Goal: Task Accomplishment & Management: Manage account settings

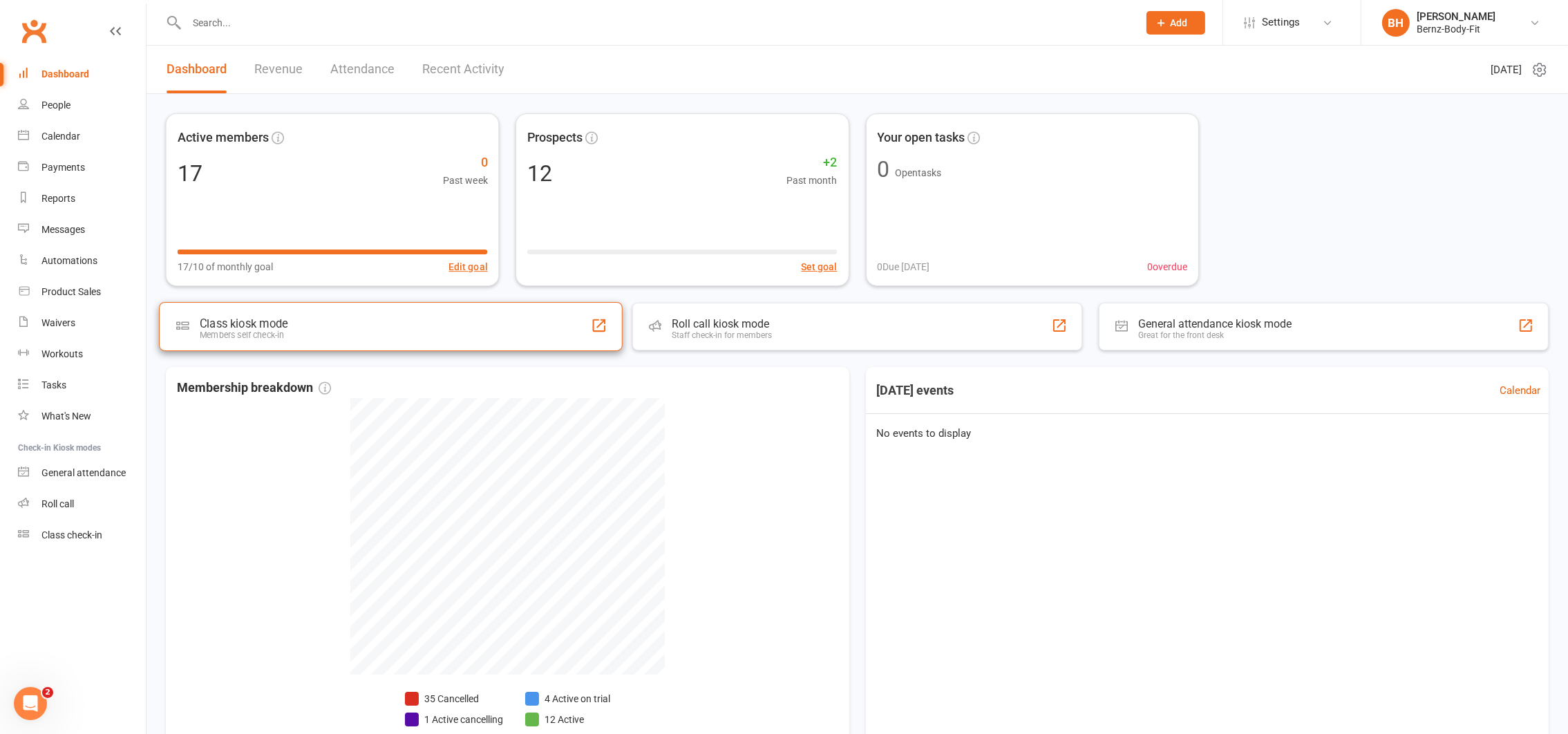
click at [185, 307] on div "Class kiosk mode Members self check-in" at bounding box center [390, 327] width 463 height 49
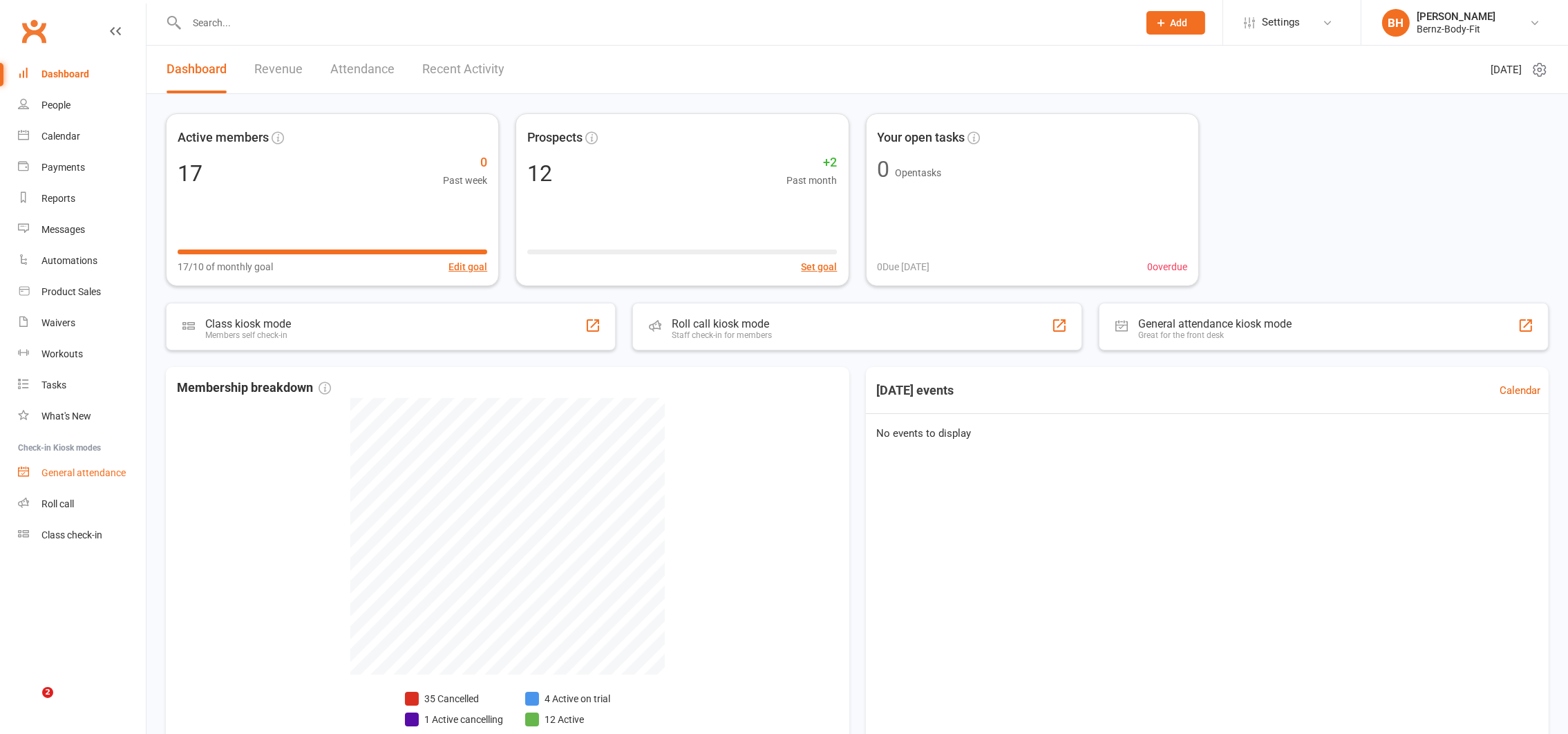
click at [72, 468] on div "General attendance" at bounding box center [83, 472] width 84 height 11
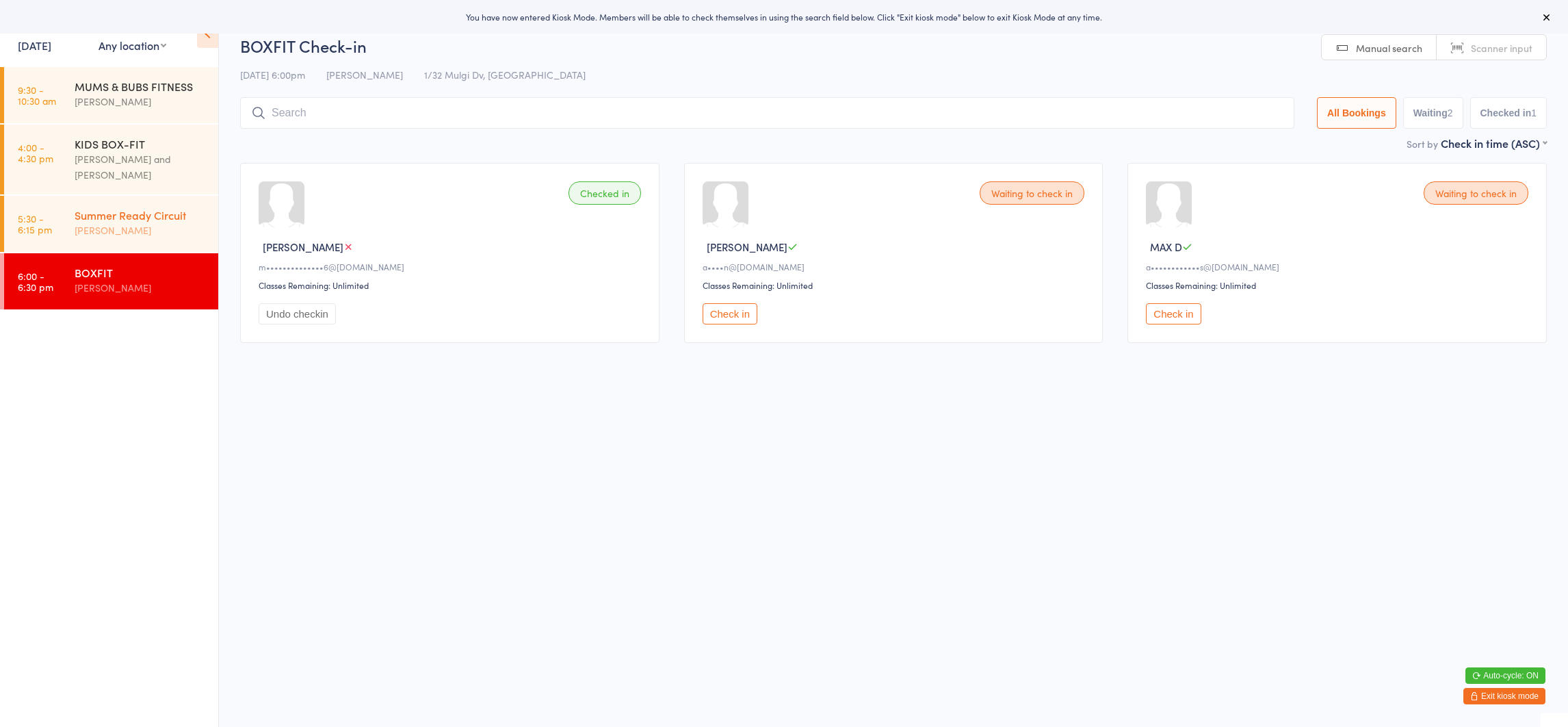
click at [120, 225] on div "[PERSON_NAME]" at bounding box center [140, 230] width 132 height 16
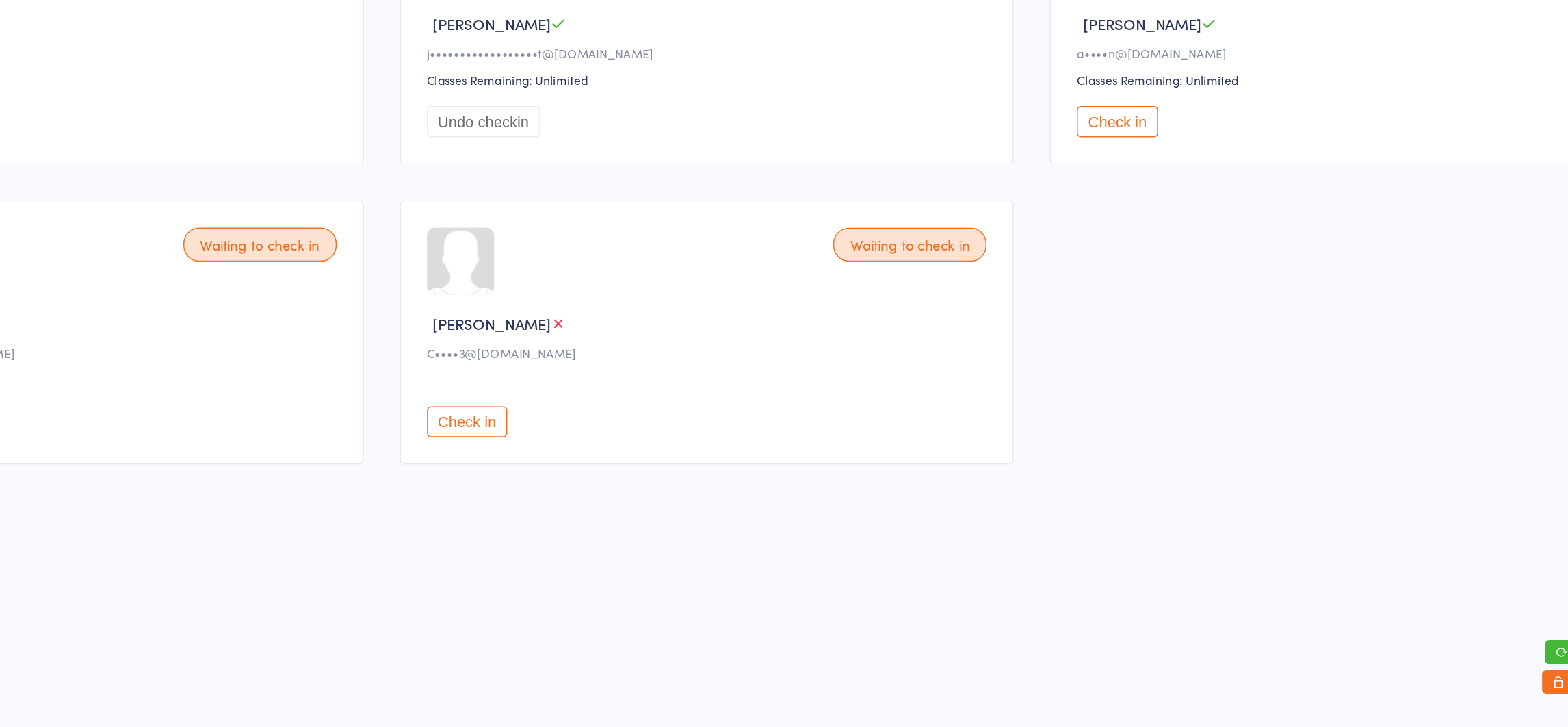
click at [732, 515] on button "Check in" at bounding box center [730, 519] width 55 height 22
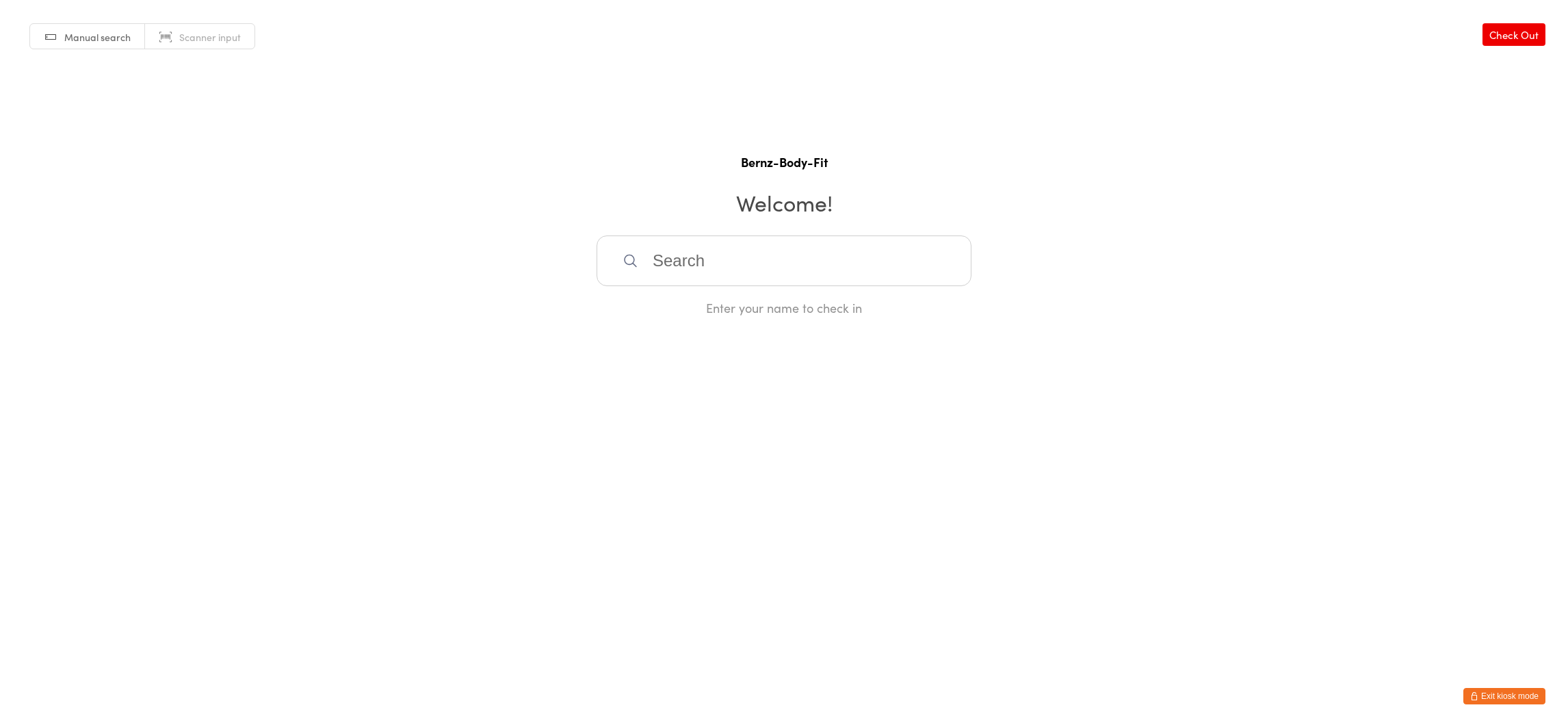
click at [1509, 689] on button "Exit kiosk mode" at bounding box center [1504, 696] width 82 height 17
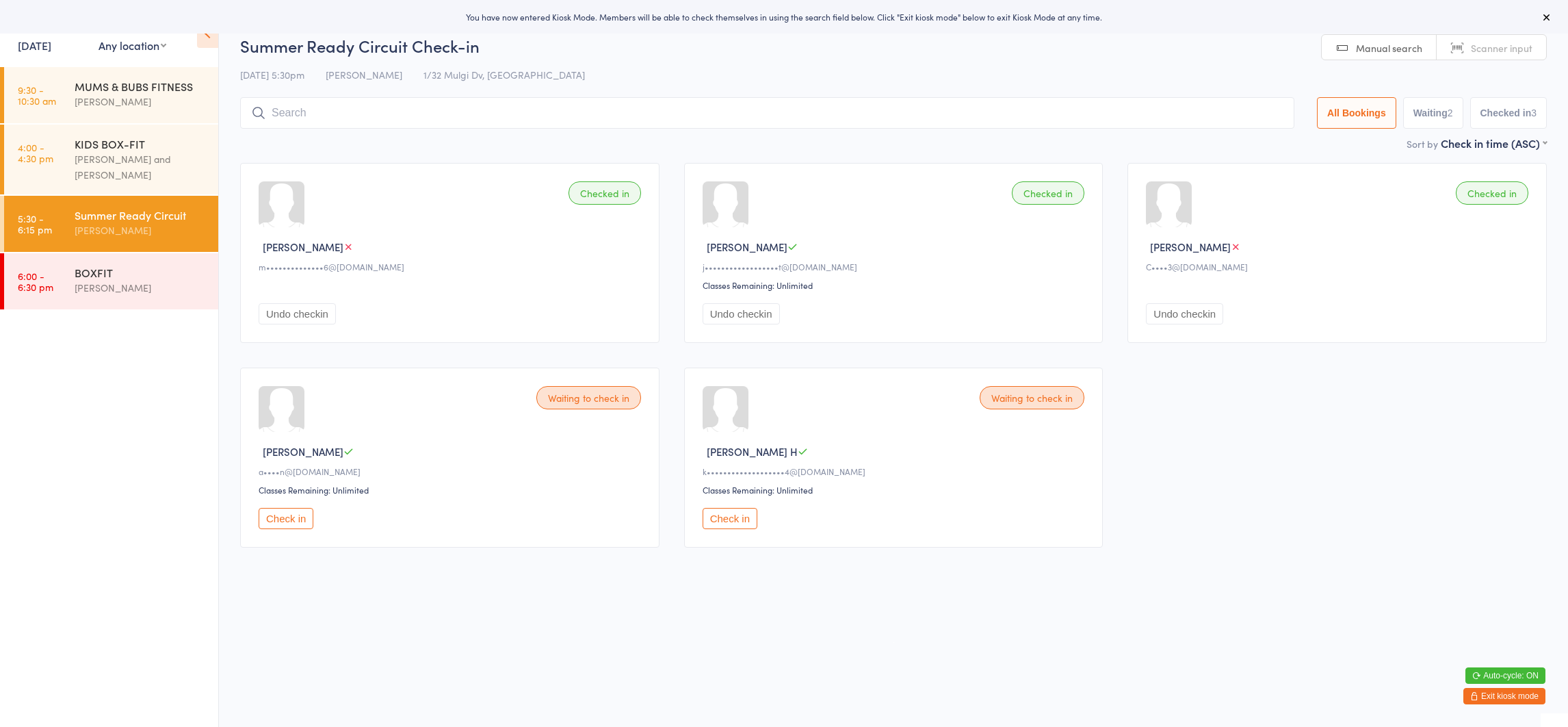
click at [1508, 696] on button "Exit kiosk mode" at bounding box center [1504, 696] width 82 height 17
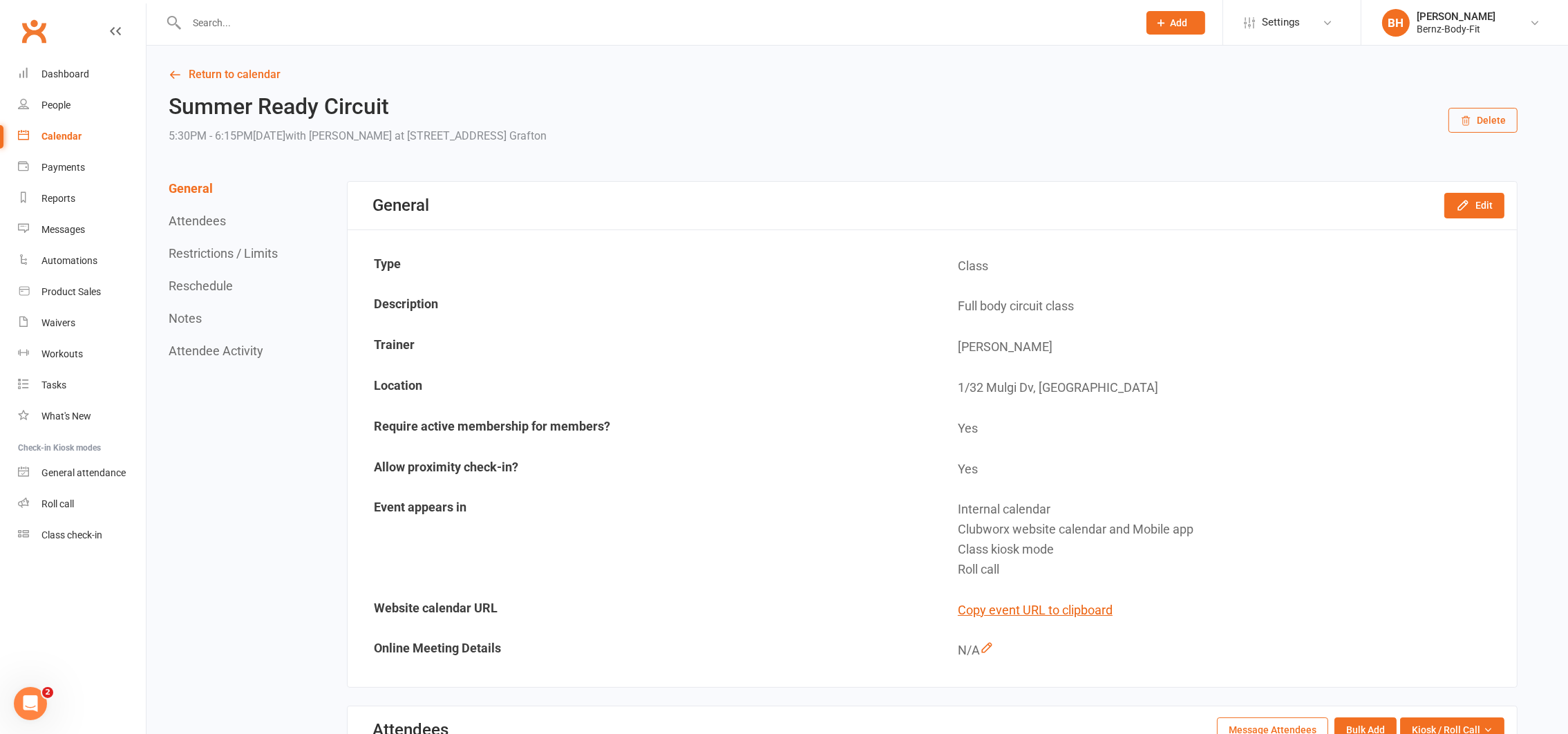
click at [65, 127] on link "Calendar" at bounding box center [81, 135] width 127 height 31
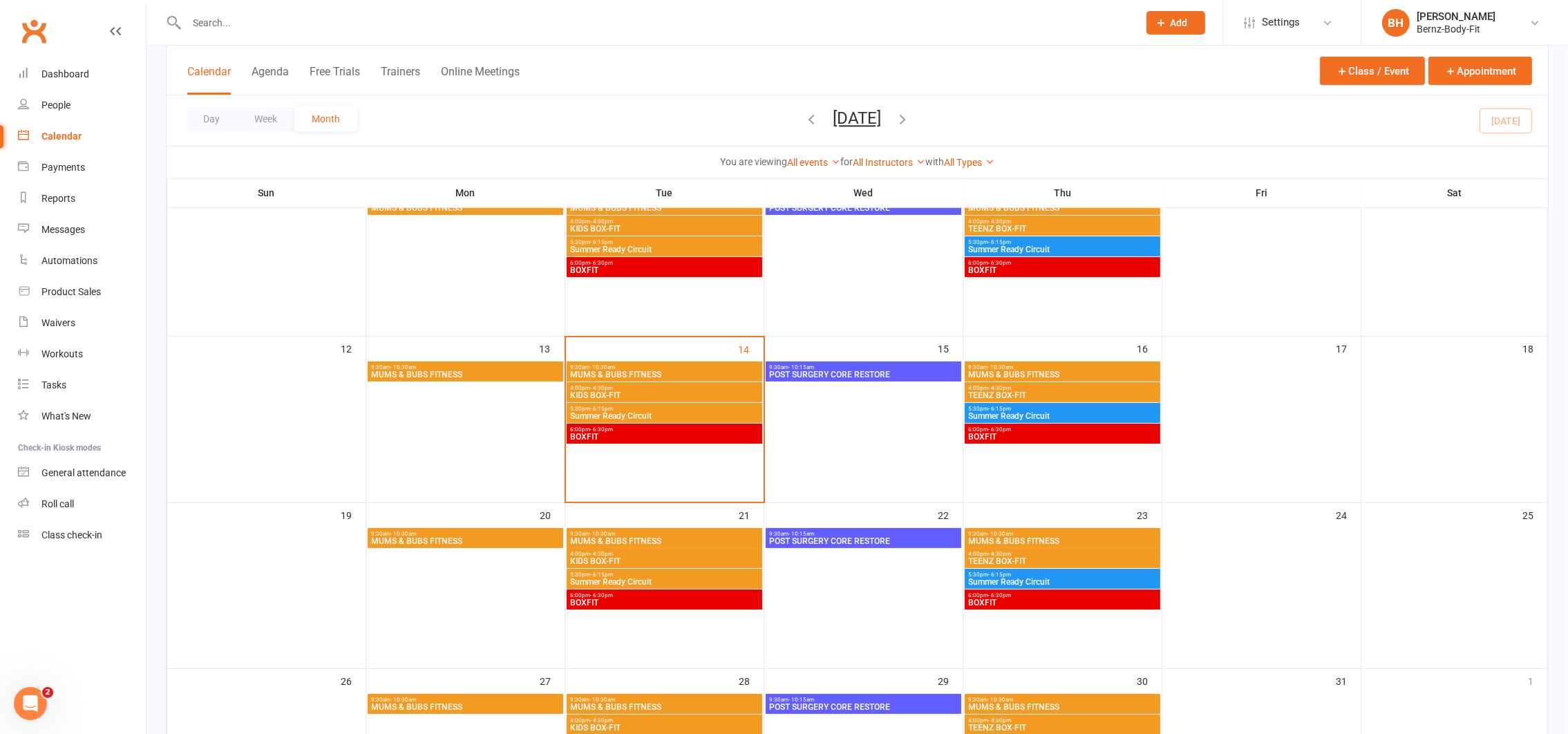
scroll to position [342, 0]
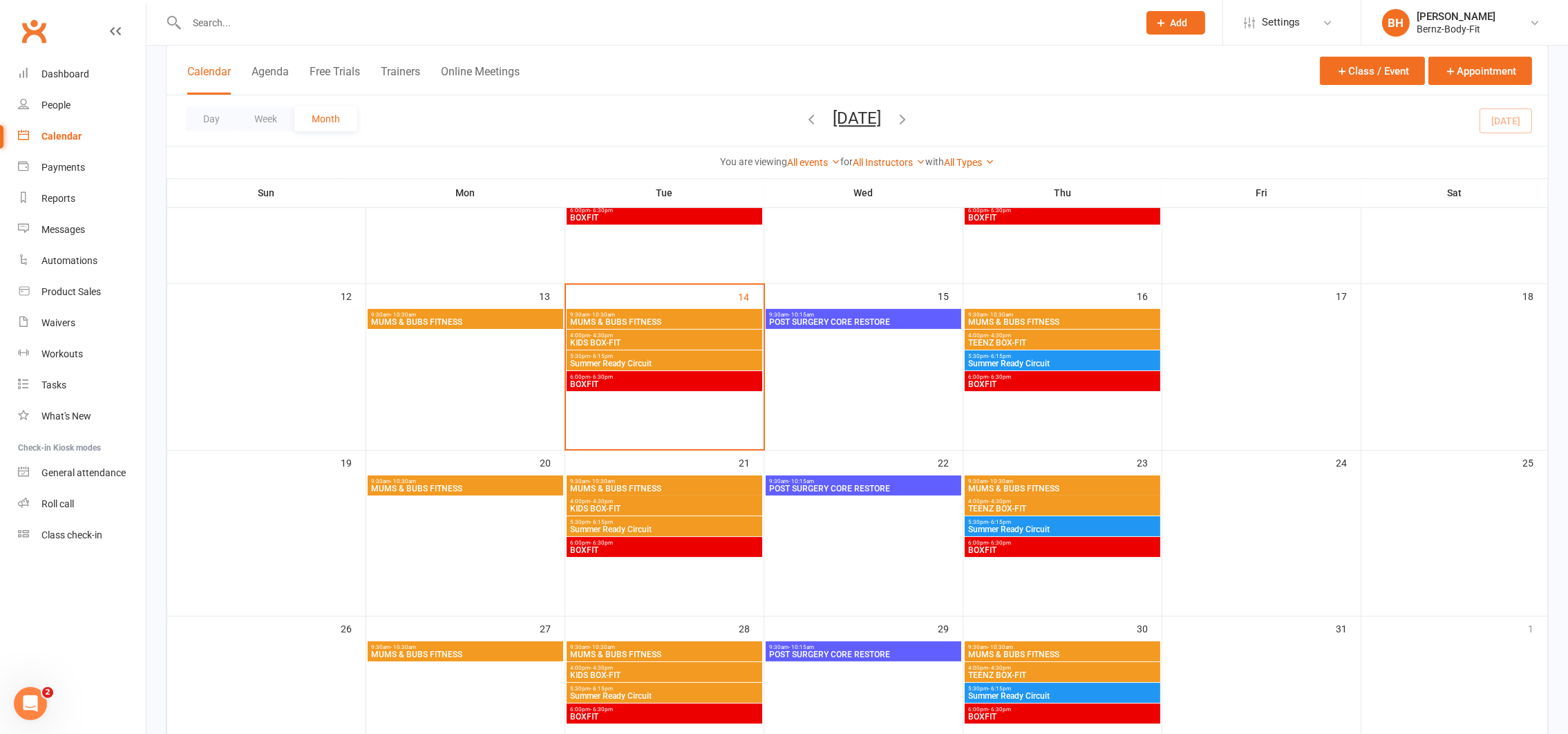
click at [632, 354] on span "5:30pm - 6:15pm" at bounding box center [664, 356] width 190 height 6
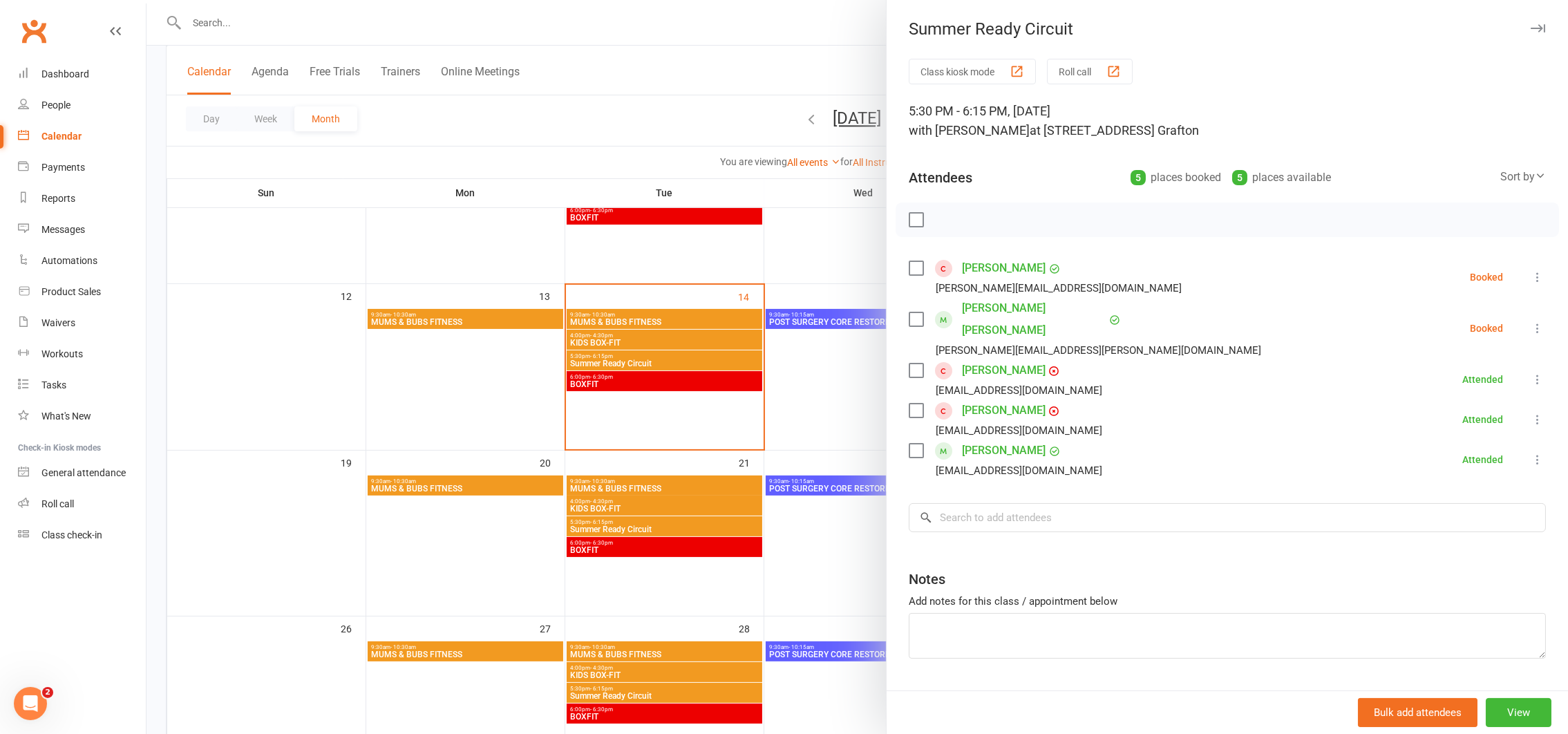
click at [1530, 271] on icon at bounding box center [1537, 277] width 14 height 14
click at [1441, 386] on link "Mark absent" at bounding box center [1464, 387] width 162 height 28
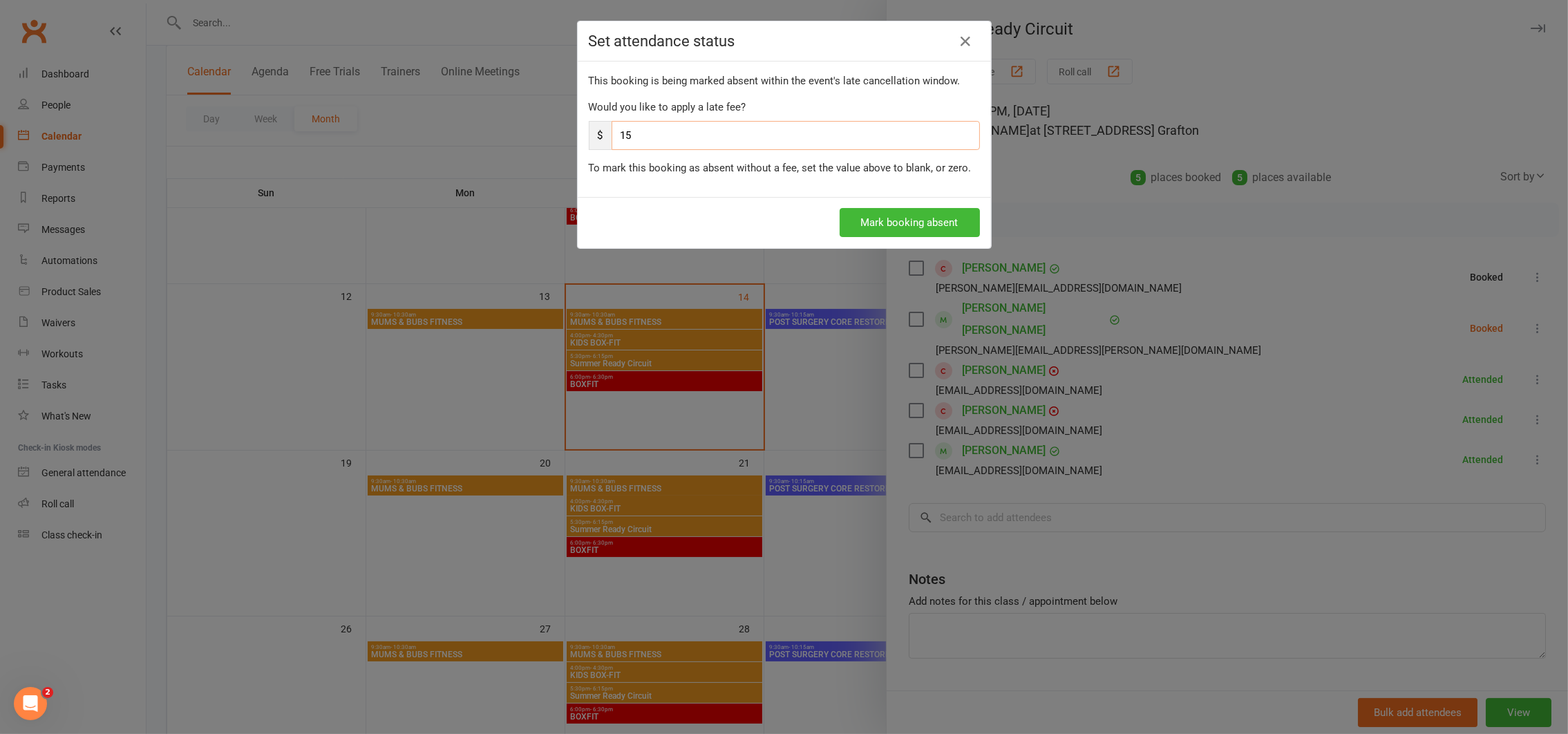
drag, startPoint x: 638, startPoint y: 146, endPoint x: 595, endPoint y: 146, distance: 43.0
click at [595, 146] on div "$ 15" at bounding box center [784, 134] width 391 height 29
type input "0"
click at [877, 220] on button "Mark booking absent" at bounding box center [910, 222] width 140 height 29
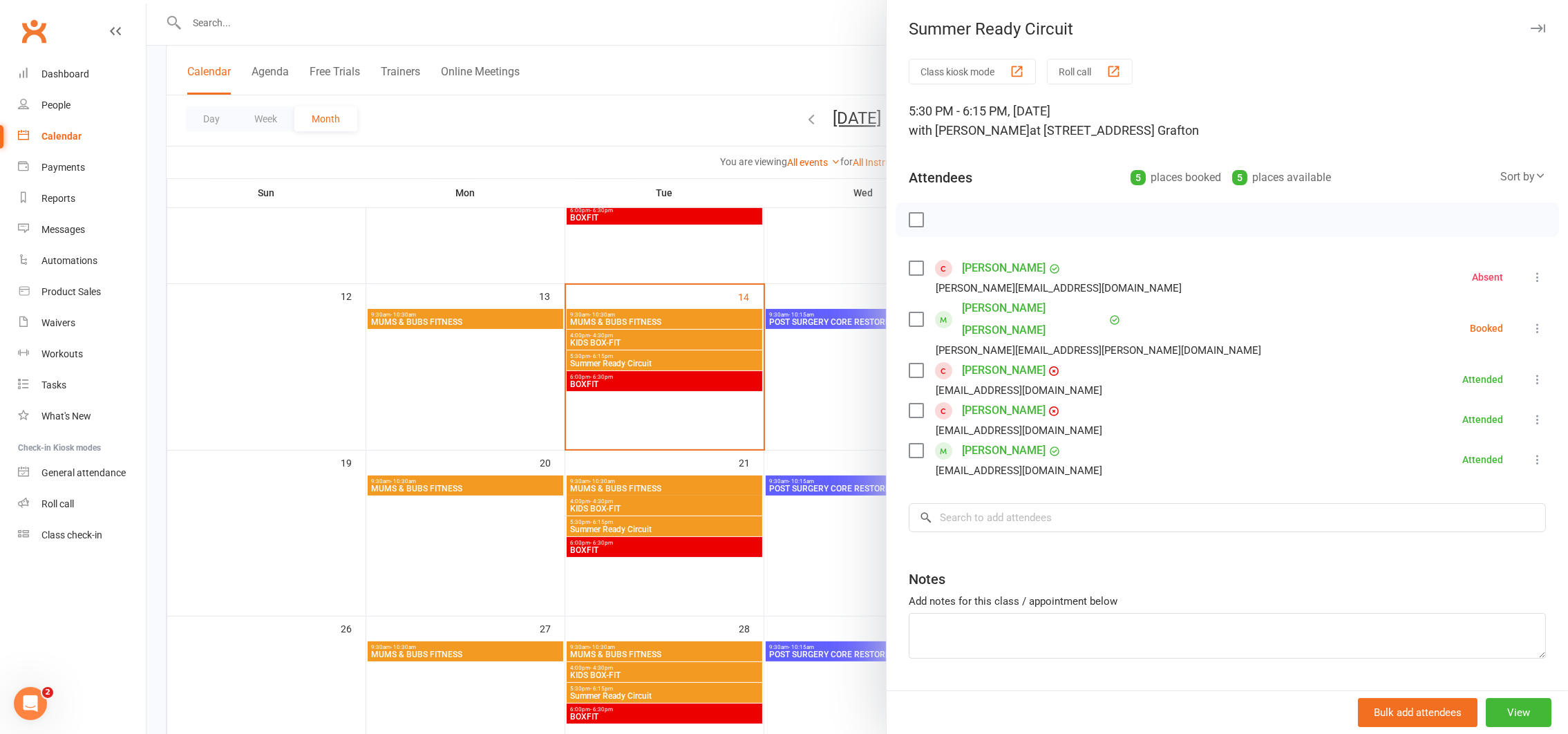
click at [1530, 321] on icon at bounding box center [1537, 328] width 14 height 14
click at [1428, 424] on link "Mark absent" at bounding box center [1464, 438] width 162 height 28
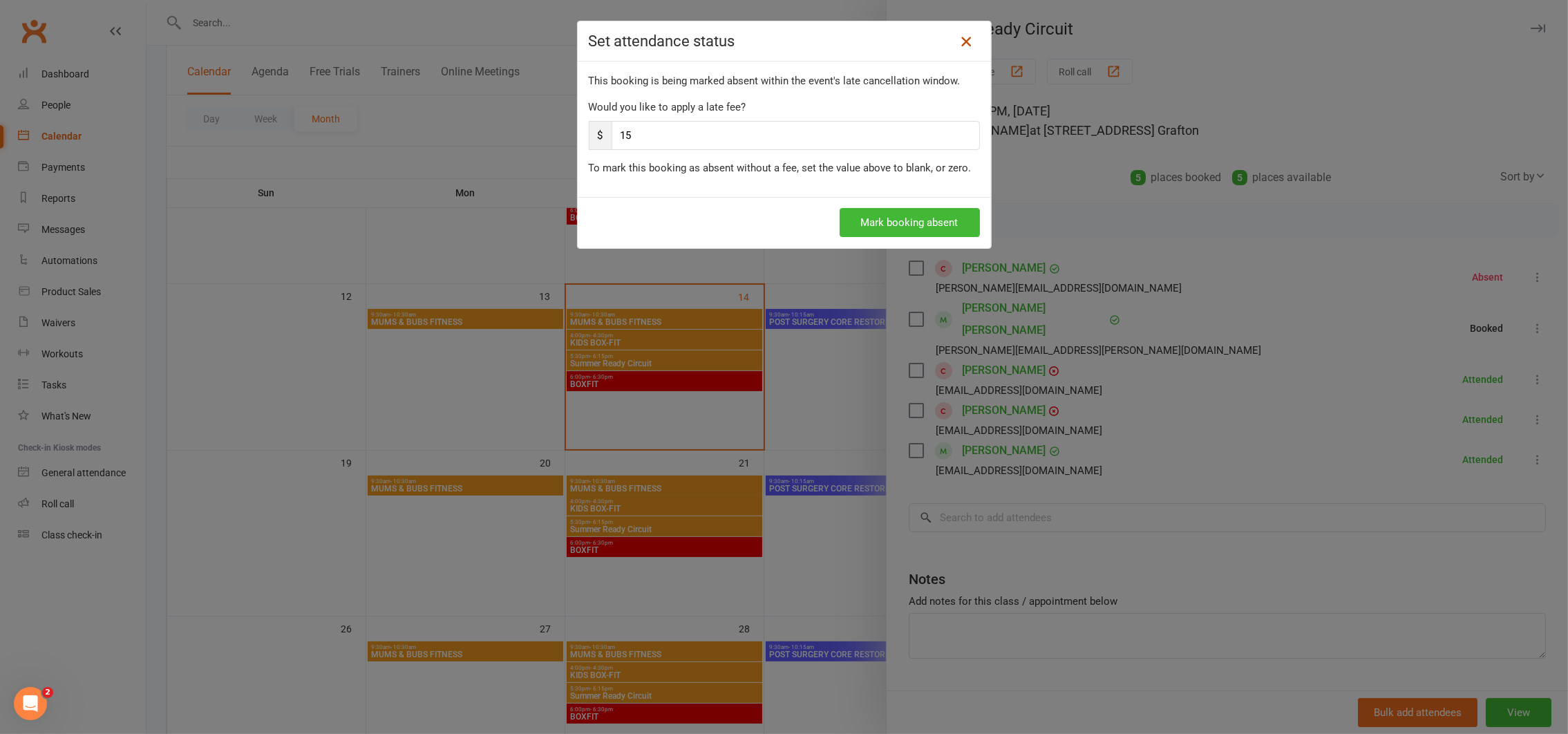
click at [957, 39] on icon at bounding box center [965, 41] width 17 height 17
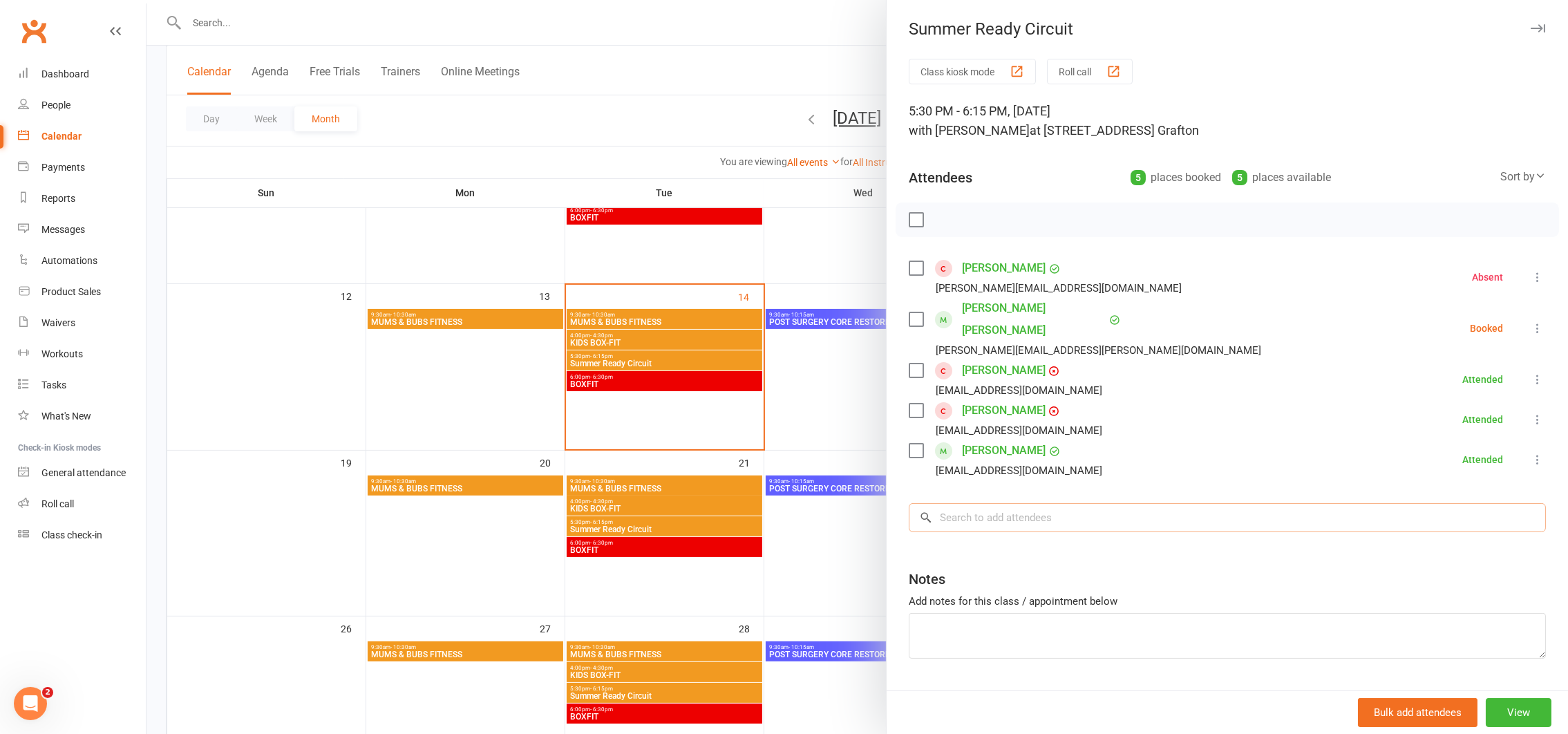
click at [993, 503] on input "search" at bounding box center [1227, 517] width 637 height 29
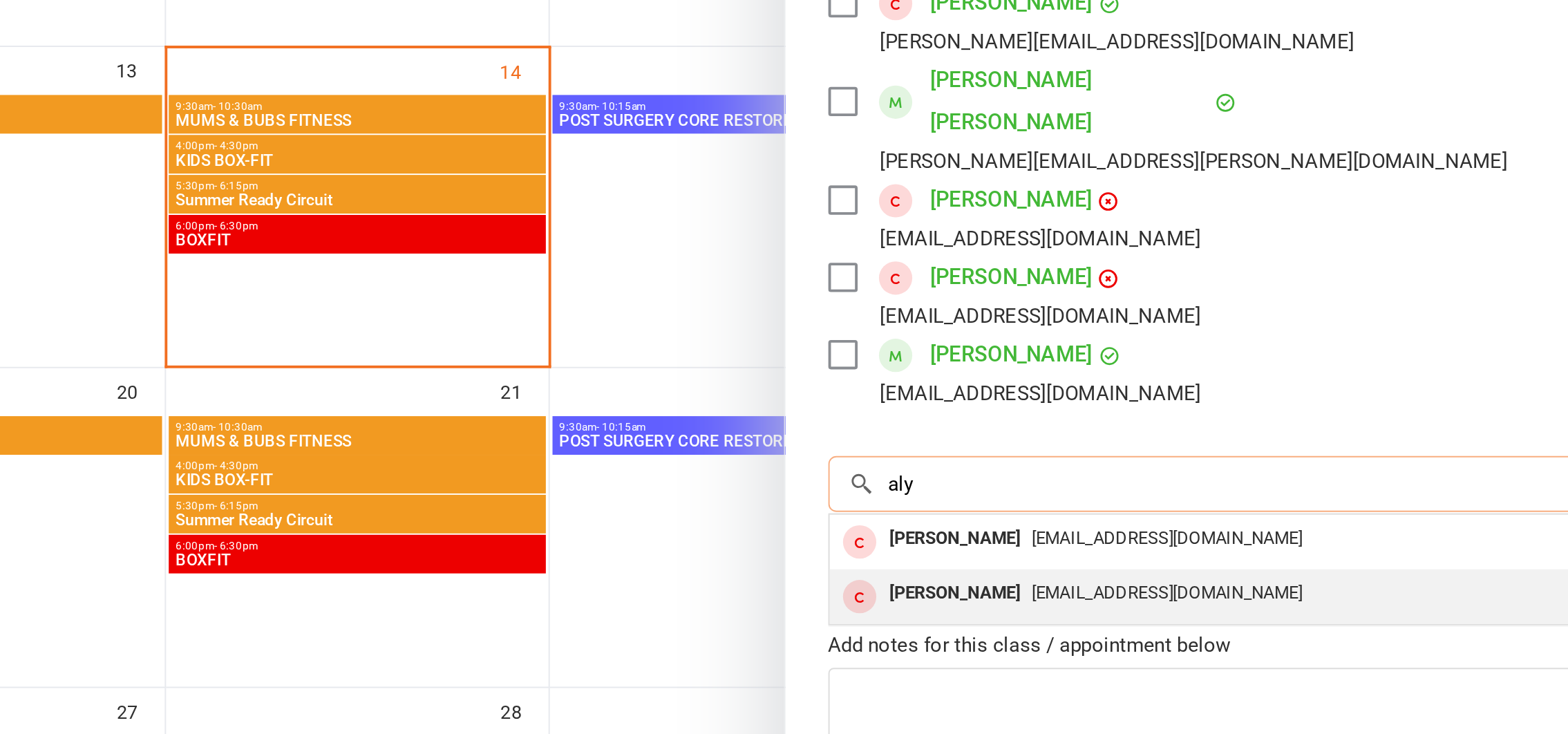
type input "aly"
click at [1015, 562] on span "[EMAIL_ADDRESS][DOMAIN_NAME]" at bounding box center [1085, 567] width 140 height 10
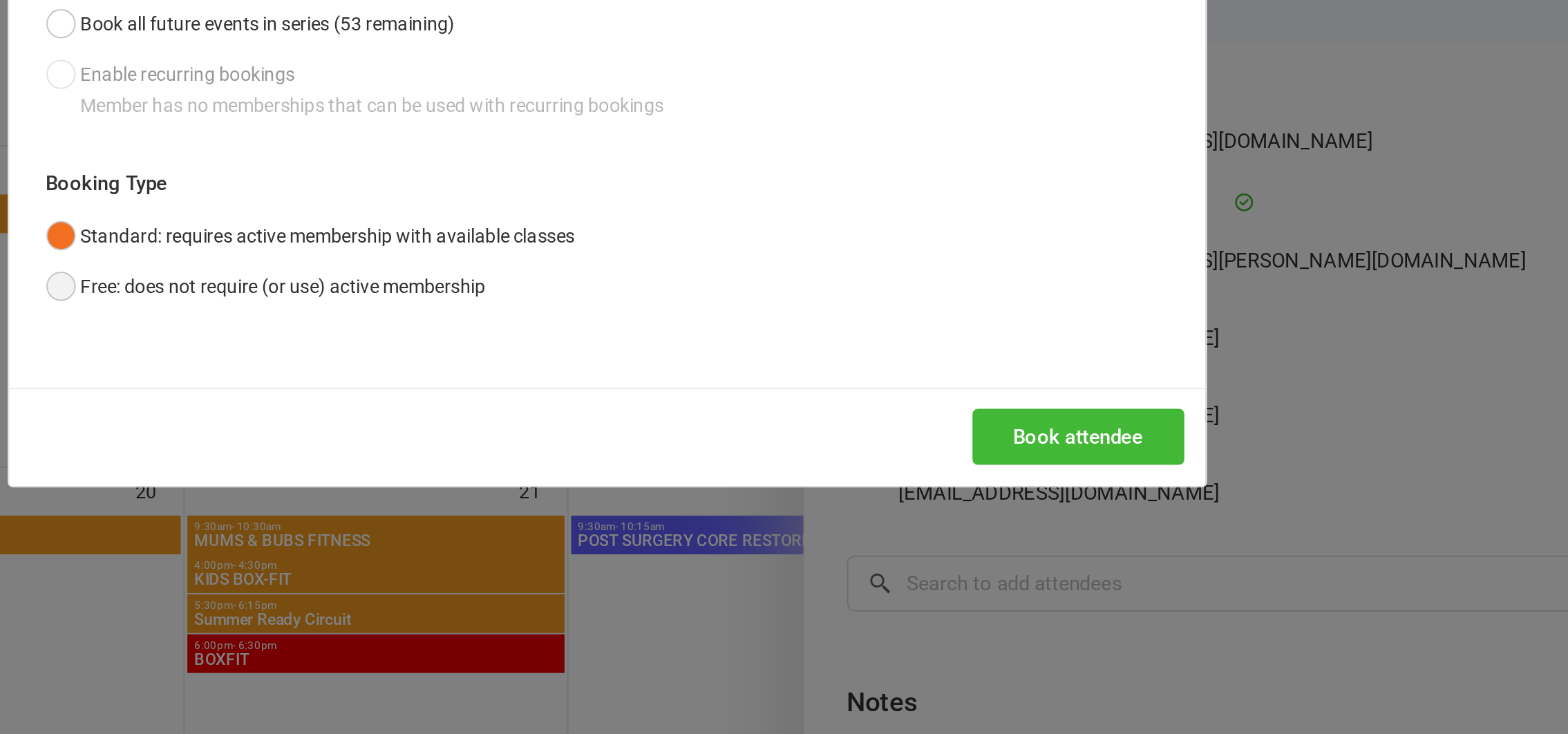
click at [494, 356] on button "Free: does not require (or use) active membership" at bounding box center [607, 357] width 228 height 27
click at [1013, 430] on button "Book attendee" at bounding box center [1028, 434] width 110 height 29
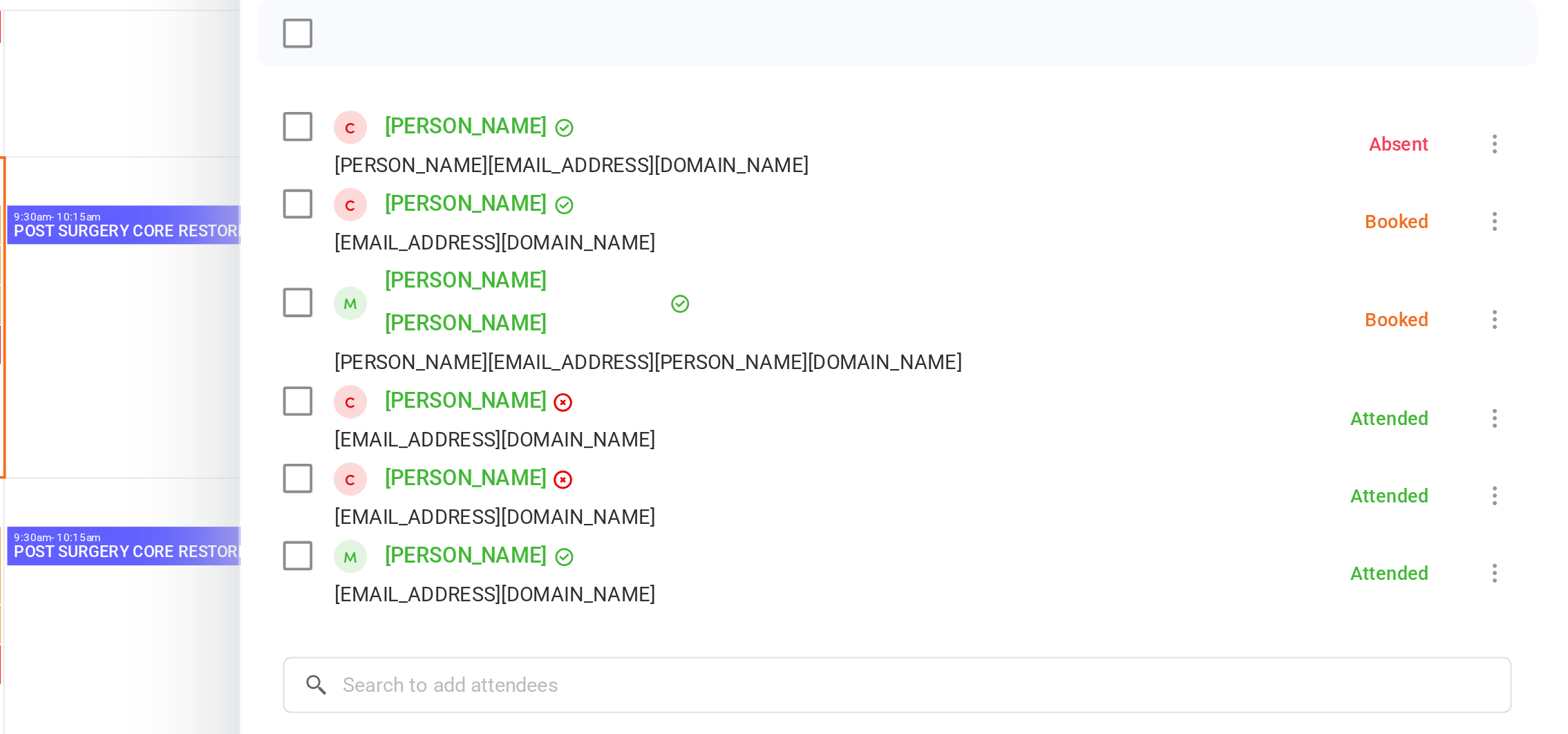
click at [1530, 316] on icon at bounding box center [1537, 317] width 14 height 14
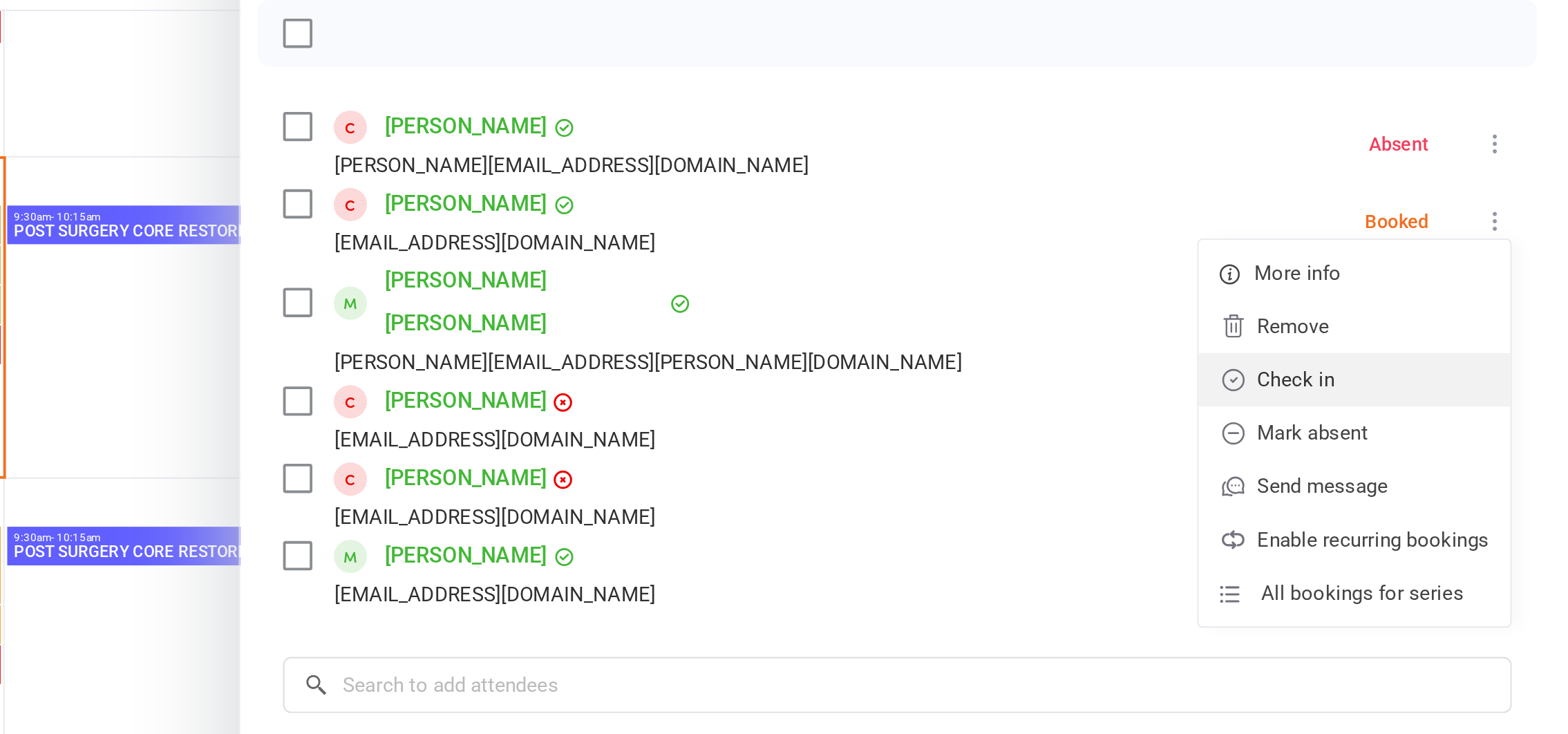
click at [1397, 402] on link "Check in" at bounding box center [1464, 399] width 162 height 28
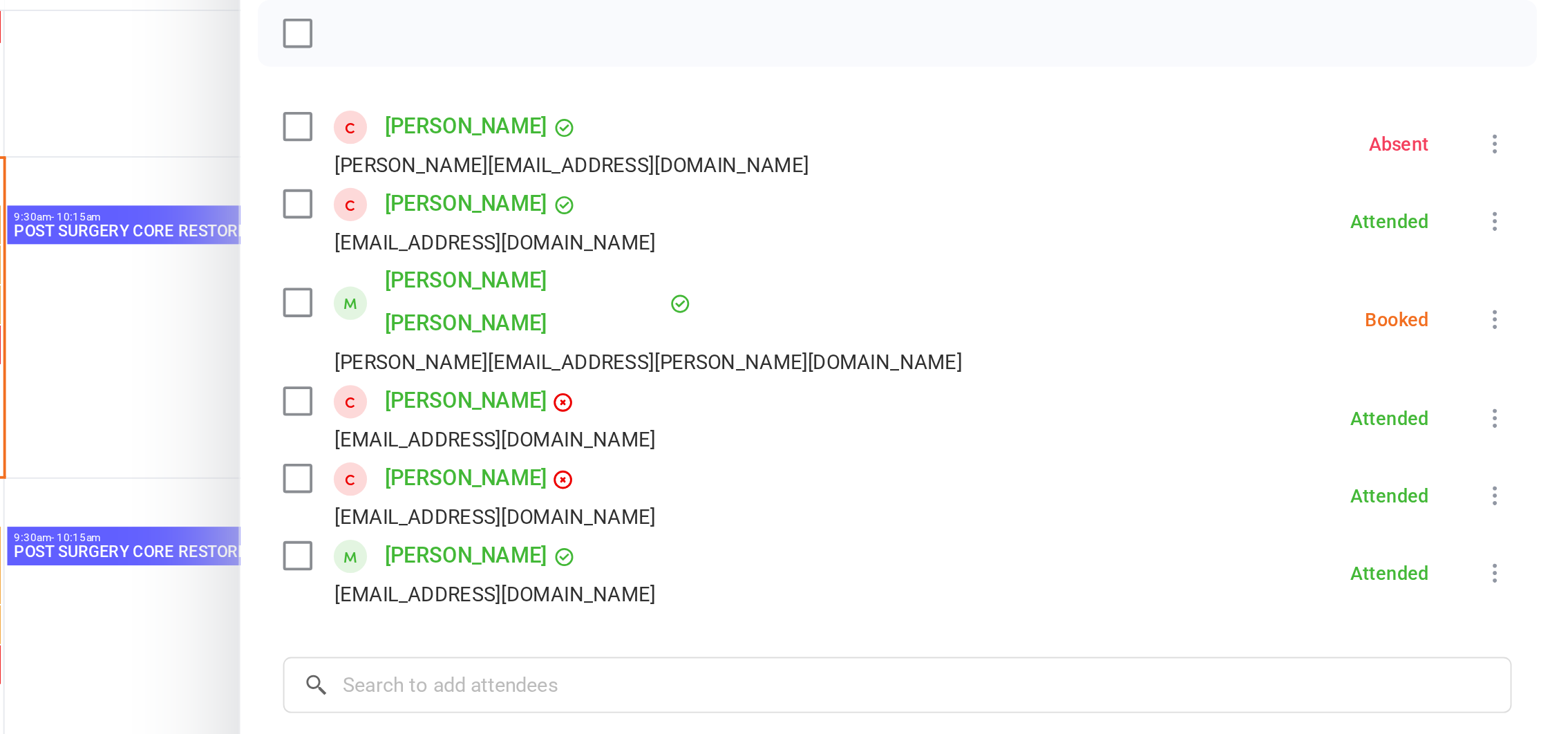
click at [1530, 362] on icon at bounding box center [1537, 368] width 14 height 14
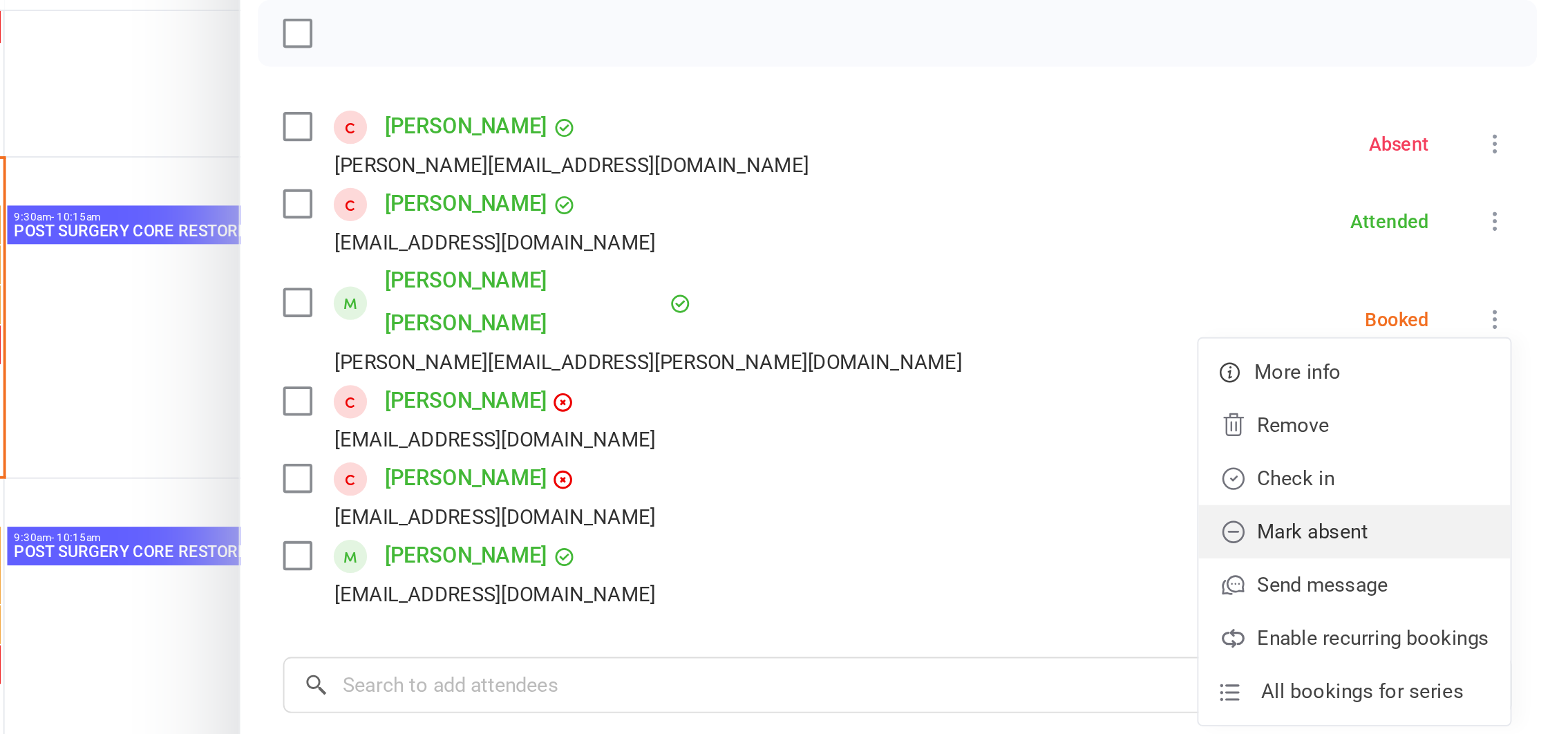
click at [1403, 471] on link "Mark absent" at bounding box center [1464, 478] width 162 height 28
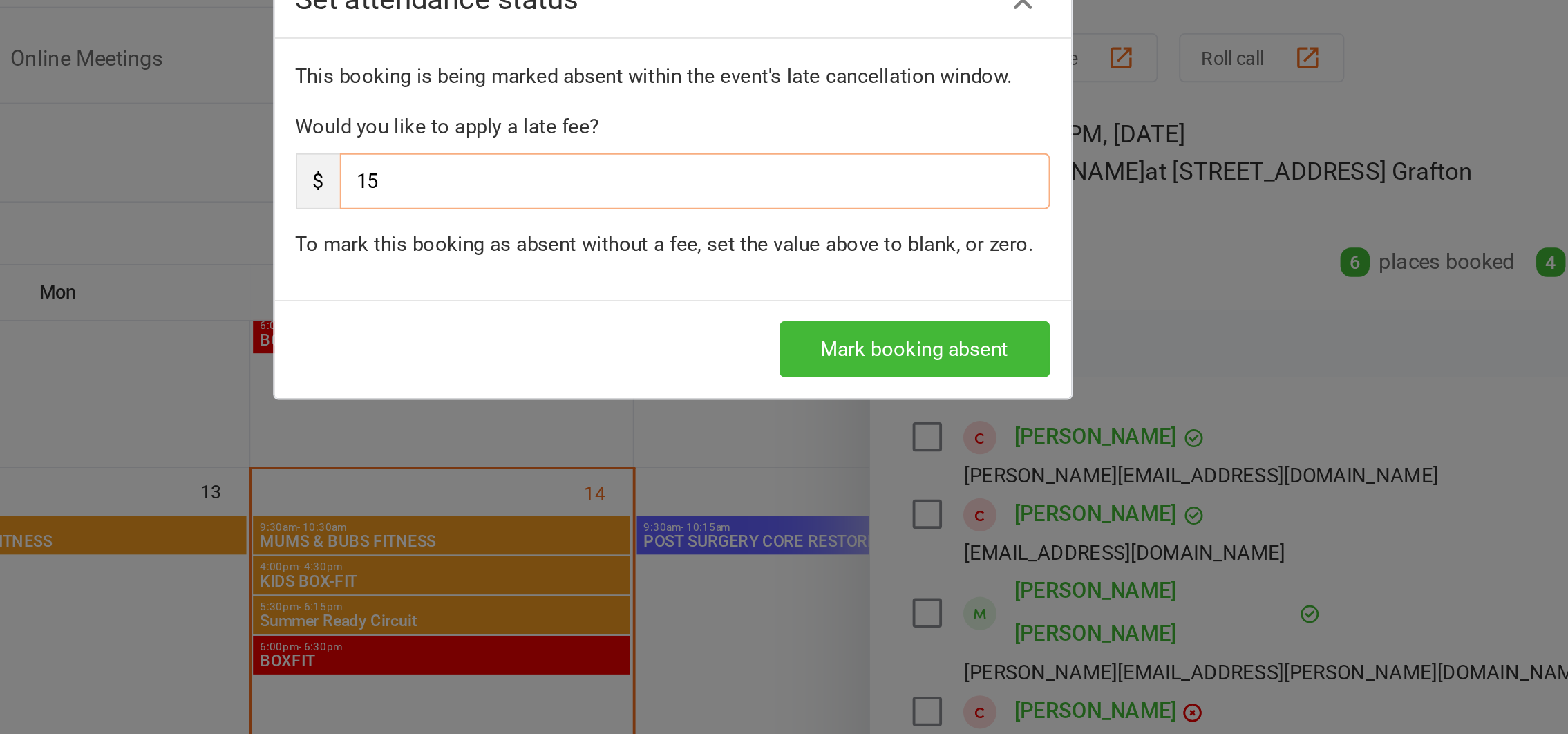
drag, startPoint x: 635, startPoint y: 132, endPoint x: 591, endPoint y: 131, distance: 44.0
click at [591, 131] on div "$ 15" at bounding box center [784, 134] width 391 height 29
type input "0"
click at [866, 223] on button "Mark booking absent" at bounding box center [910, 222] width 140 height 29
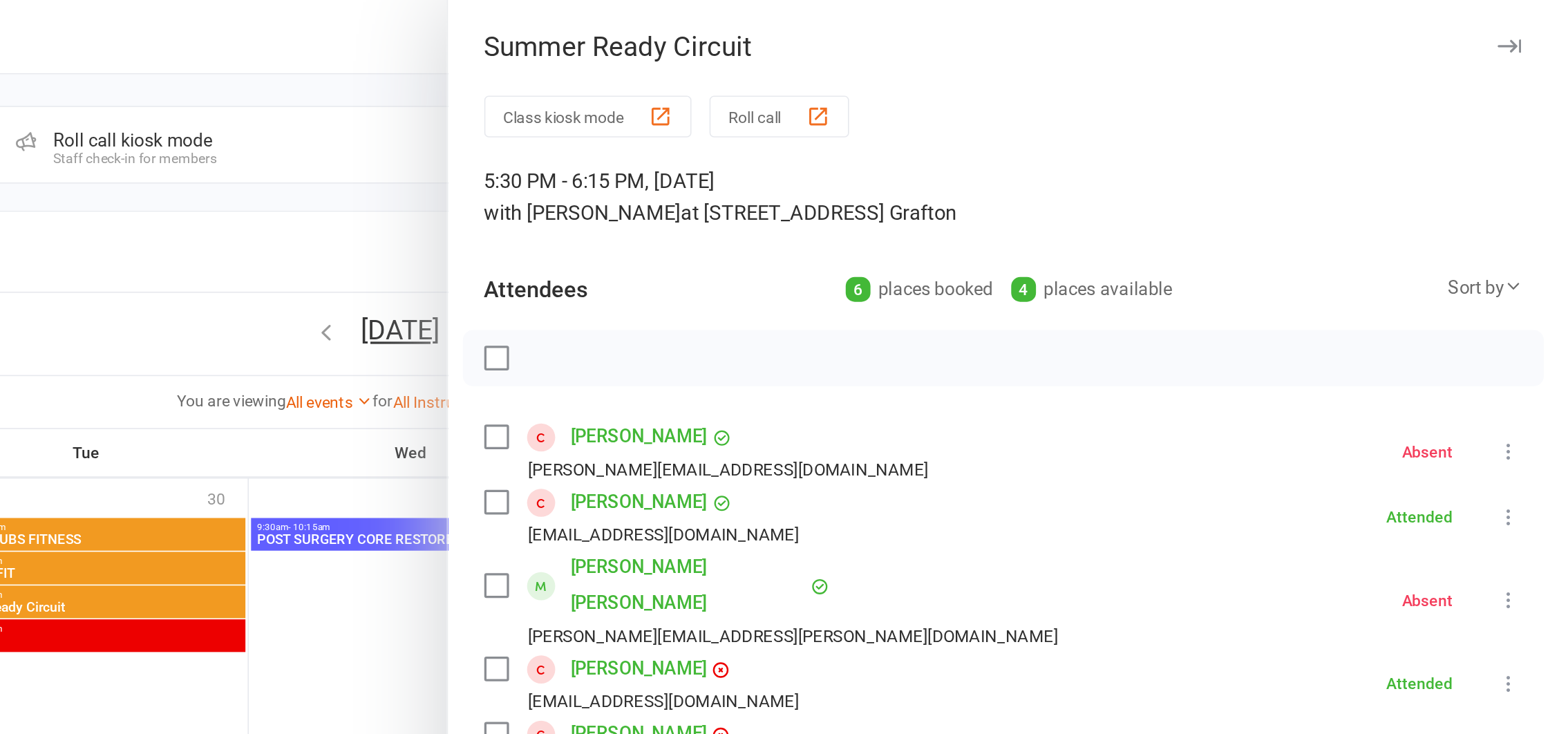
scroll to position [0, 0]
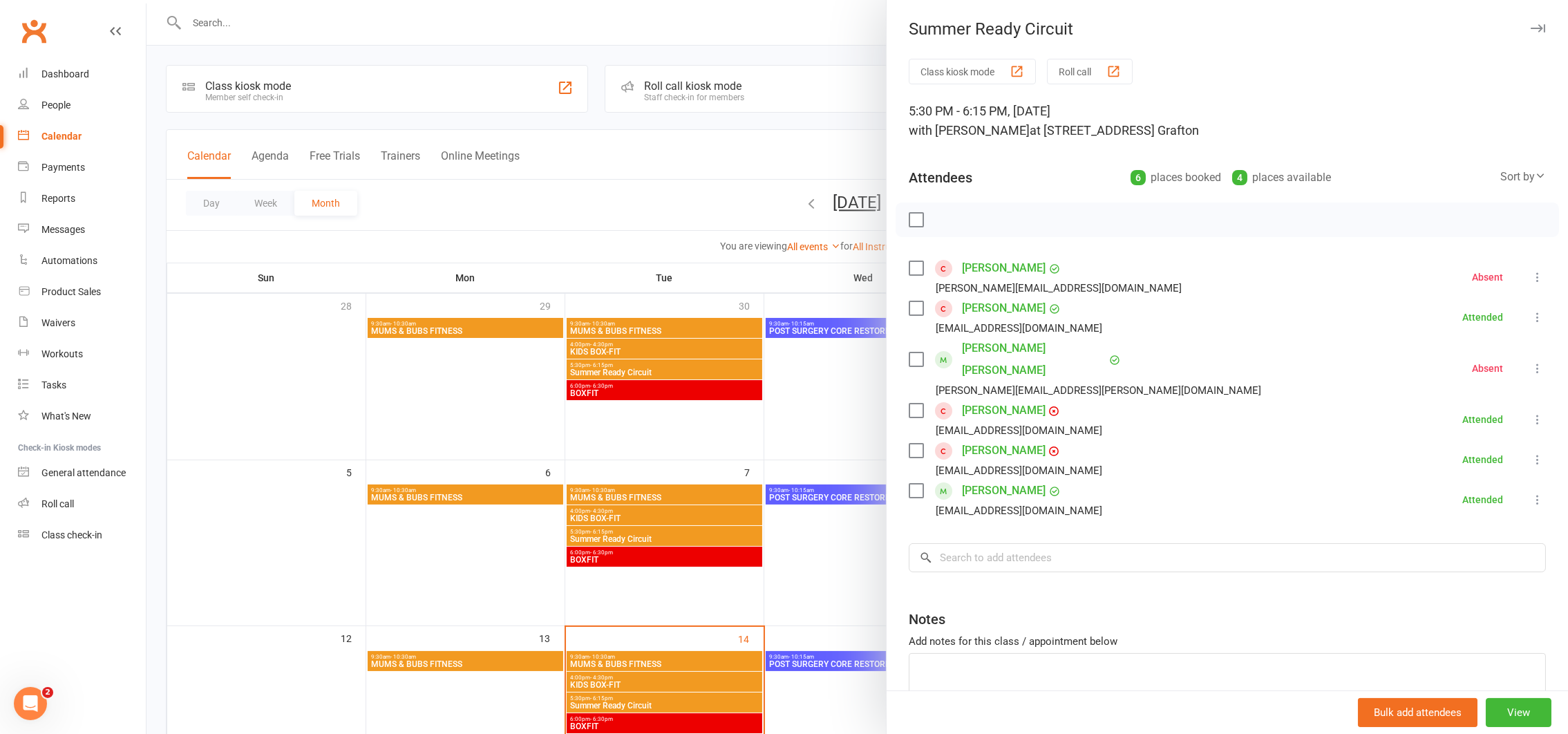
click at [215, 420] on div at bounding box center [857, 367] width 1422 height 734
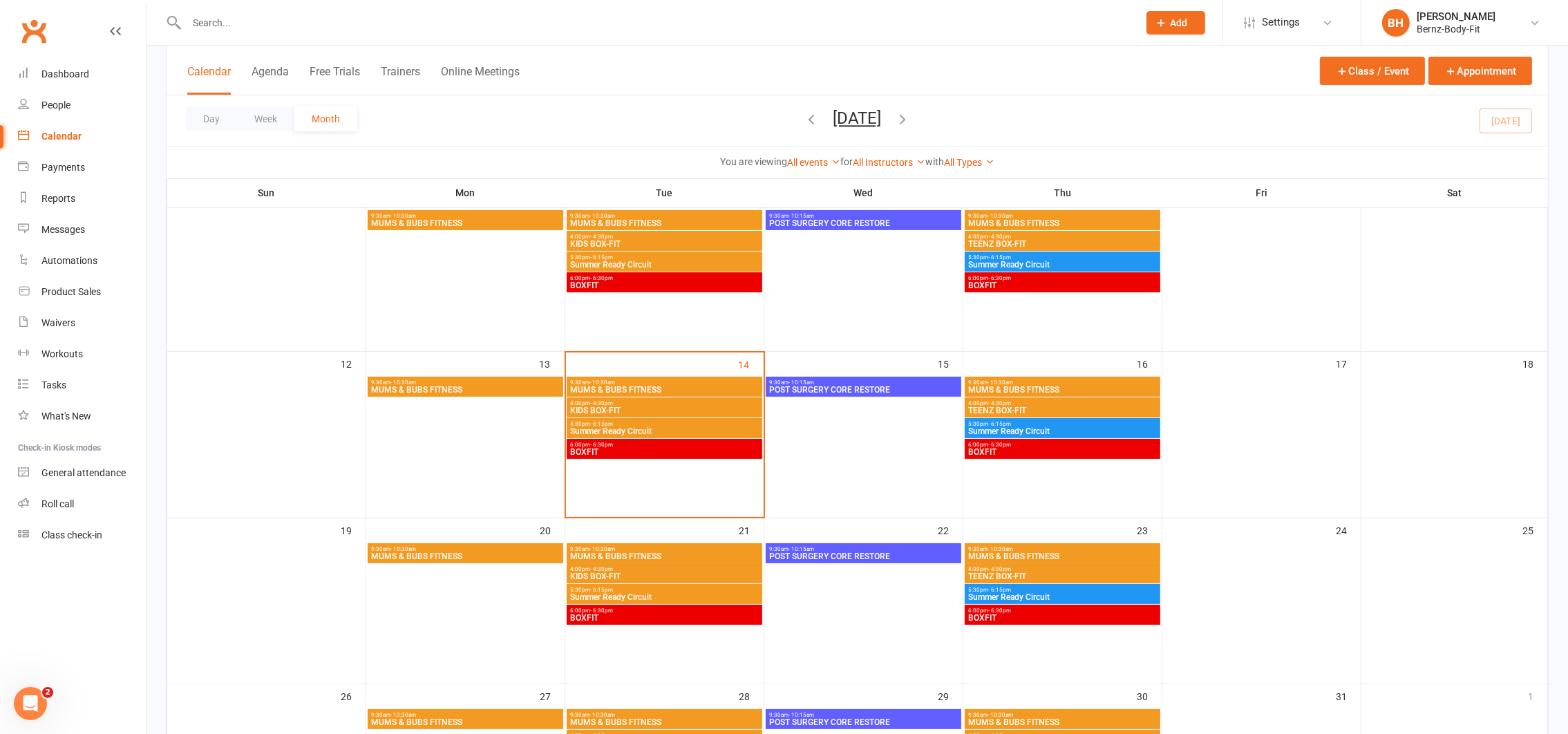
scroll to position [275, 0]
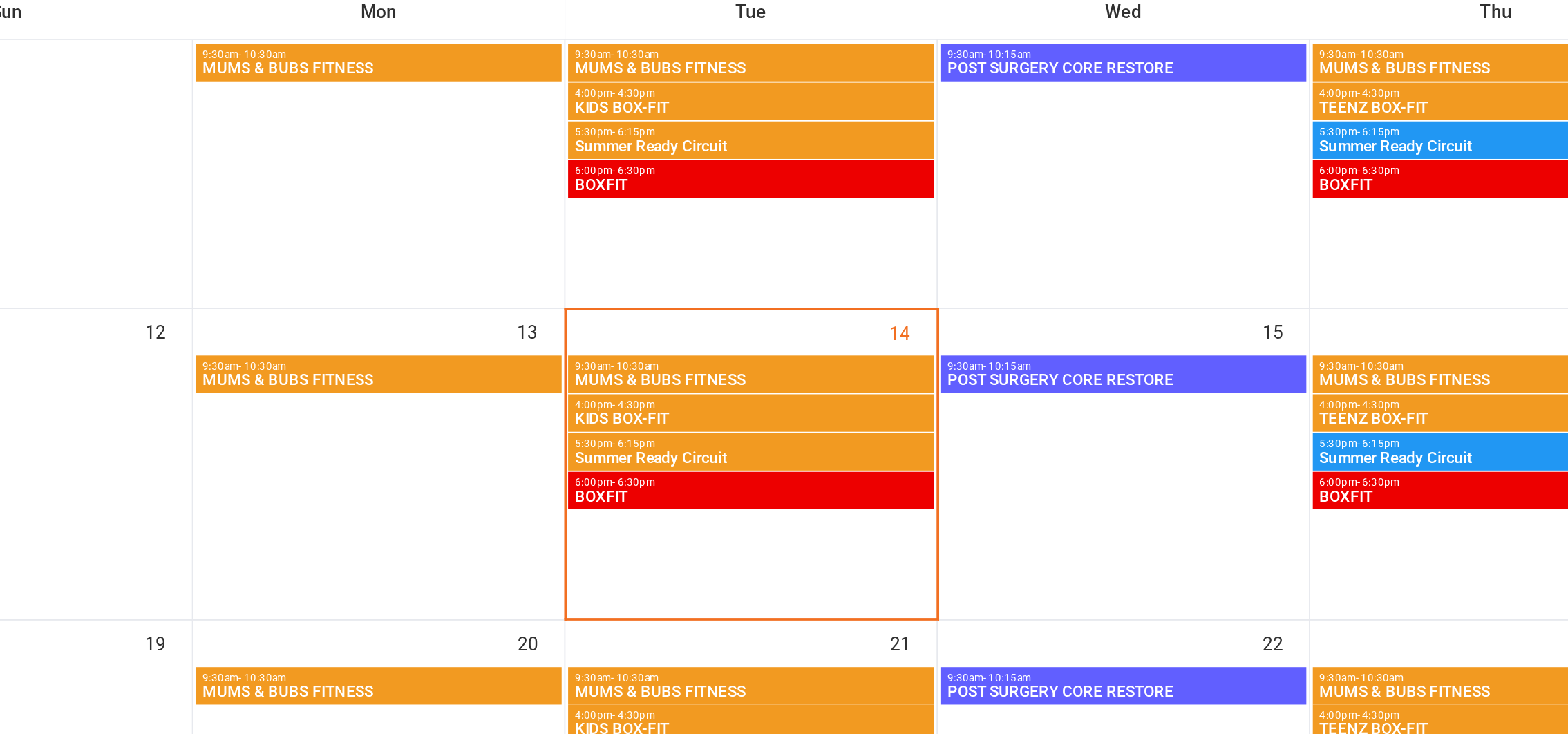
click at [602, 448] on span "- 6:30pm" at bounding box center [601, 445] width 23 height 6
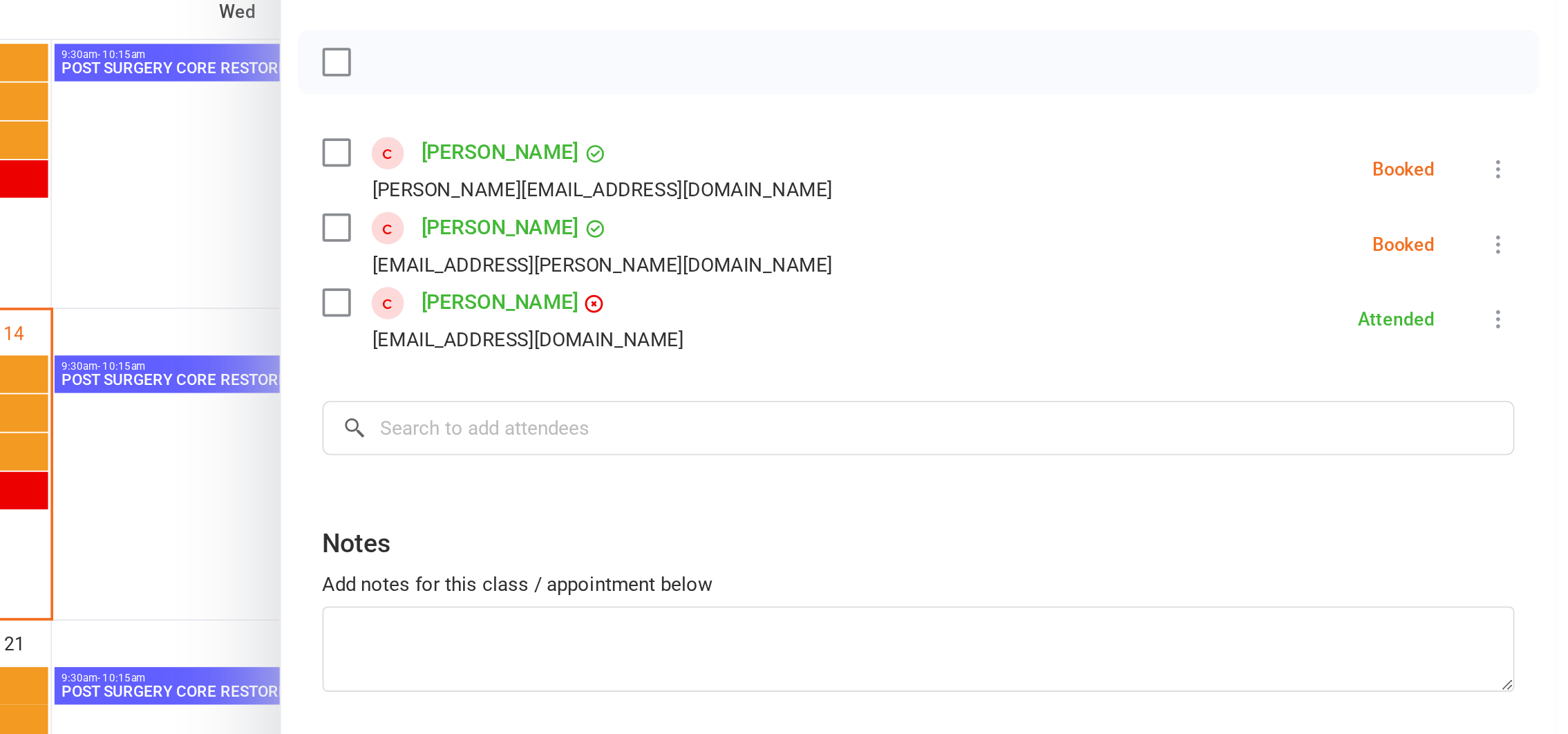
click at [1530, 314] on icon at bounding box center [1537, 317] width 14 height 14
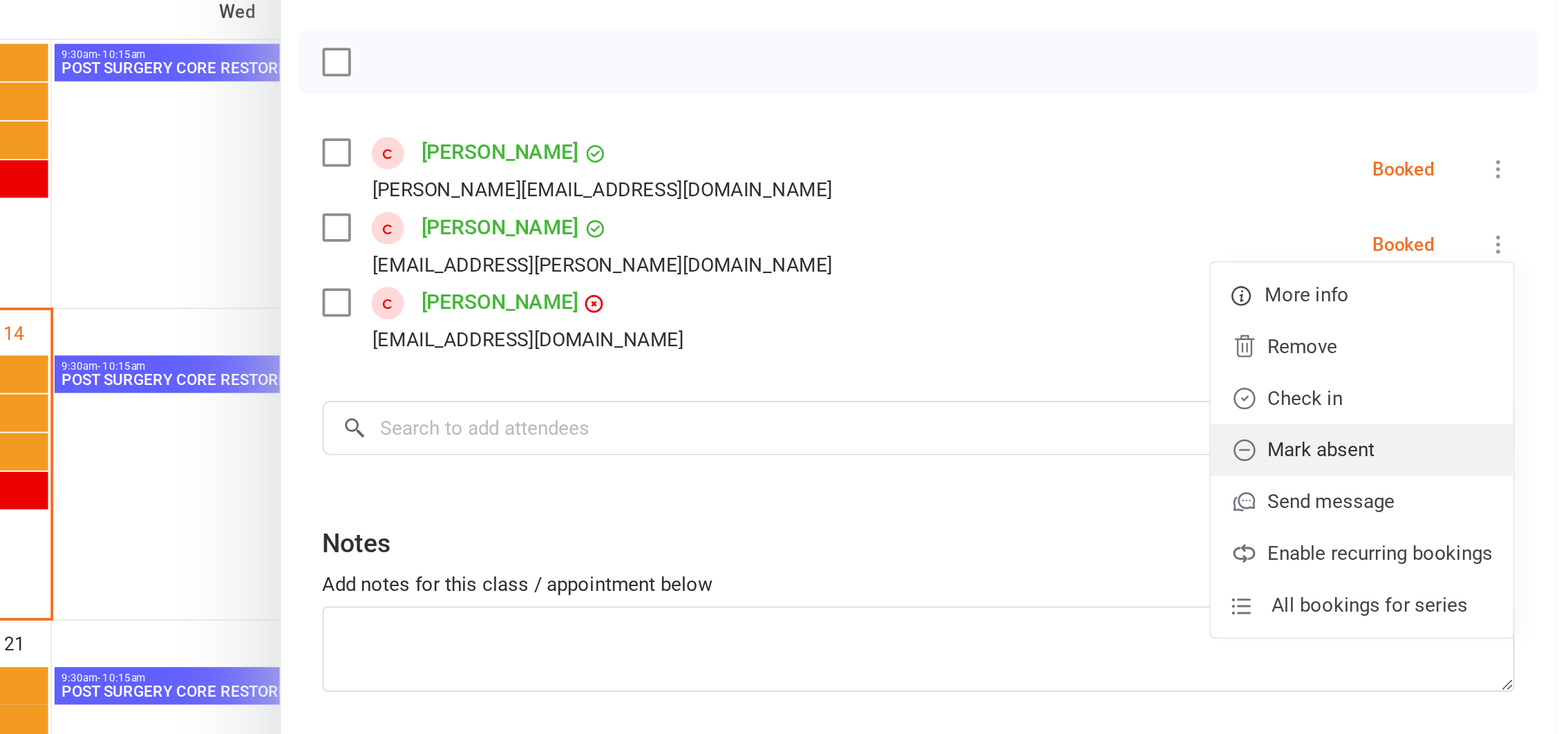
click at [1419, 431] on link "Mark absent" at bounding box center [1464, 427] width 162 height 28
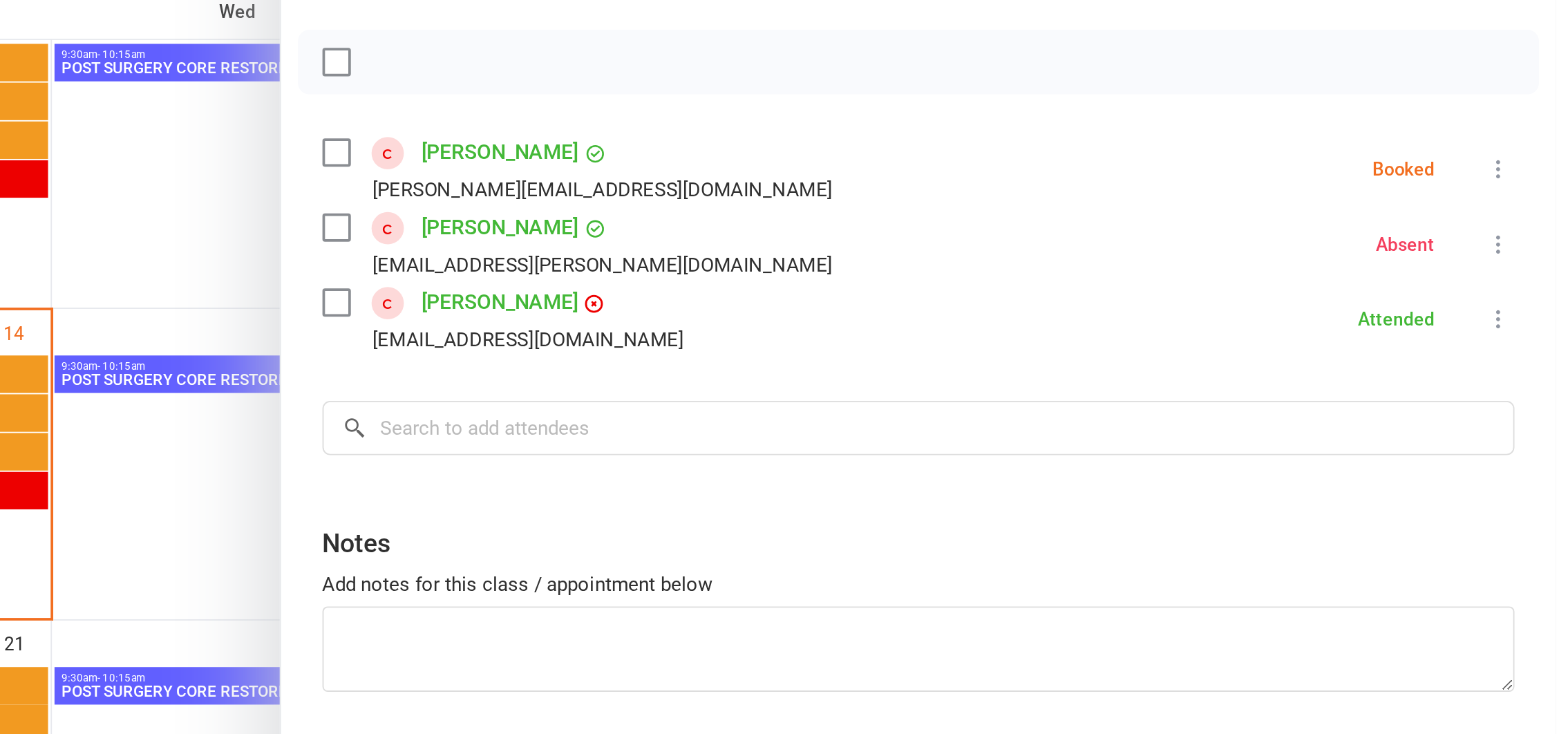
click at [1530, 278] on icon at bounding box center [1537, 277] width 14 height 14
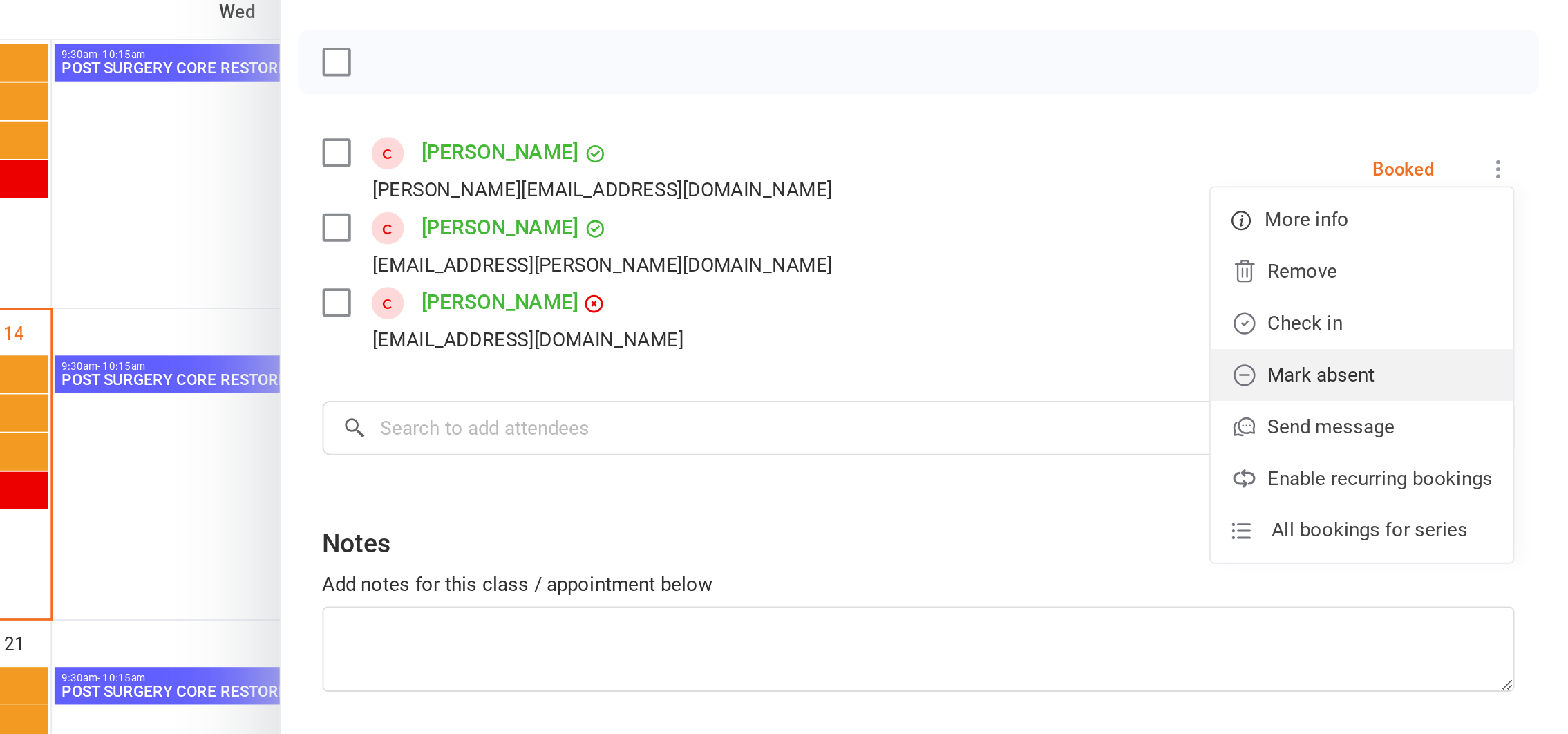
click at [1428, 386] on link "Mark absent" at bounding box center [1464, 387] width 162 height 28
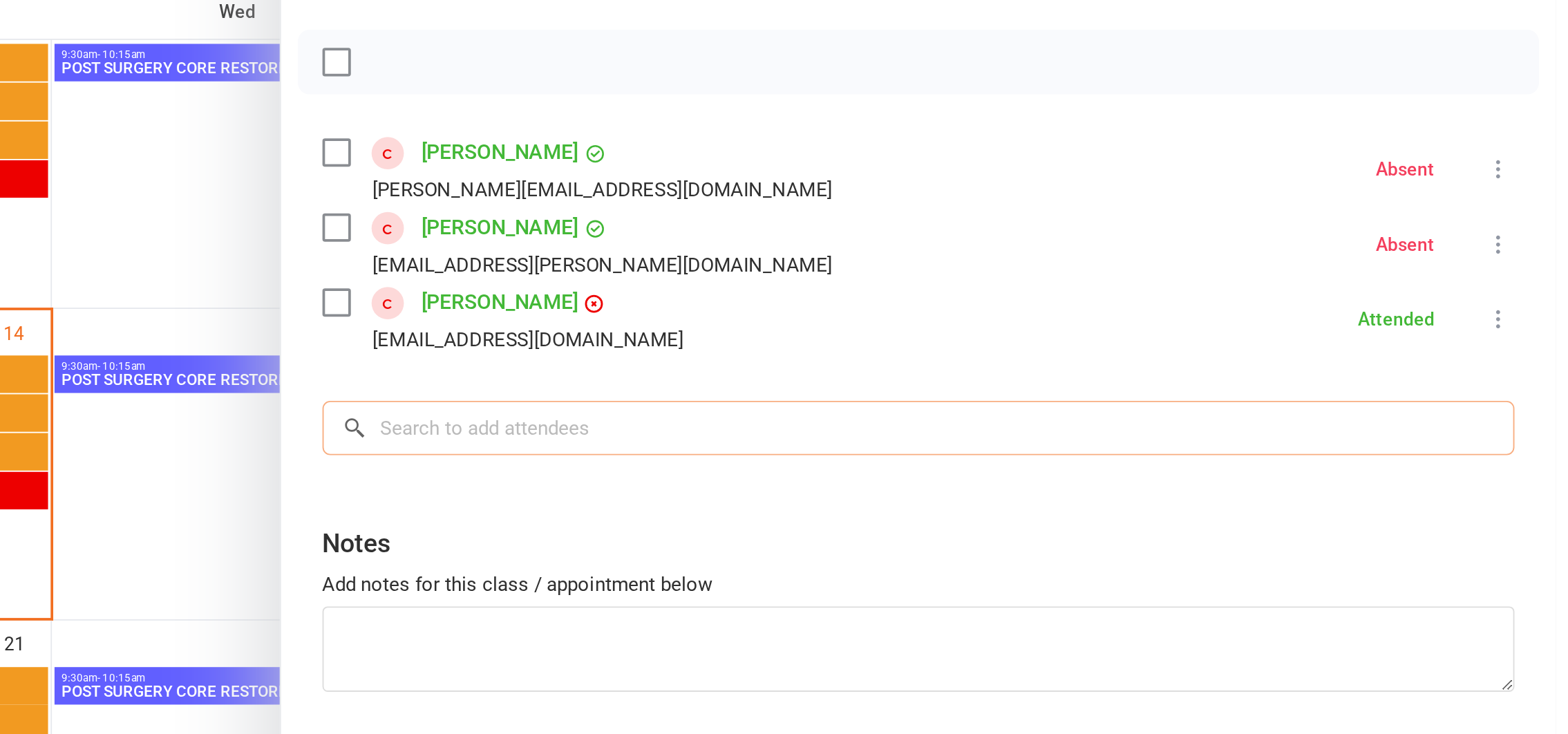
click at [964, 415] on input "search" at bounding box center [1227, 415] width 637 height 29
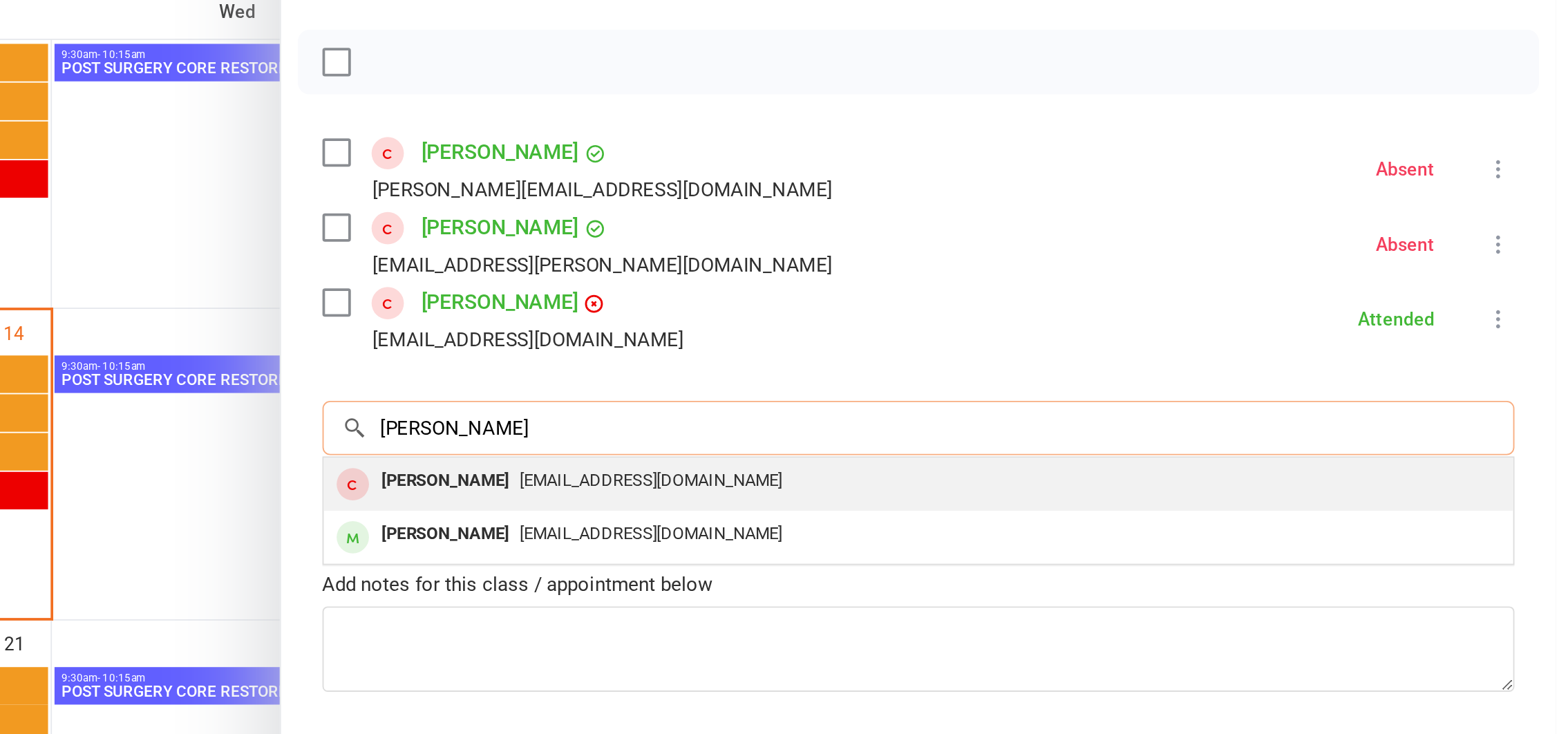
type input "[PERSON_NAME]"
click at [1015, 448] on span "[EMAIL_ADDRESS][DOMAIN_NAME]" at bounding box center [1085, 443] width 140 height 10
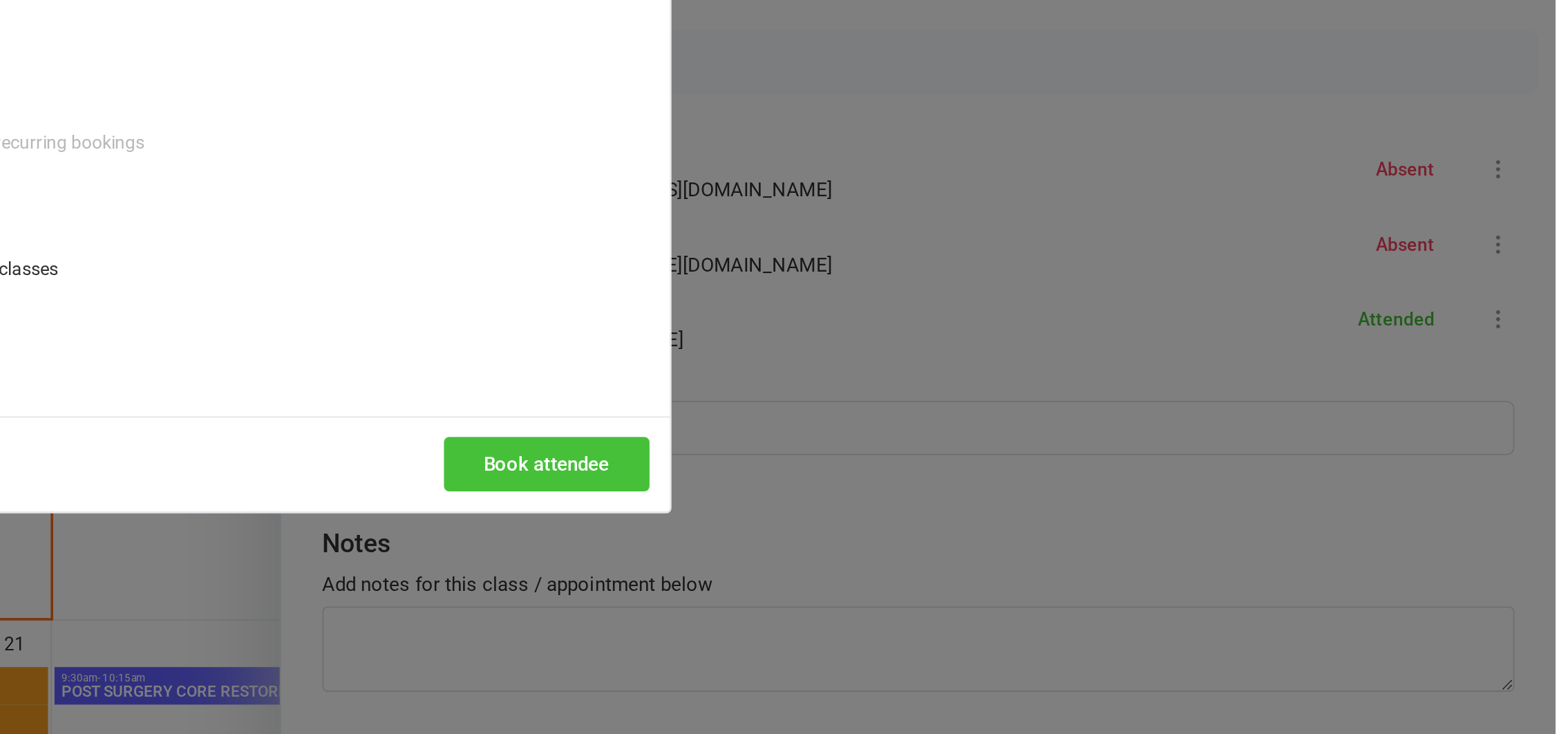
click at [1009, 432] on button "Book attendee" at bounding box center [1028, 434] width 110 height 29
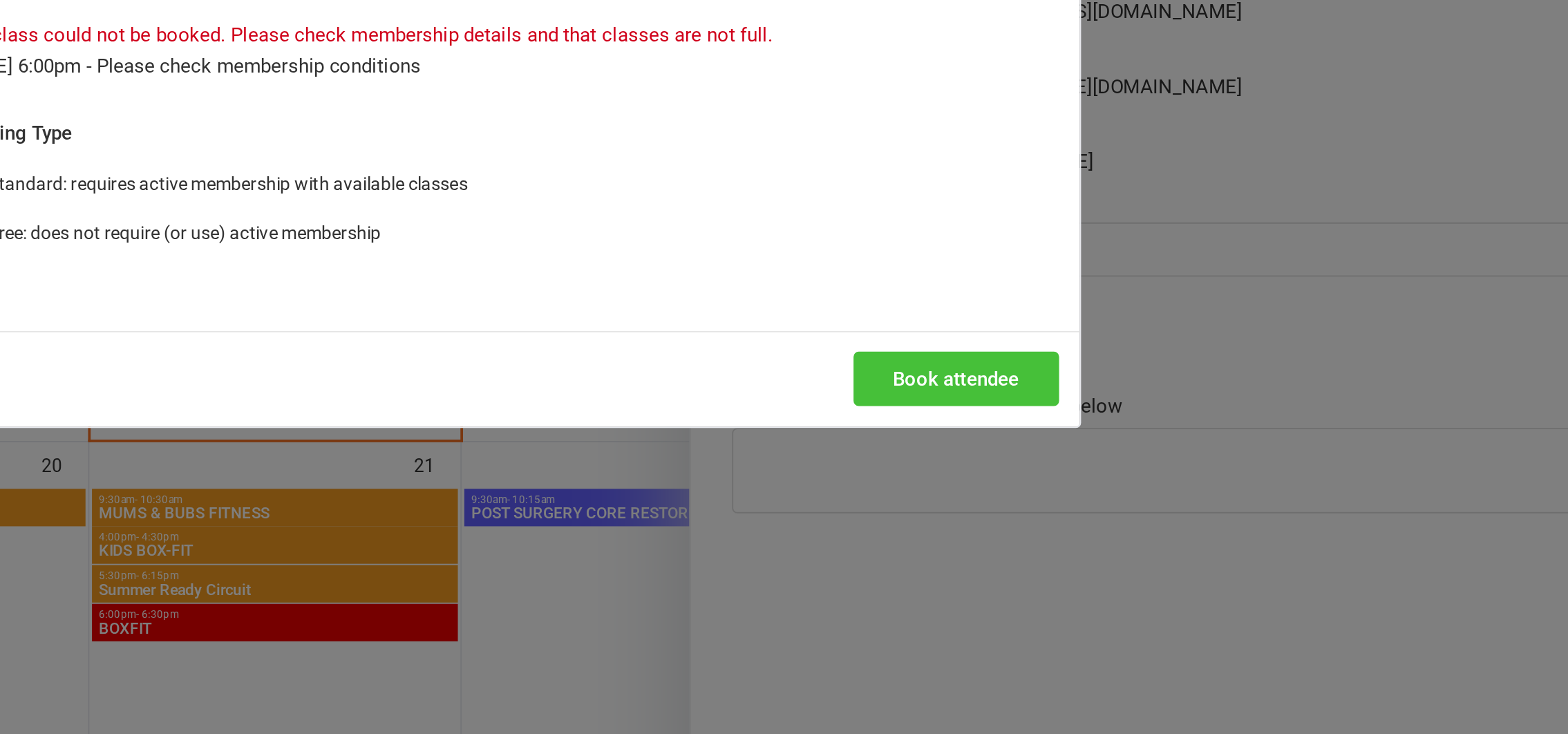
click at [789, 528] on div "Book in for a recurring event BOXFIT - [DATE] 6:00pm Member: [PERSON_NAME] How …" at bounding box center [784, 367] width 1568 height 734
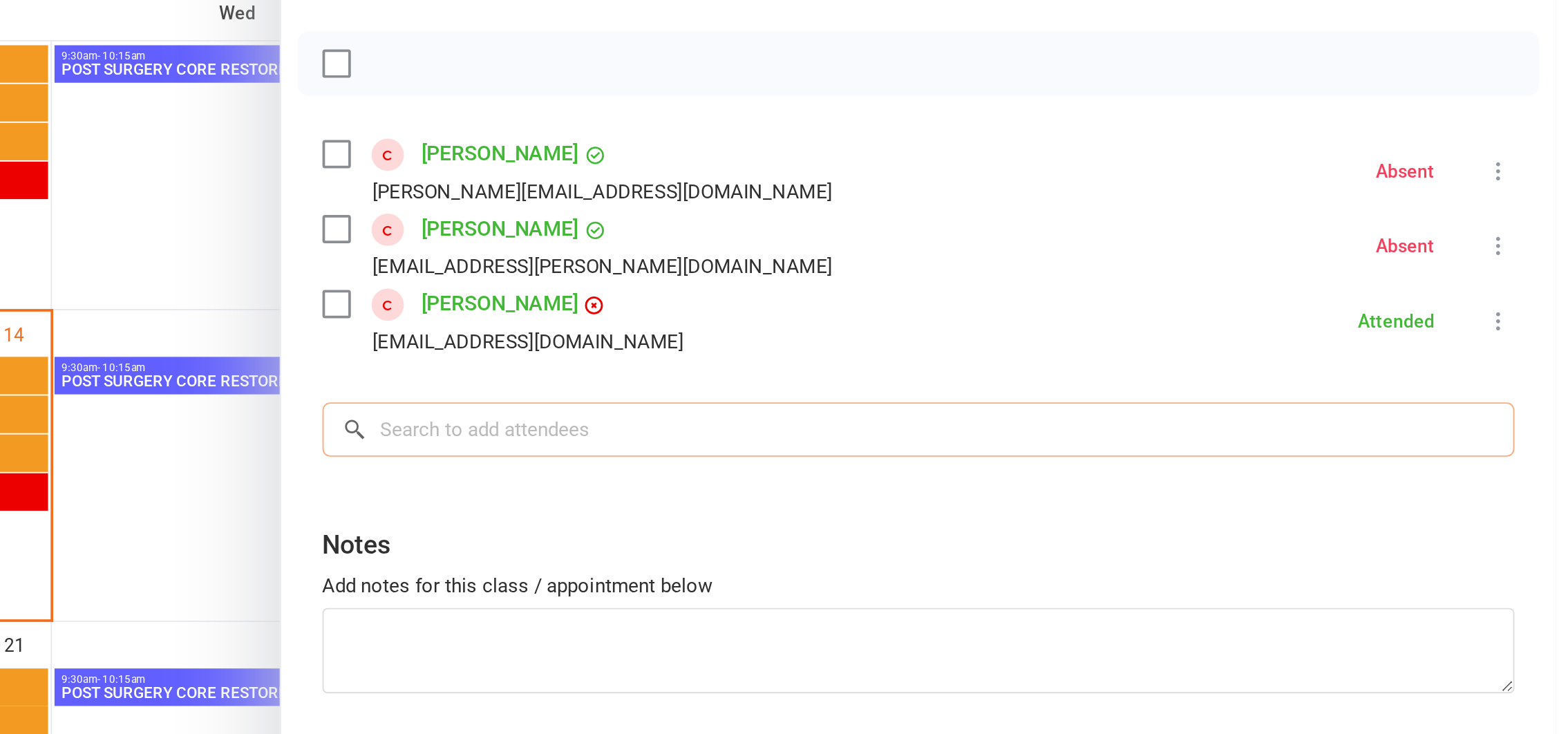
click at [1063, 414] on input "search" at bounding box center [1227, 415] width 637 height 29
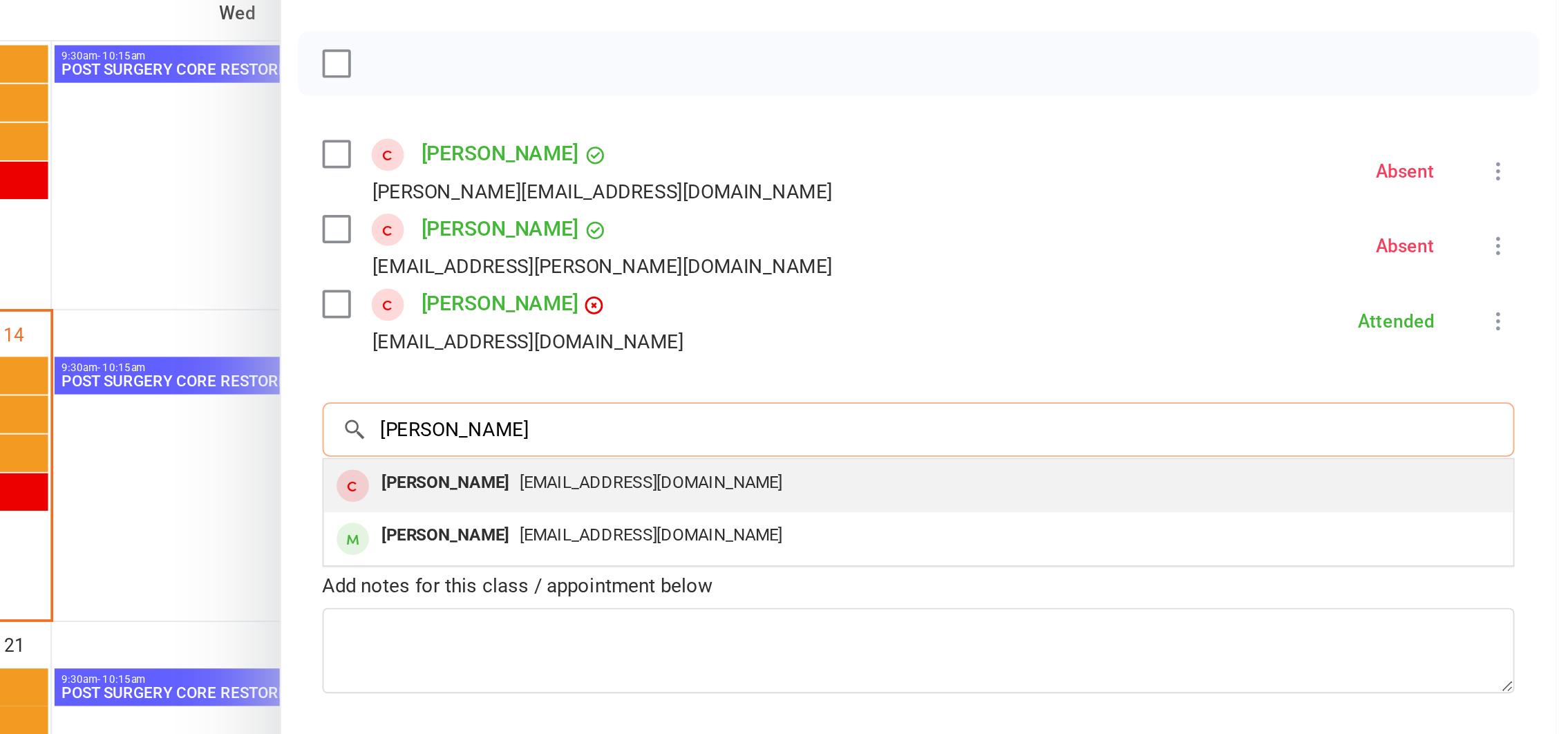
type input "[PERSON_NAME]"
click at [1034, 442] on span "[EMAIL_ADDRESS][DOMAIN_NAME]" at bounding box center [1085, 443] width 140 height 10
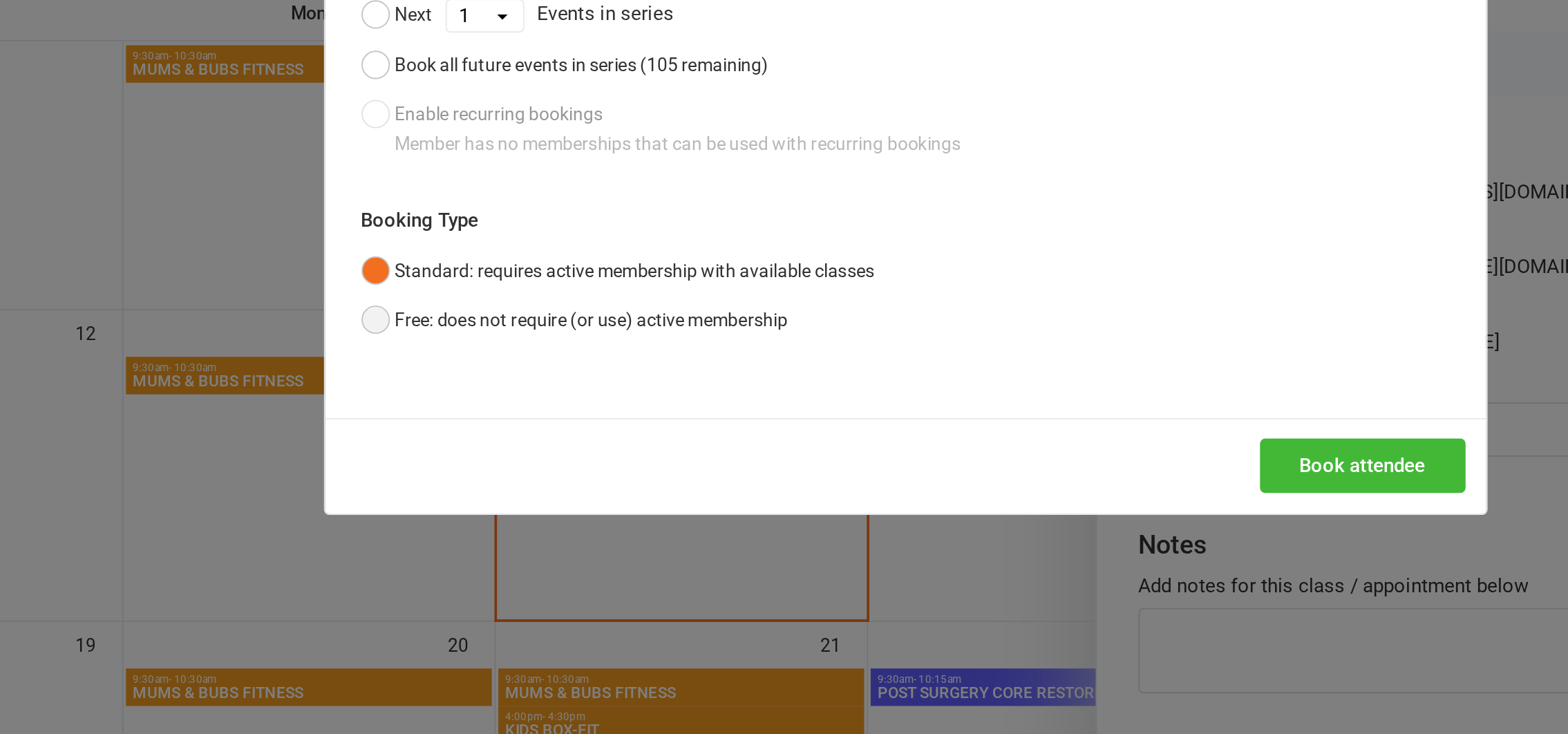
click at [493, 360] on button "Free: does not require (or use) active membership" at bounding box center [607, 357] width 228 height 27
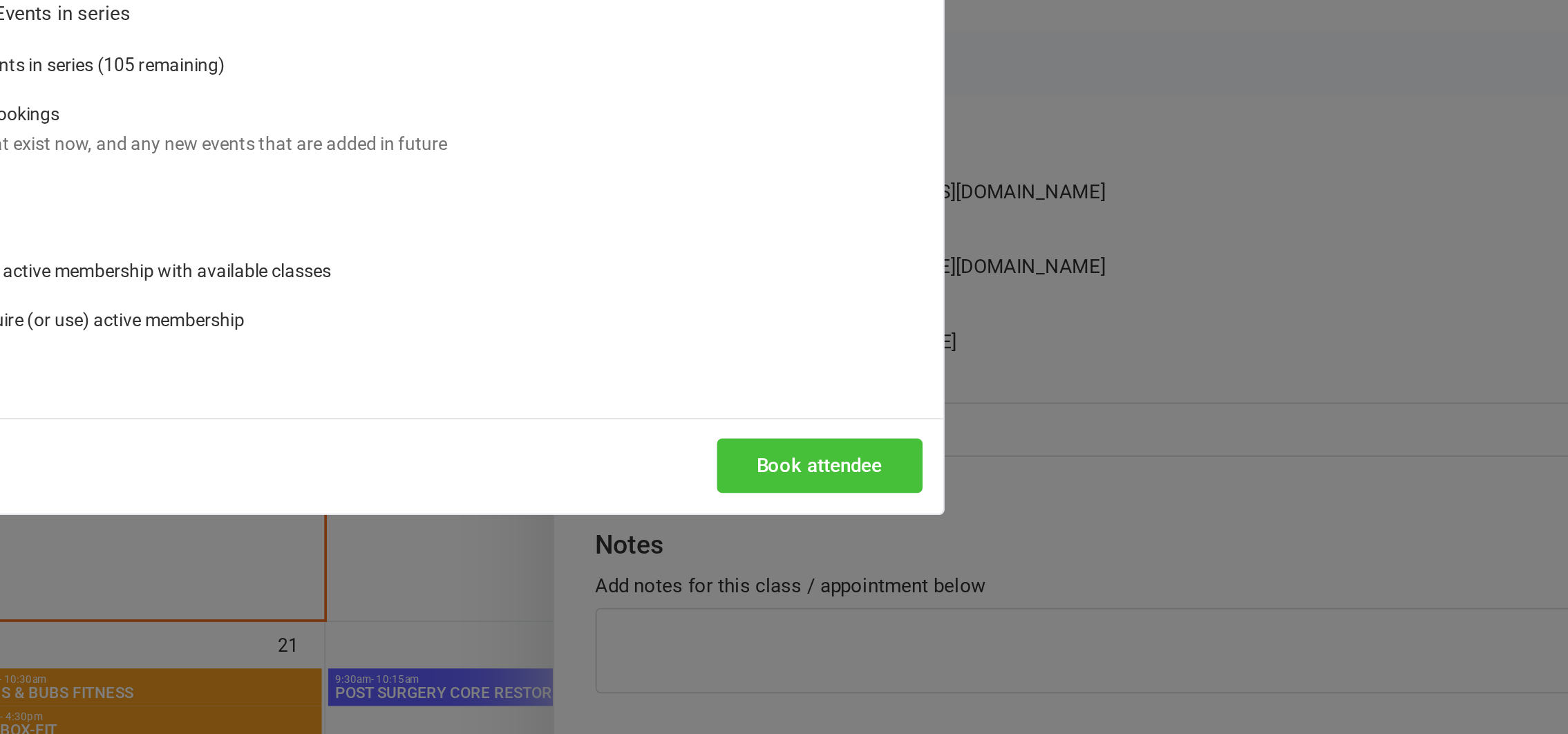
click at [1020, 433] on button "Book attendee" at bounding box center [1028, 434] width 110 height 29
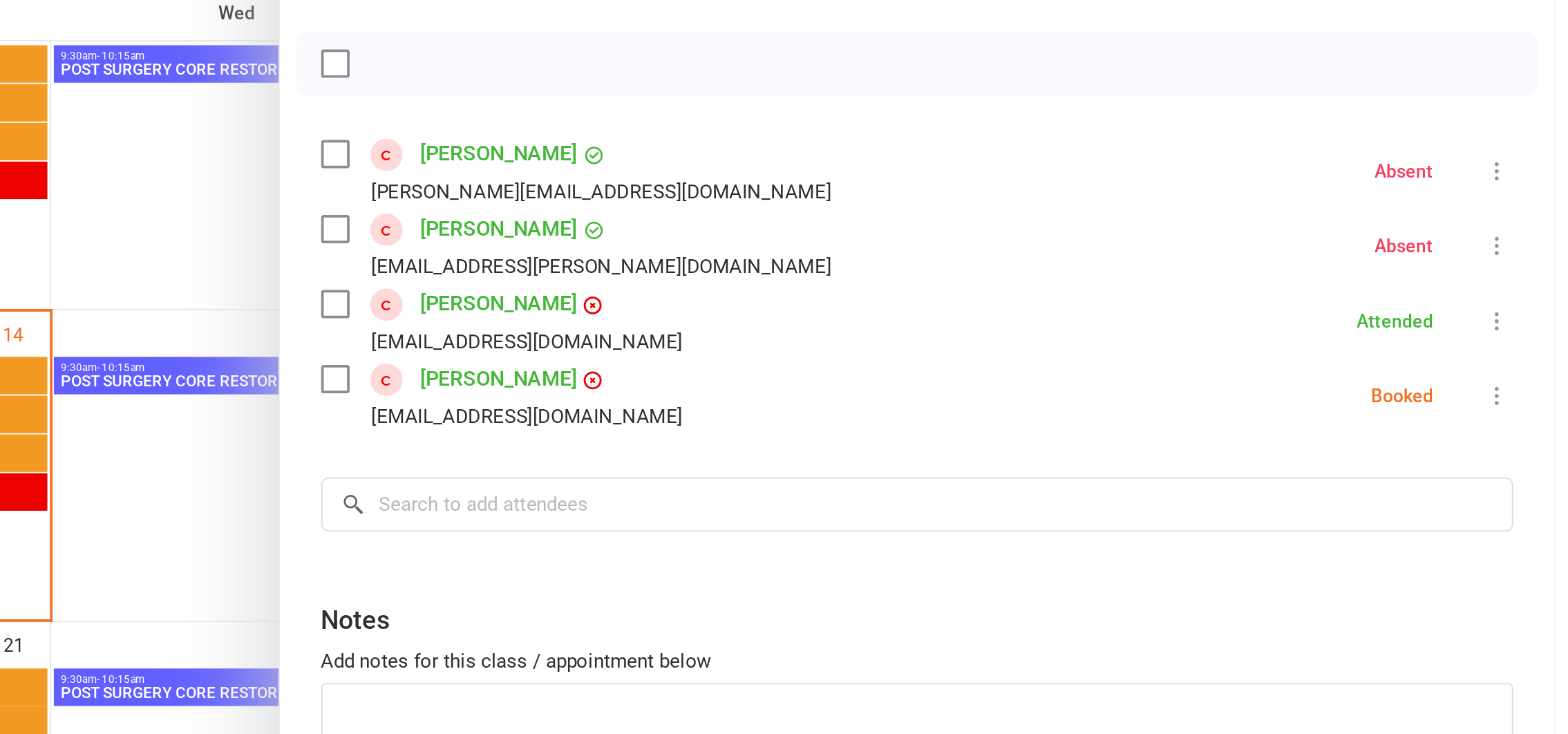
click at [1530, 396] on icon at bounding box center [1537, 397] width 14 height 14
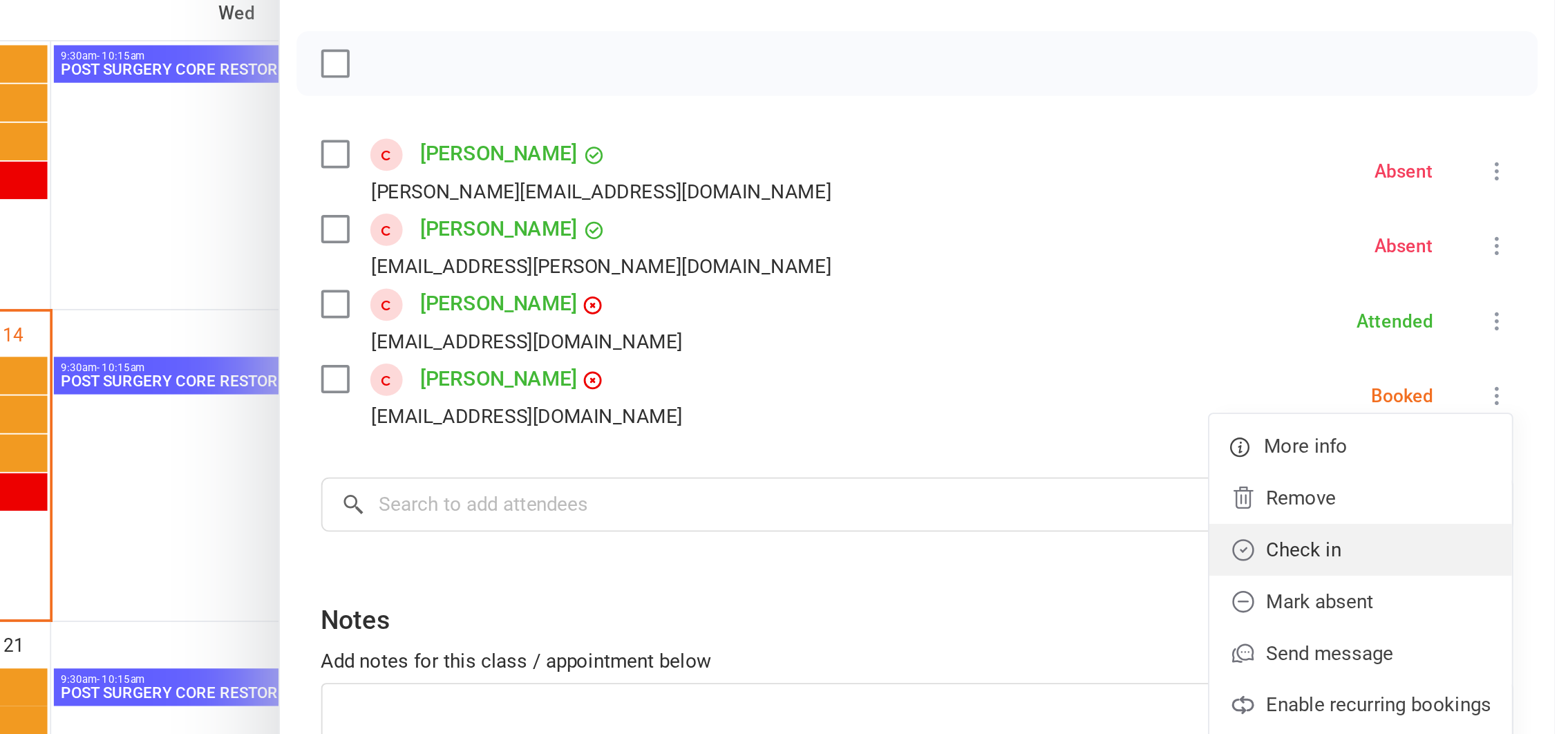
click at [1430, 482] on link "Check in" at bounding box center [1464, 479] width 162 height 28
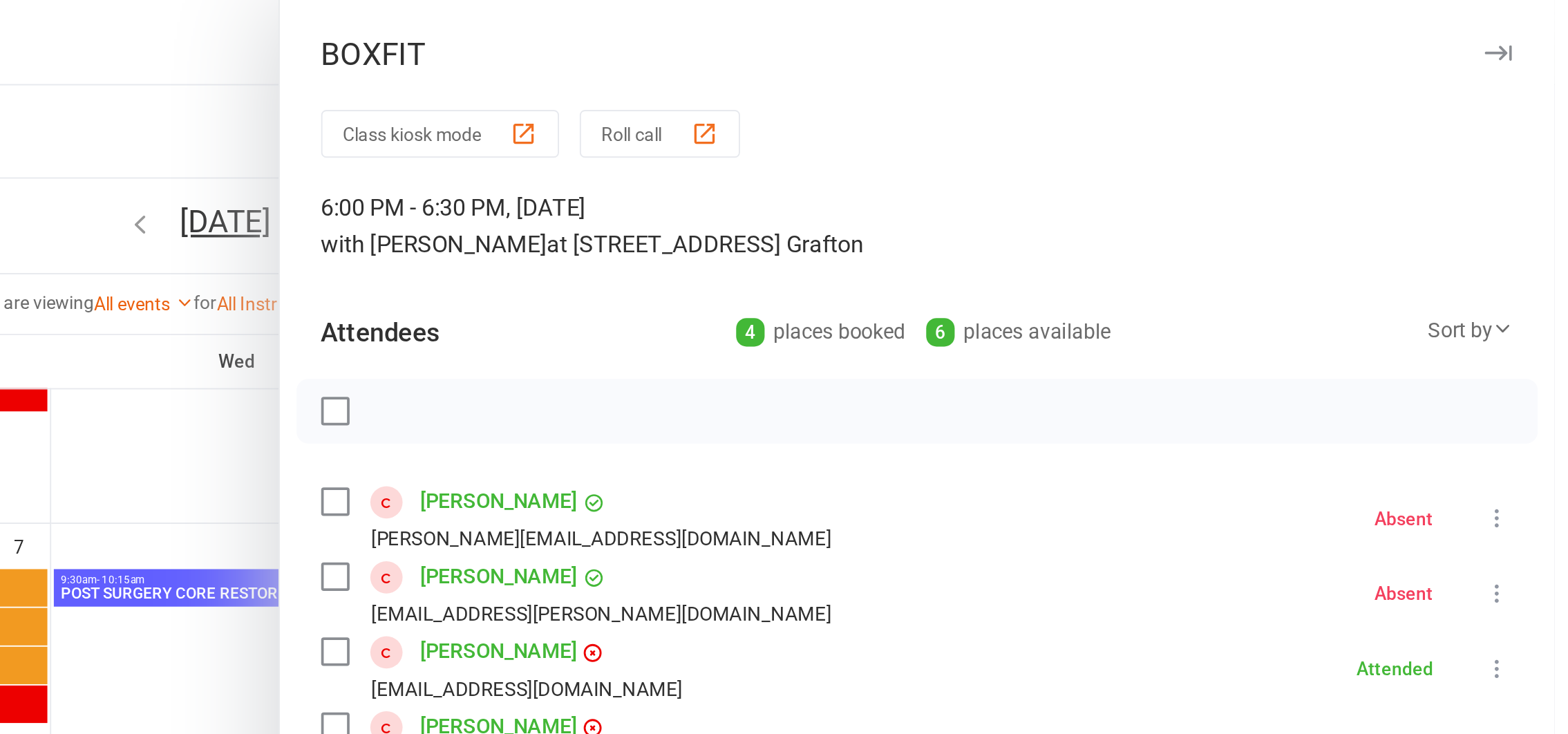
scroll to position [0, 0]
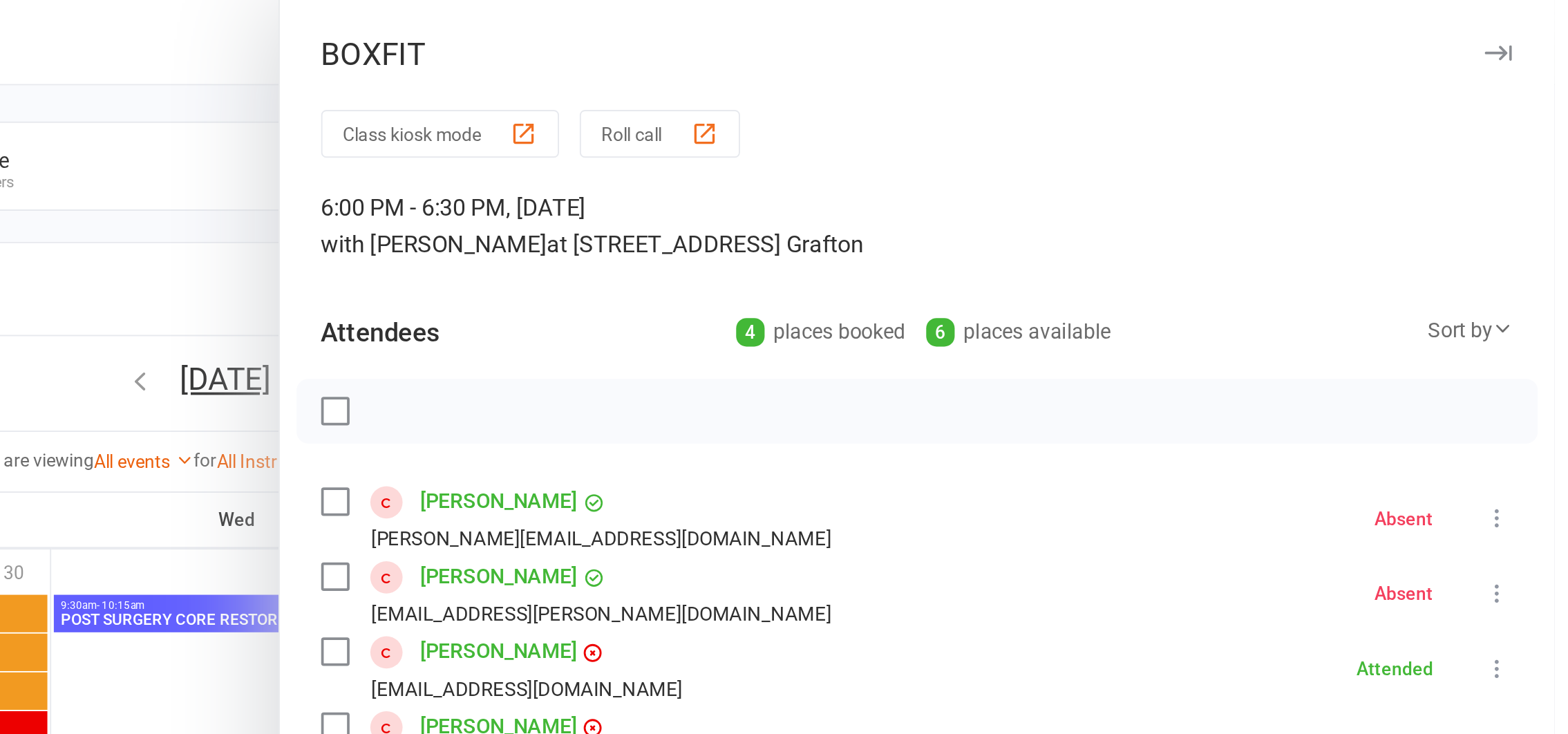
click at [836, 90] on div at bounding box center [857, 367] width 1422 height 734
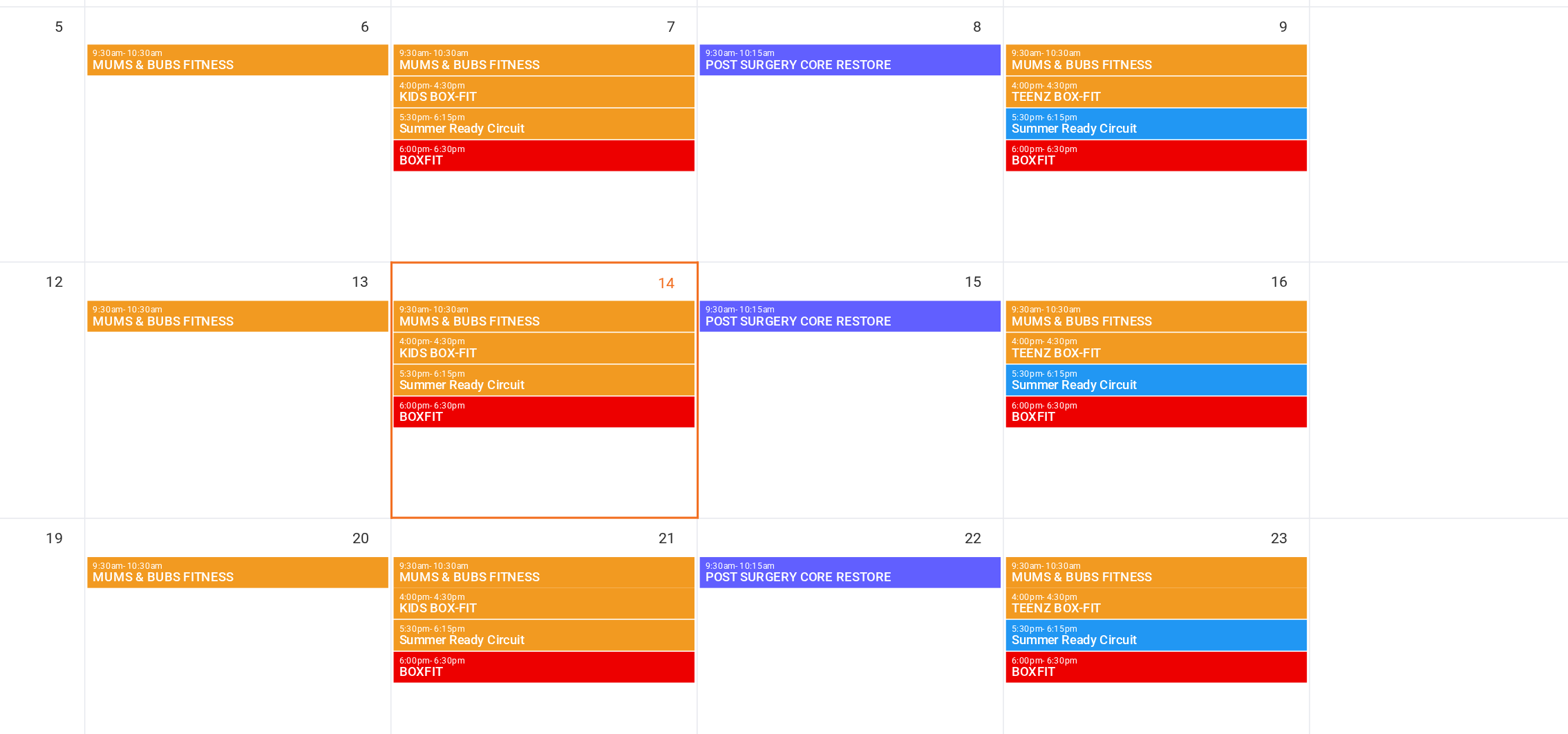
scroll to position [204, 0]
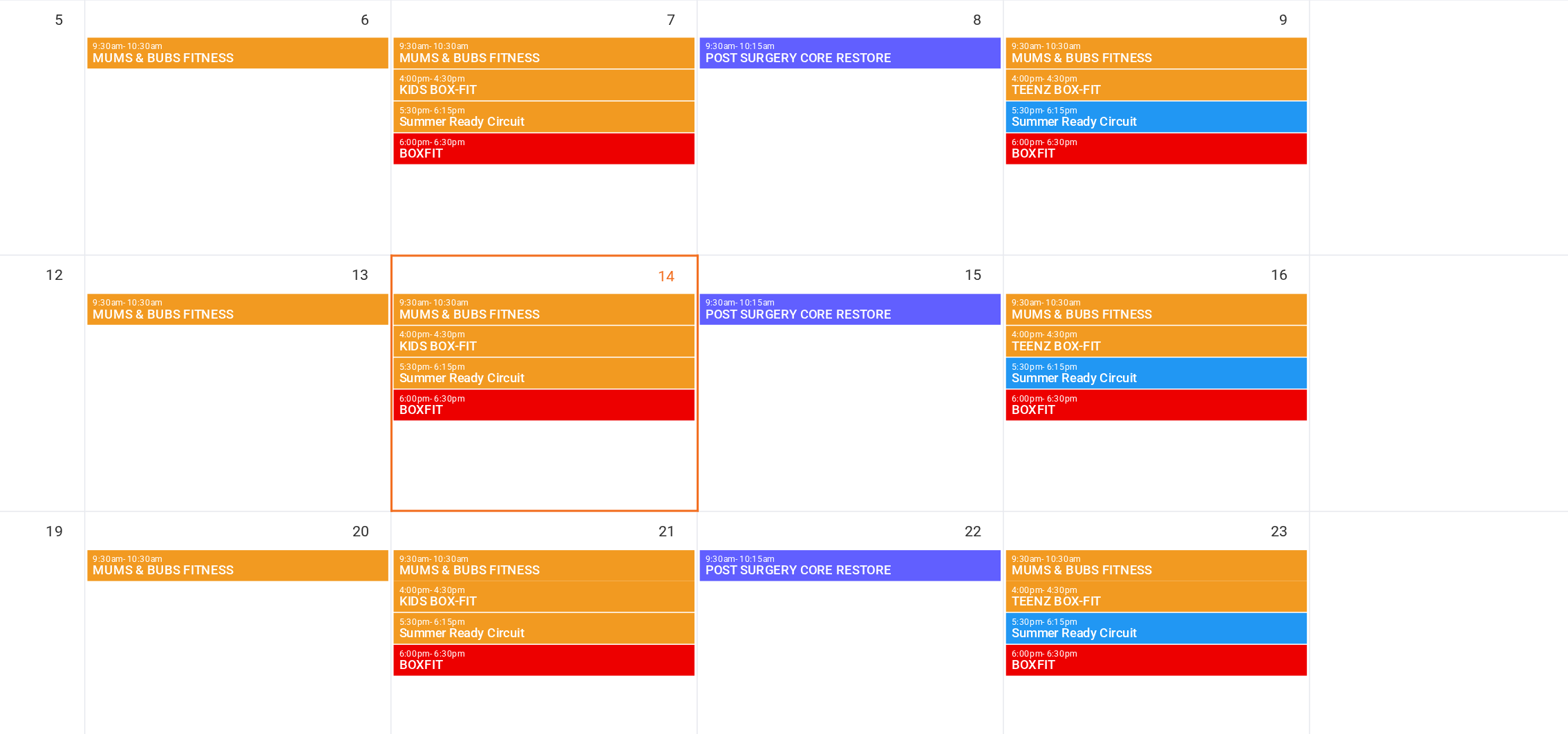
click at [611, 456] on span "MUMS & BUBS FITNESS" at bounding box center [664, 460] width 190 height 8
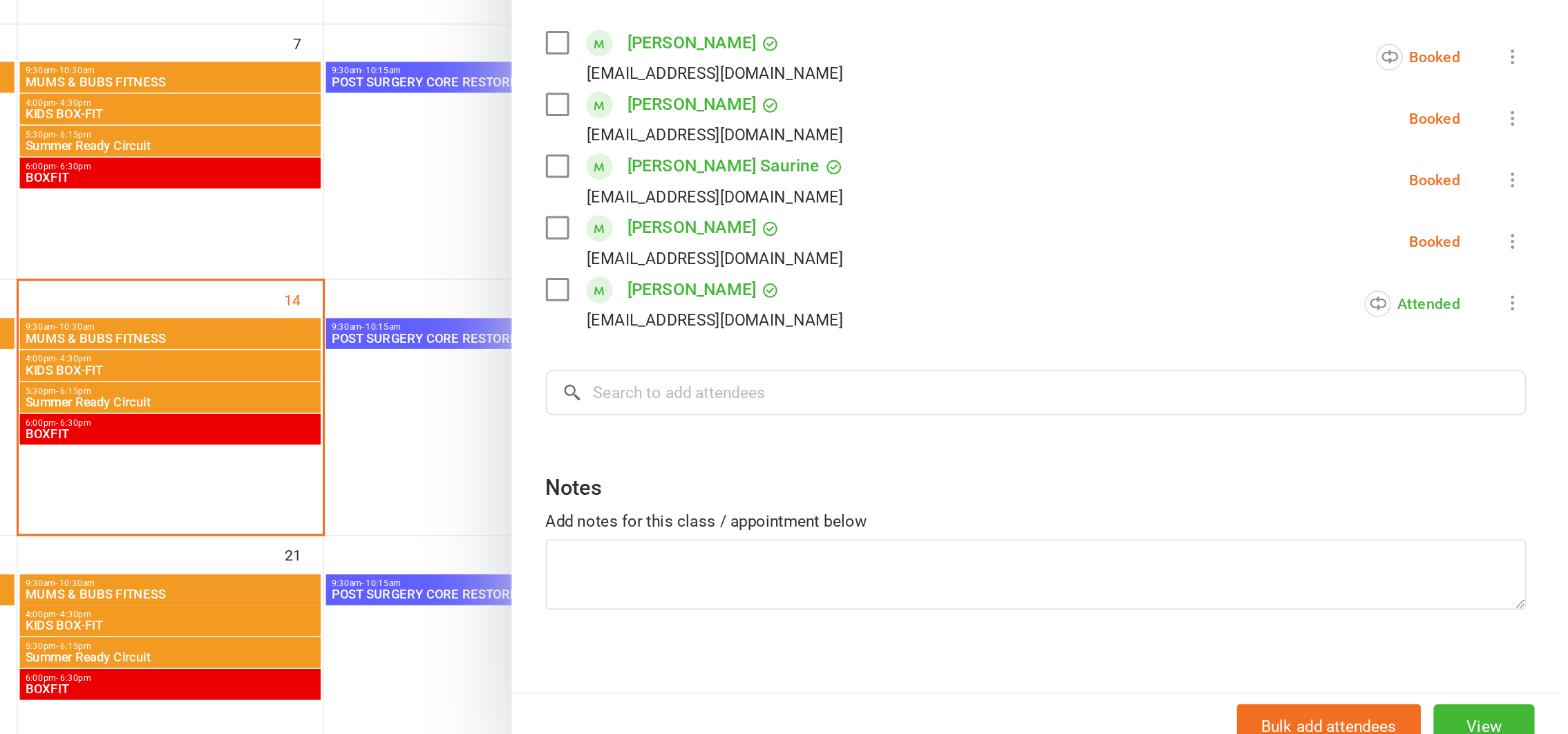
click at [1530, 396] on icon at bounding box center [1537, 397] width 14 height 14
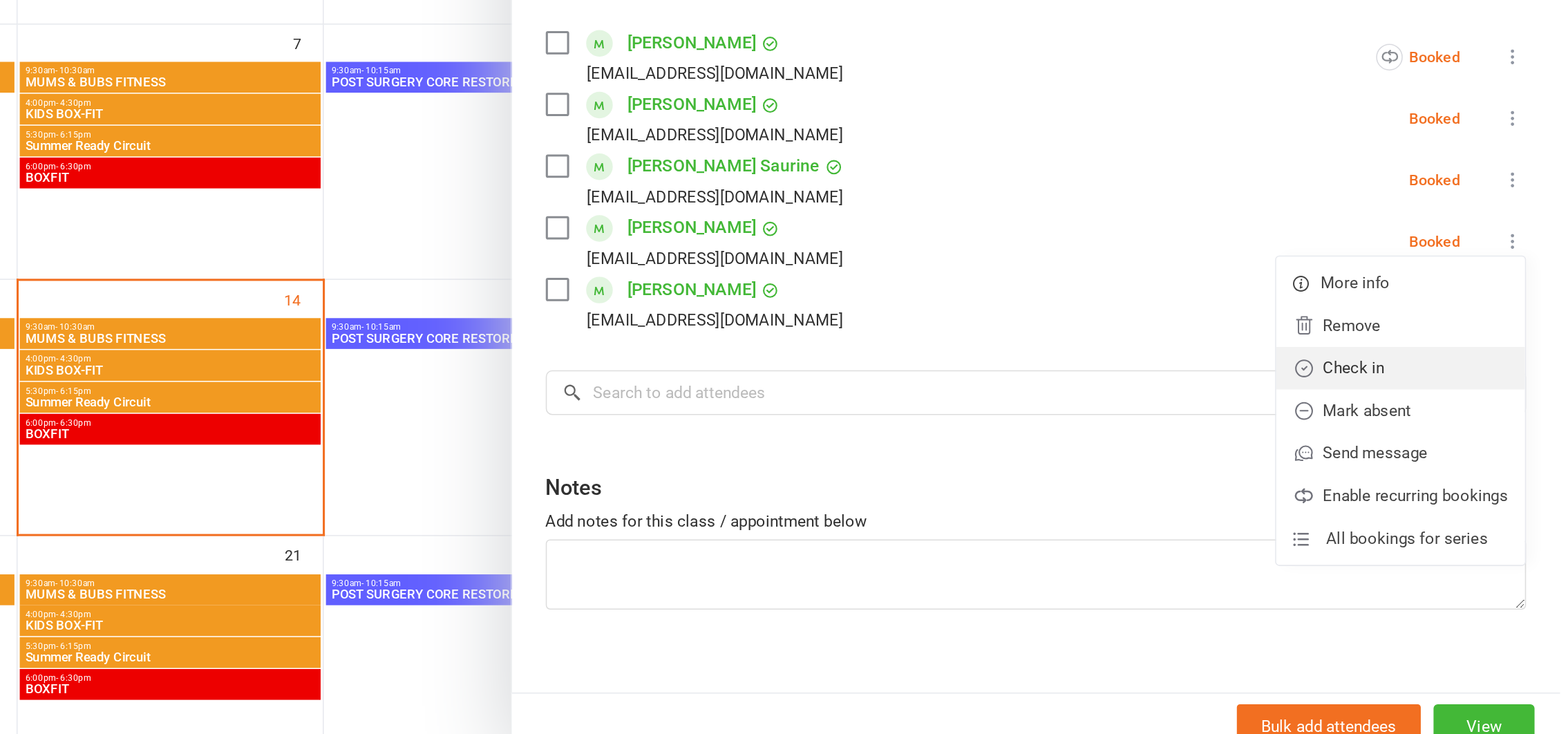
click at [1405, 480] on link "Check in" at bounding box center [1464, 479] width 162 height 28
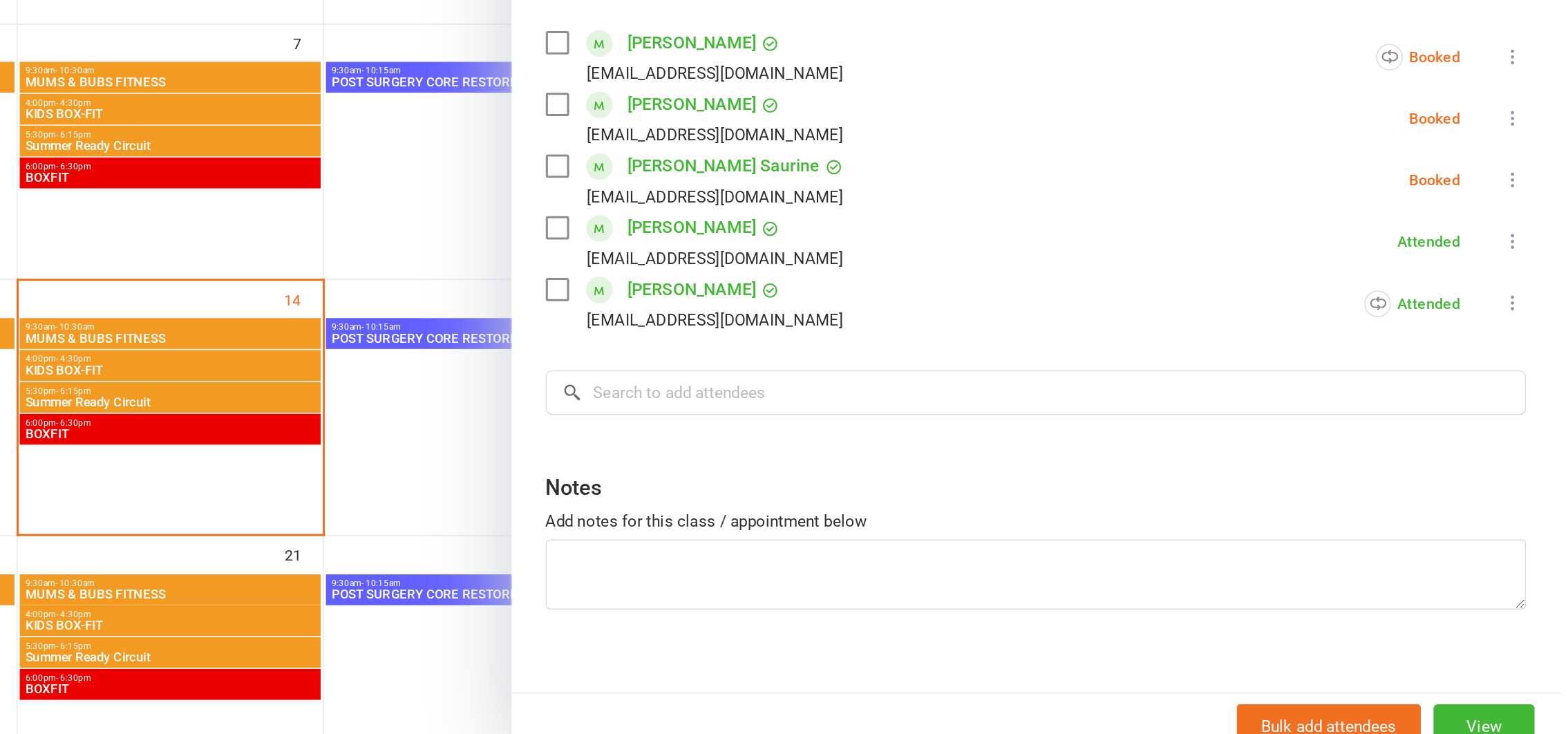
click at [1530, 356] on icon at bounding box center [1537, 358] width 14 height 14
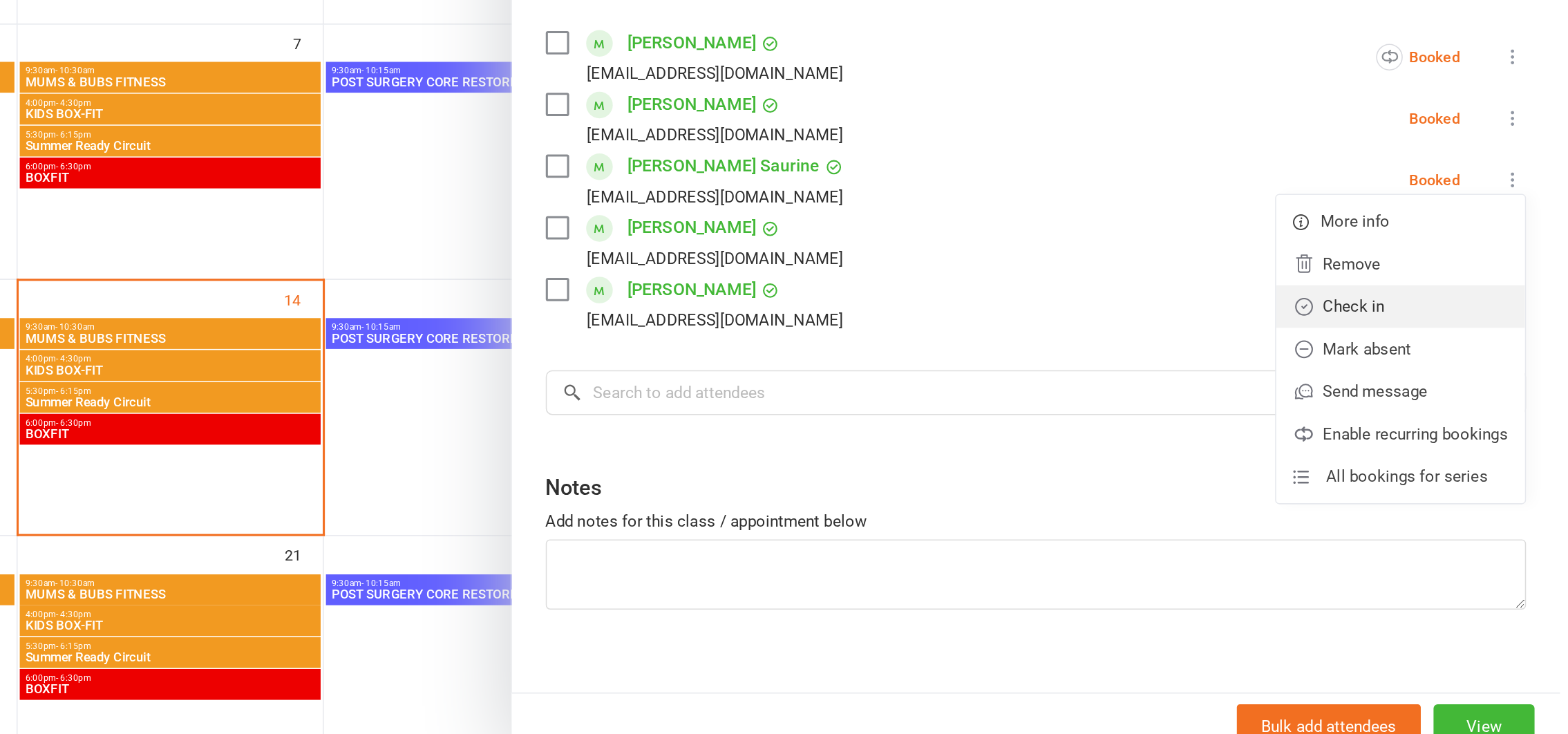
click at [1422, 439] on link "Check in" at bounding box center [1464, 440] width 162 height 28
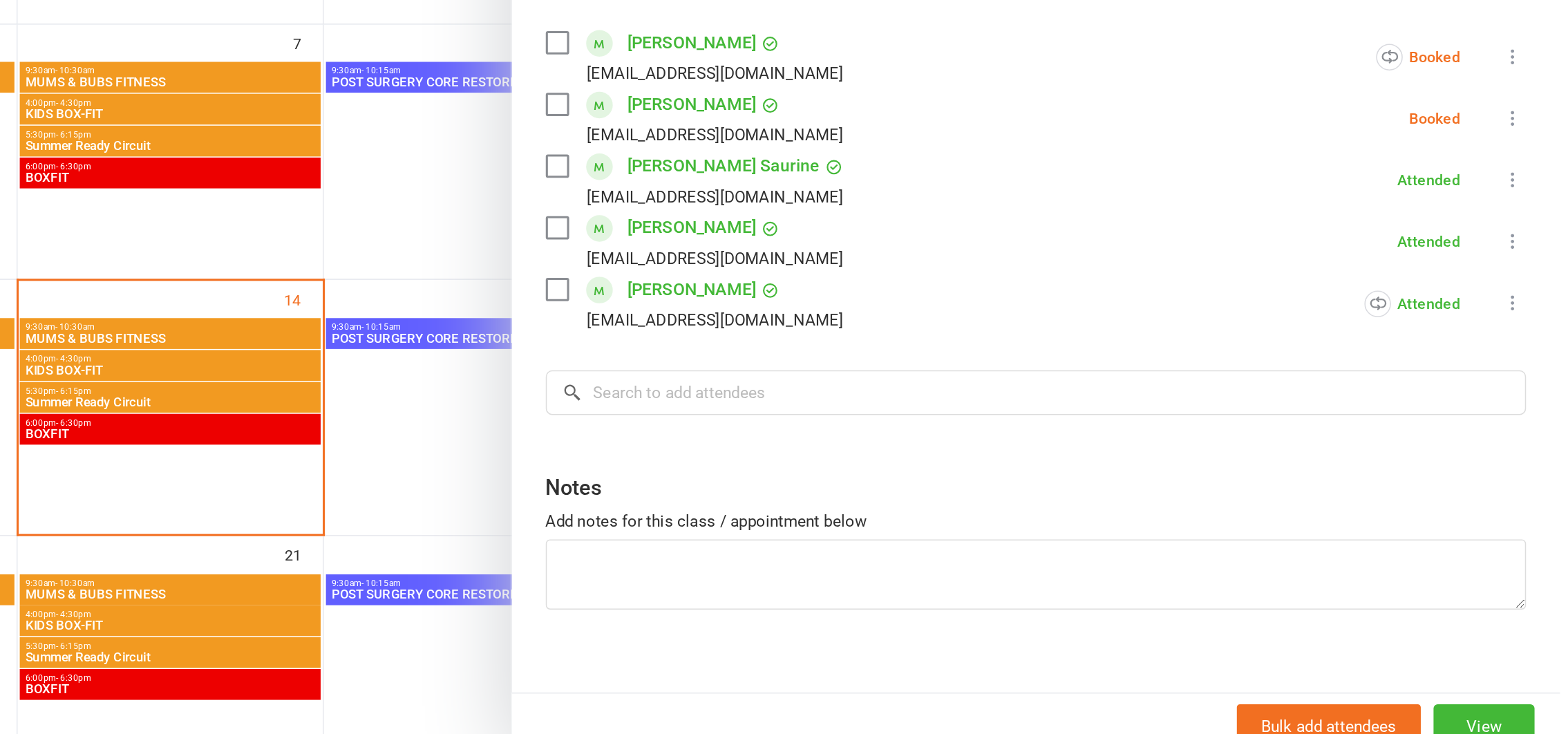
click at [1530, 314] on icon at bounding box center [1537, 317] width 14 height 14
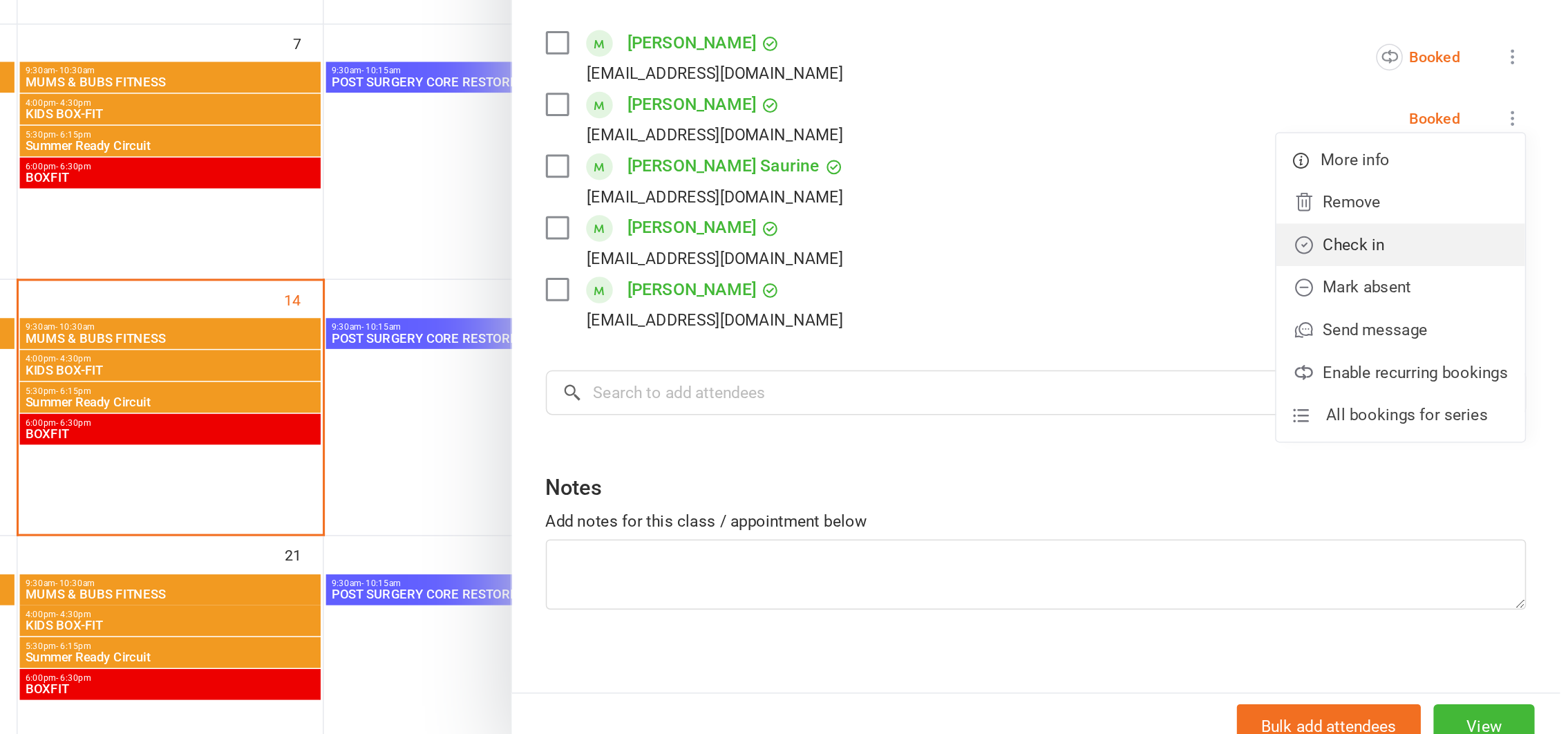
click at [1397, 399] on link "Check in" at bounding box center [1464, 399] width 162 height 28
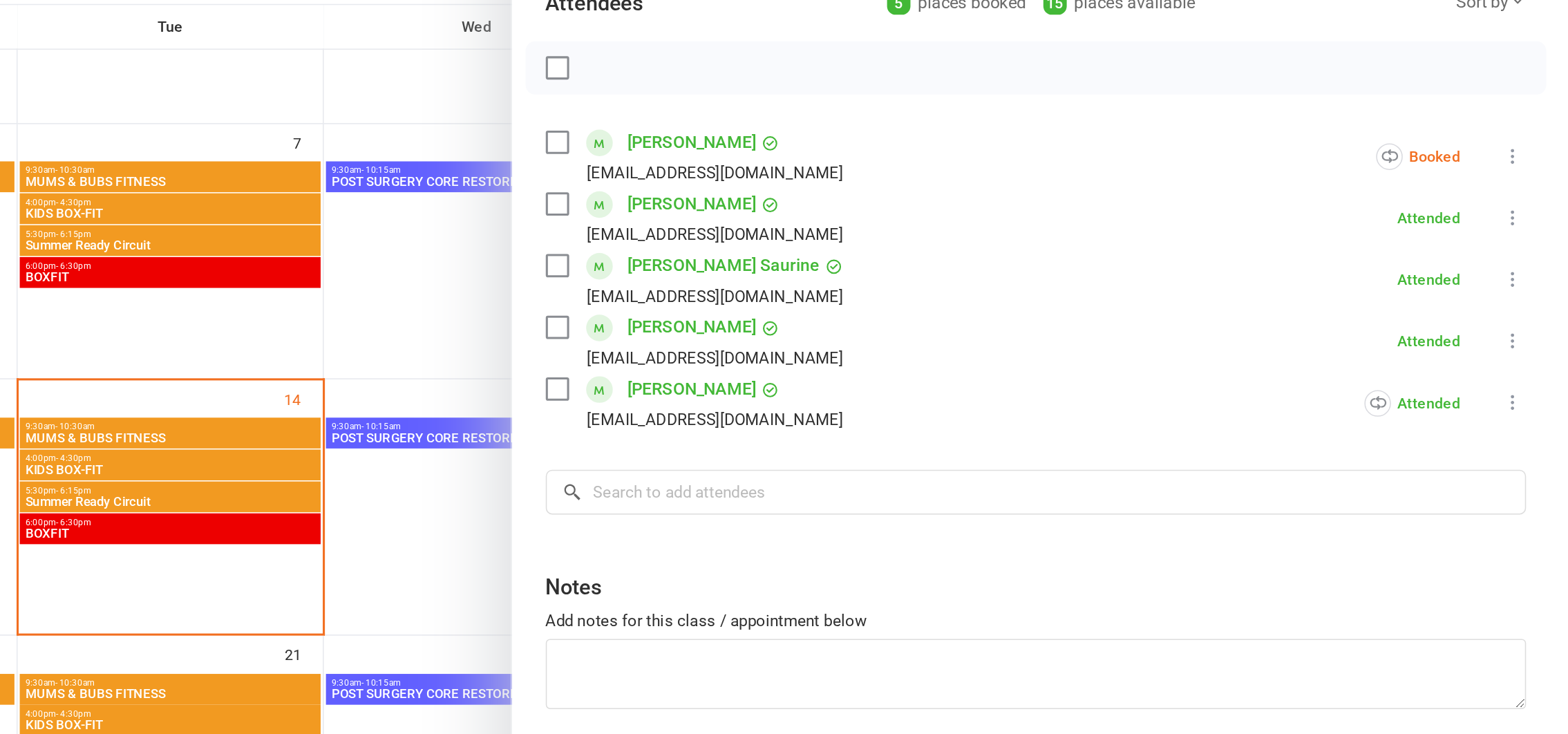
click at [1530, 277] on icon at bounding box center [1537, 277] width 14 height 14
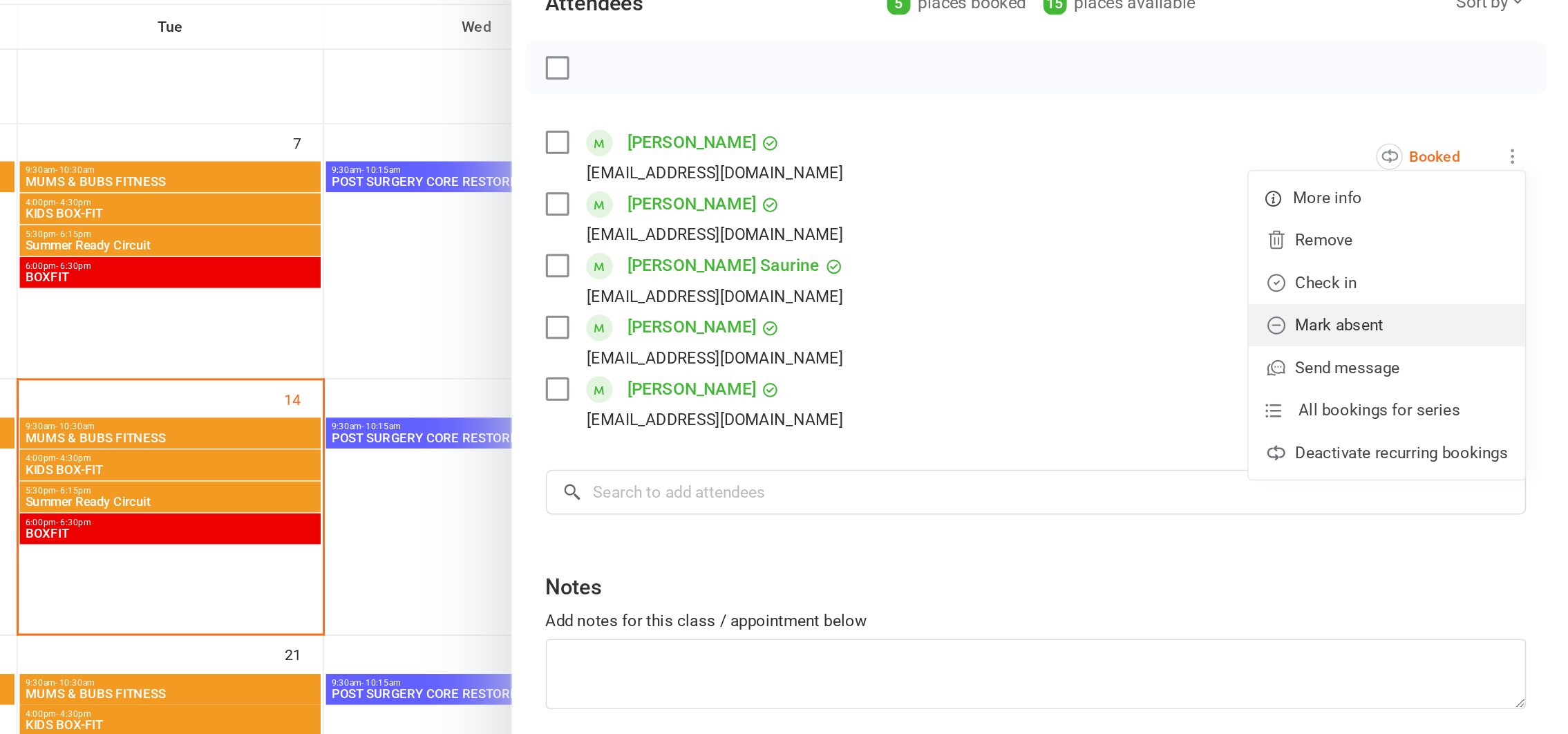
click at [1420, 389] on link "Mark absent" at bounding box center [1455, 387] width 180 height 28
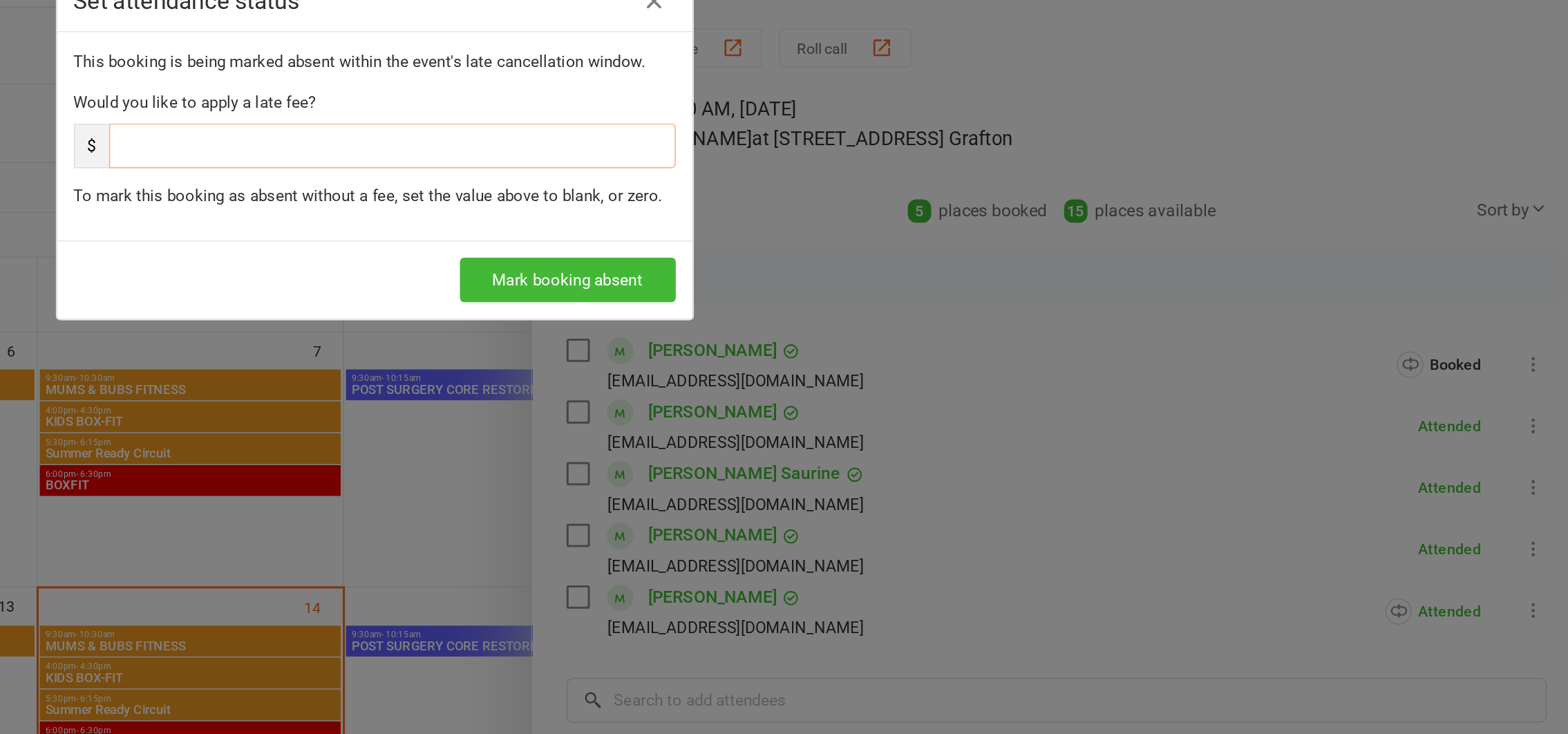
click at [618, 133] on input "number" at bounding box center [795, 134] width 369 height 29
type input "0"
click at [937, 226] on button "Mark booking absent" at bounding box center [910, 222] width 140 height 29
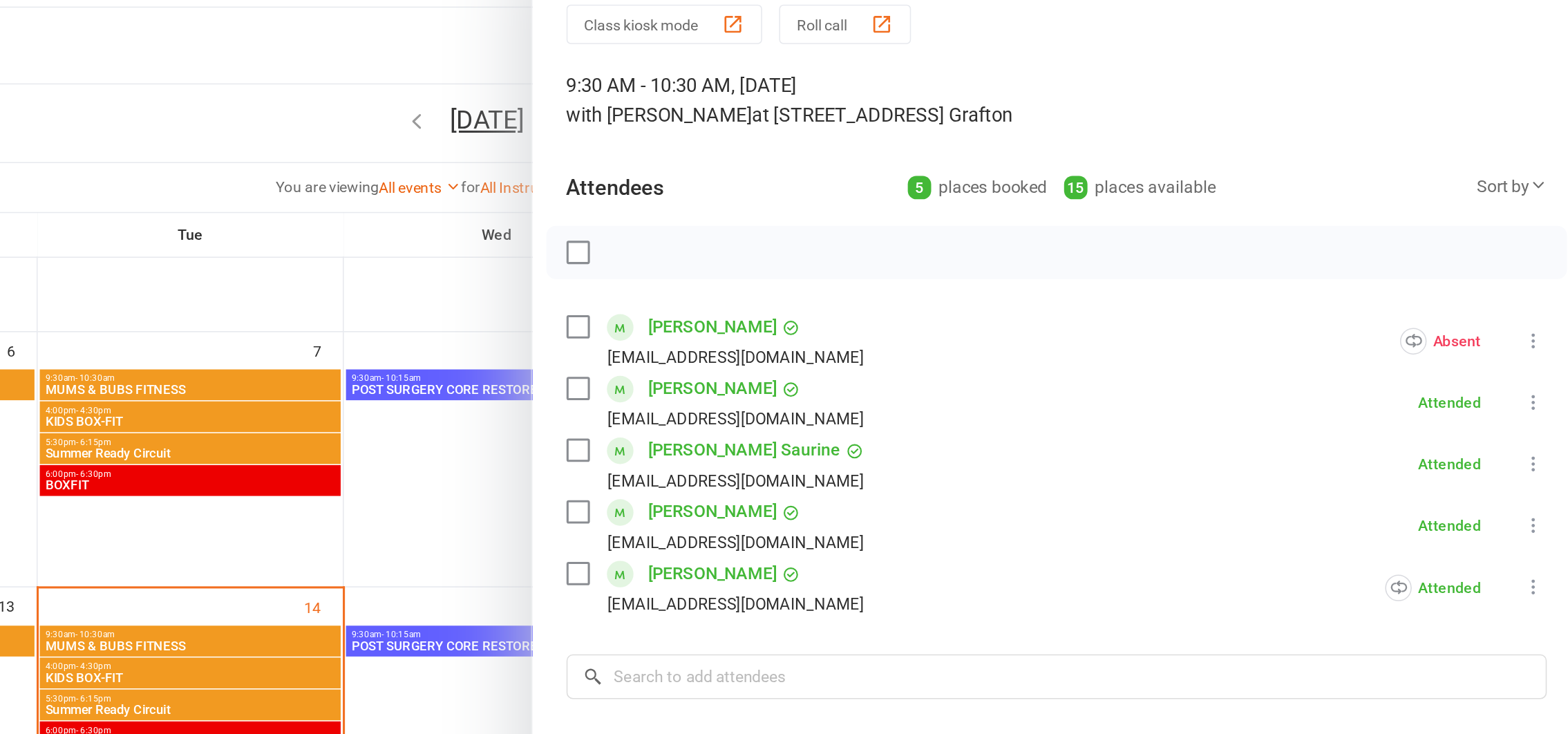
scroll to position [0, 0]
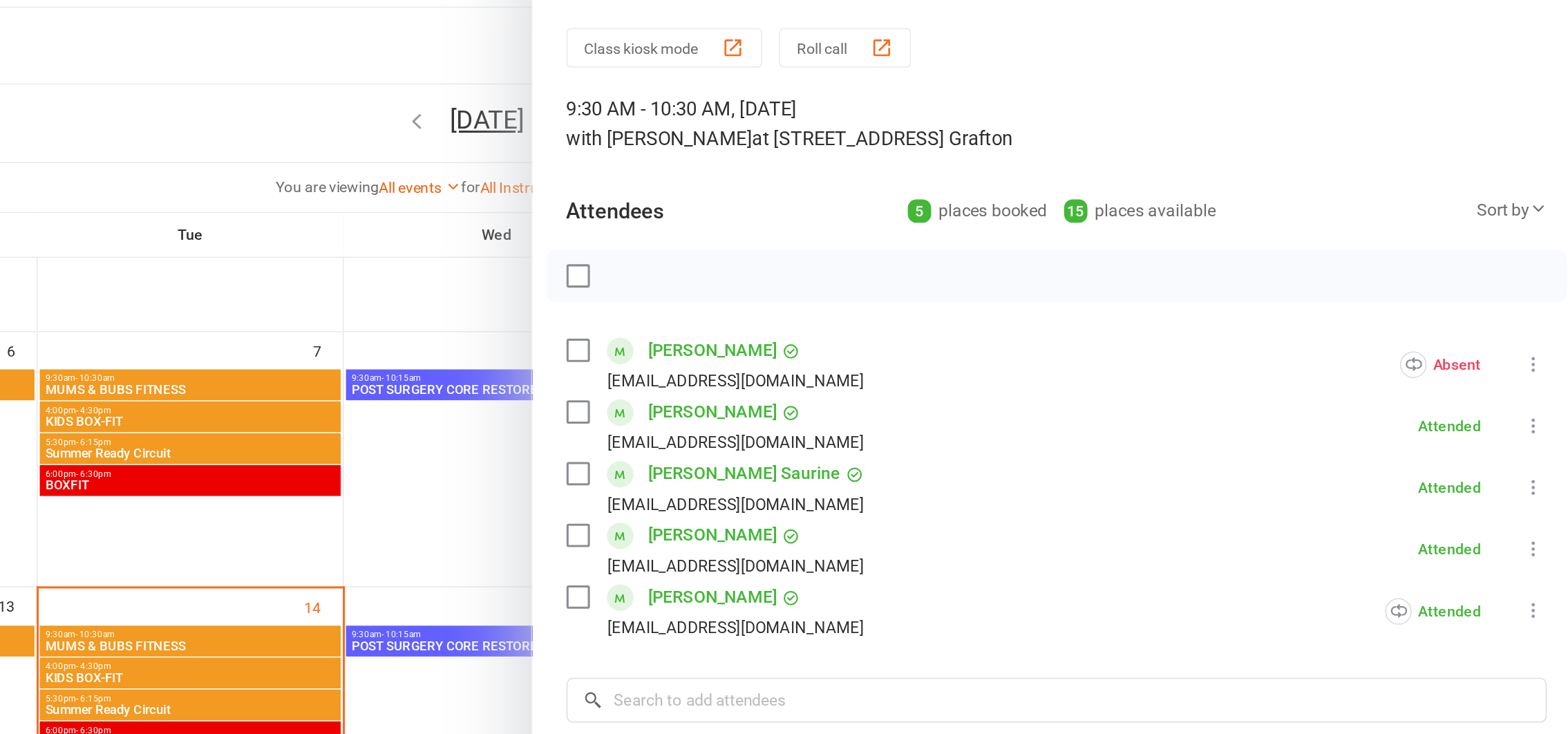
click at [992, 263] on link "[PERSON_NAME]" at bounding box center [1004, 268] width 84 height 22
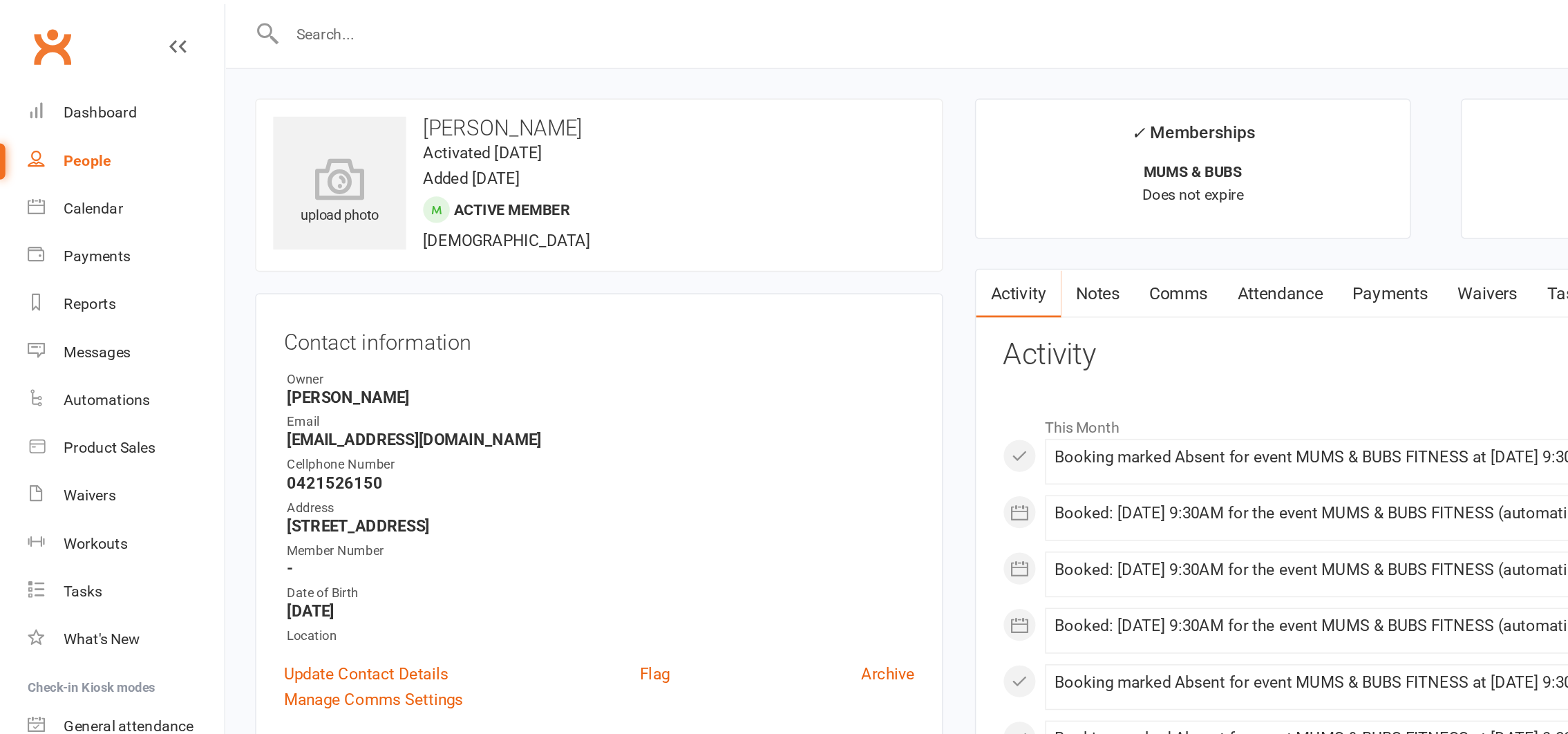
click at [60, 104] on div "People" at bounding box center [56, 105] width 31 height 11
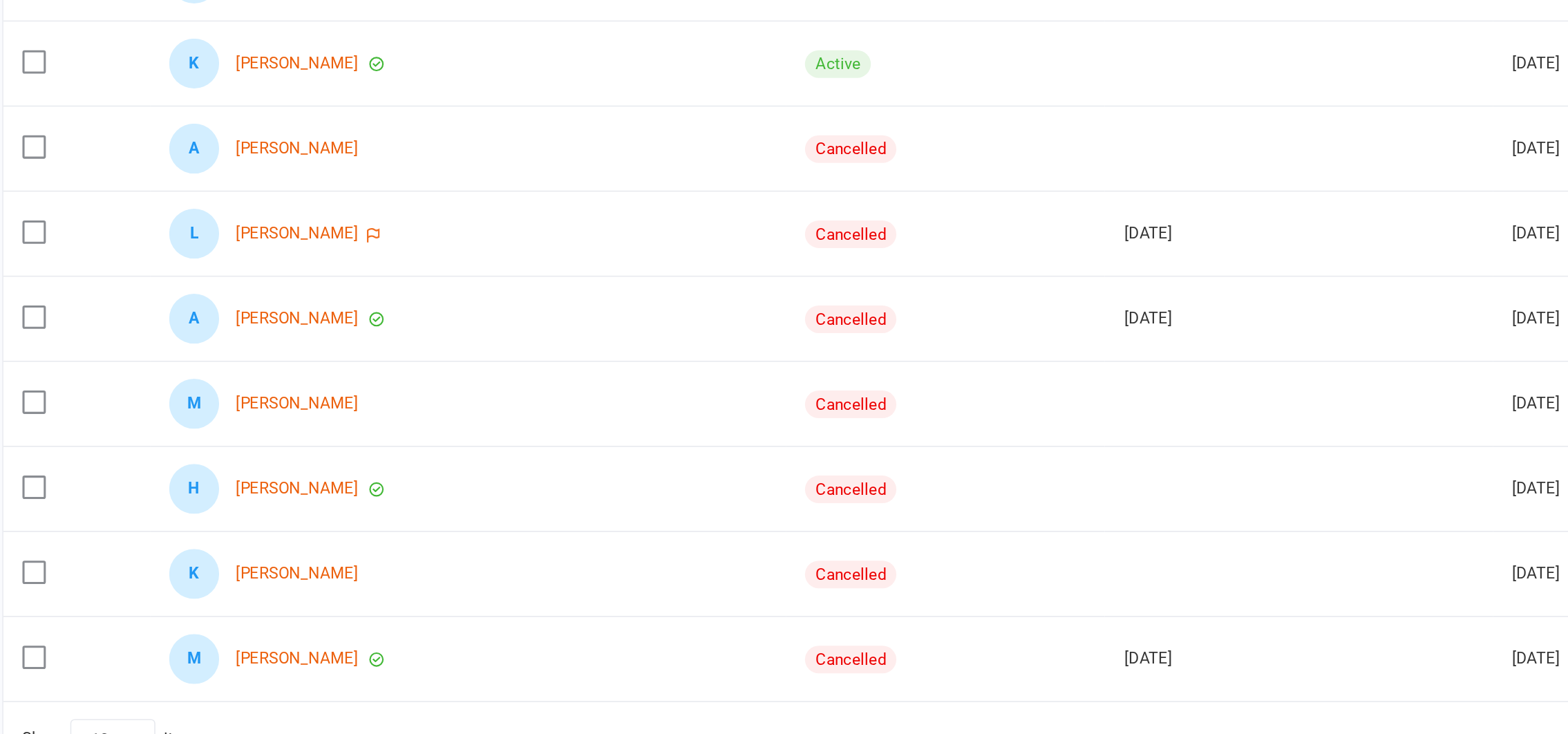
scroll to position [84, 0]
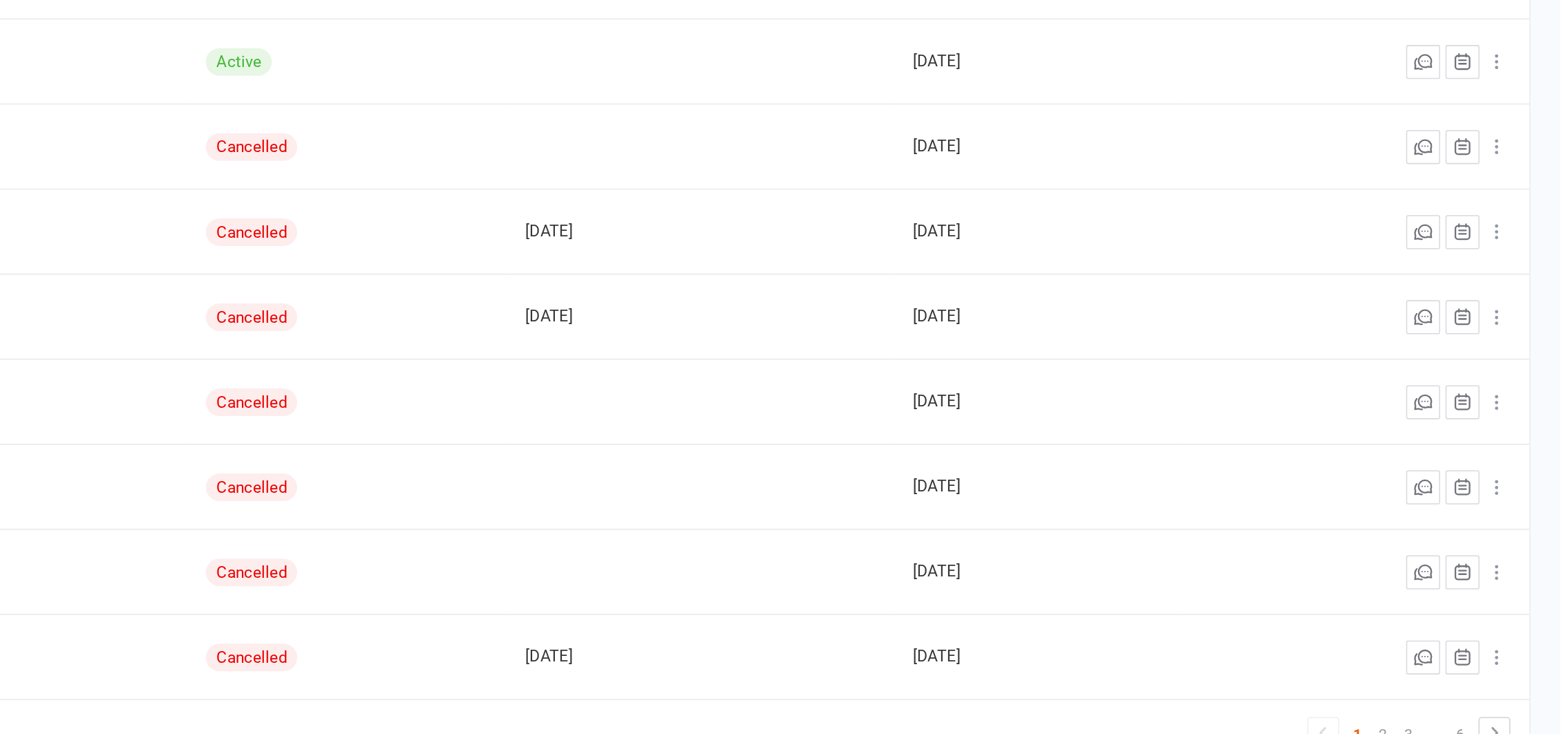
click at [1529, 405] on icon at bounding box center [1527, 407] width 14 height 14
click at [1560, 451] on div "Membership status All Active Cancelled Suspended Active cancelling Payment type…" at bounding box center [857, 394] width 1422 height 769
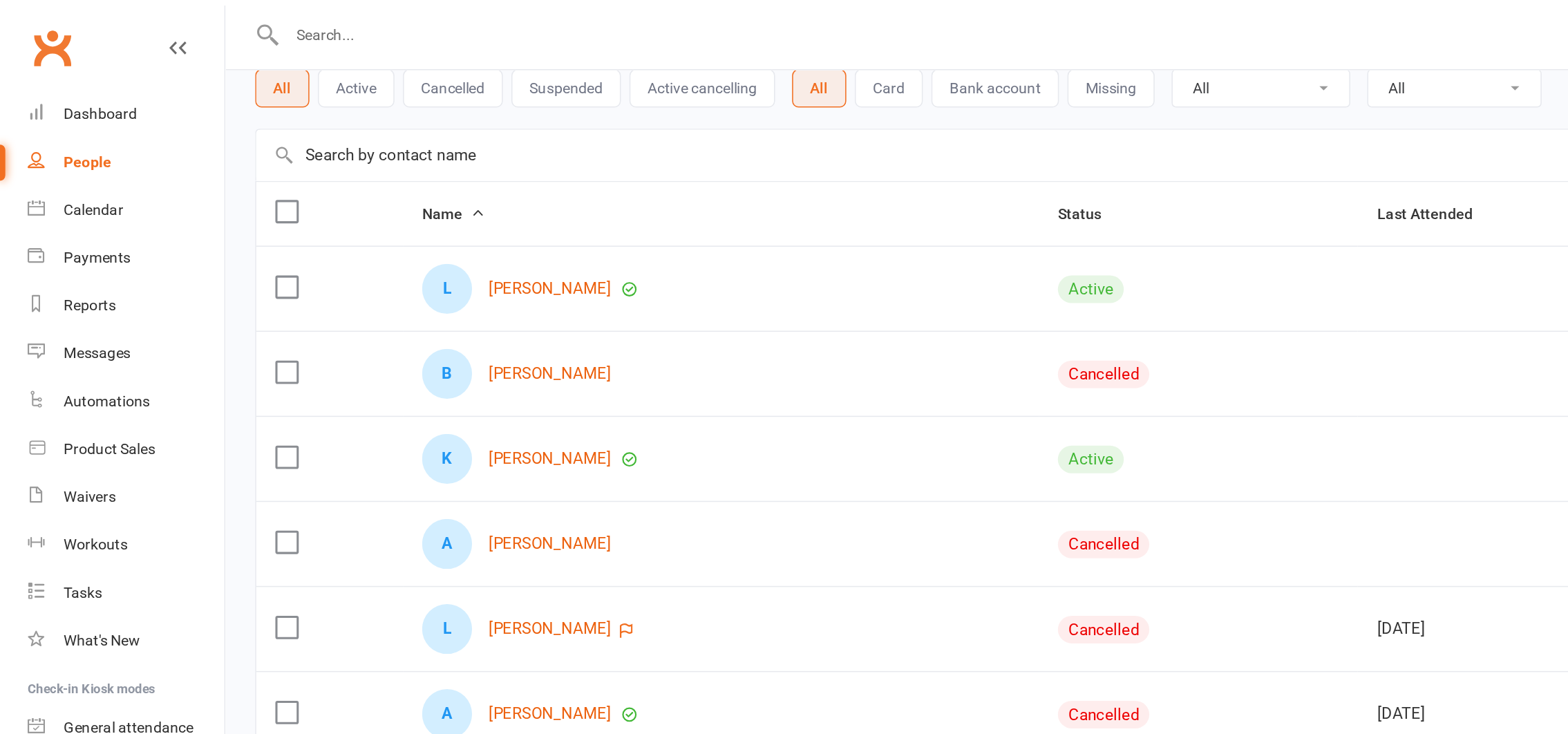
scroll to position [0, 0]
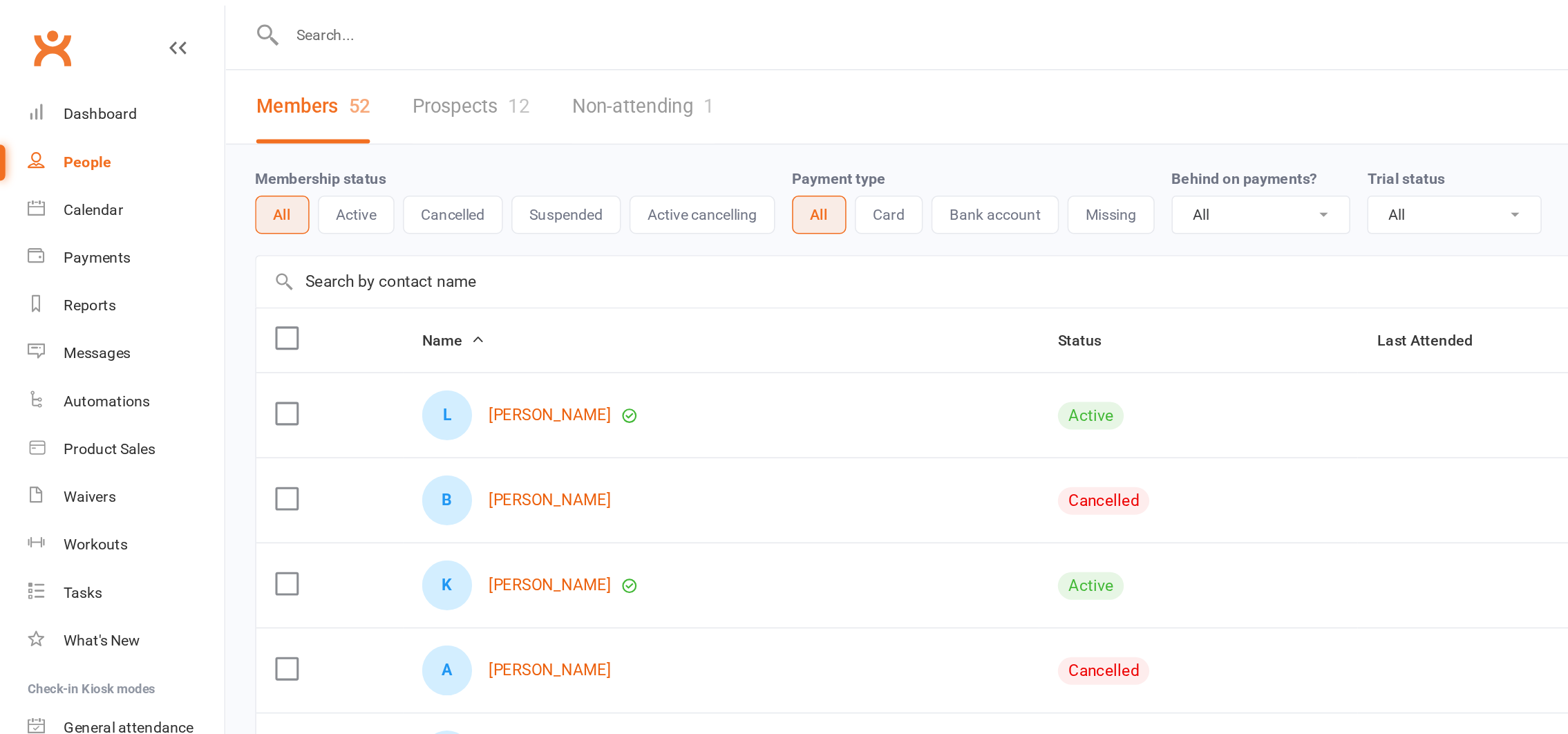
click at [208, 29] on input "text" at bounding box center [656, 23] width 947 height 20
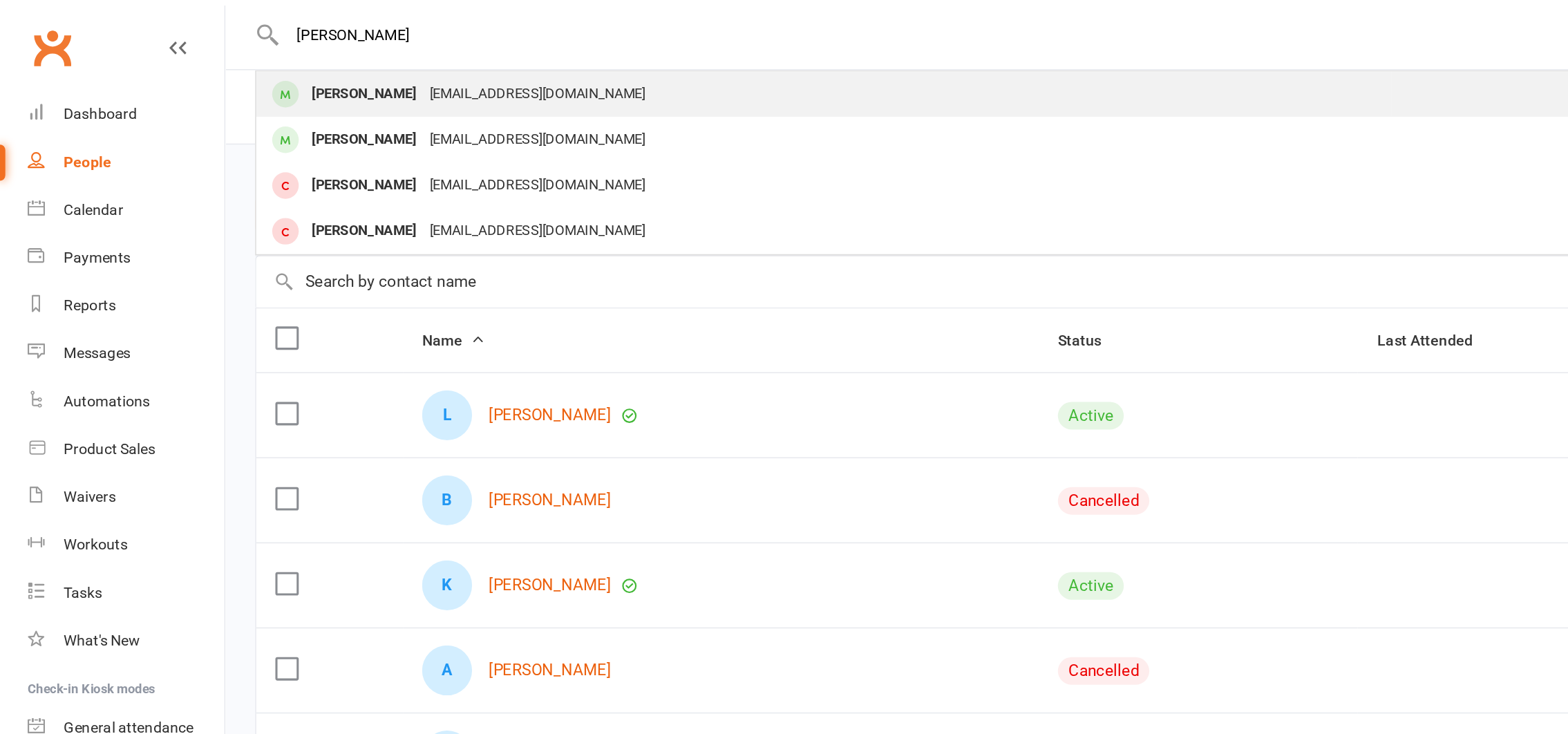
type input "[PERSON_NAME]"
click at [224, 59] on div "[PERSON_NAME]" at bounding box center [237, 61] width 77 height 20
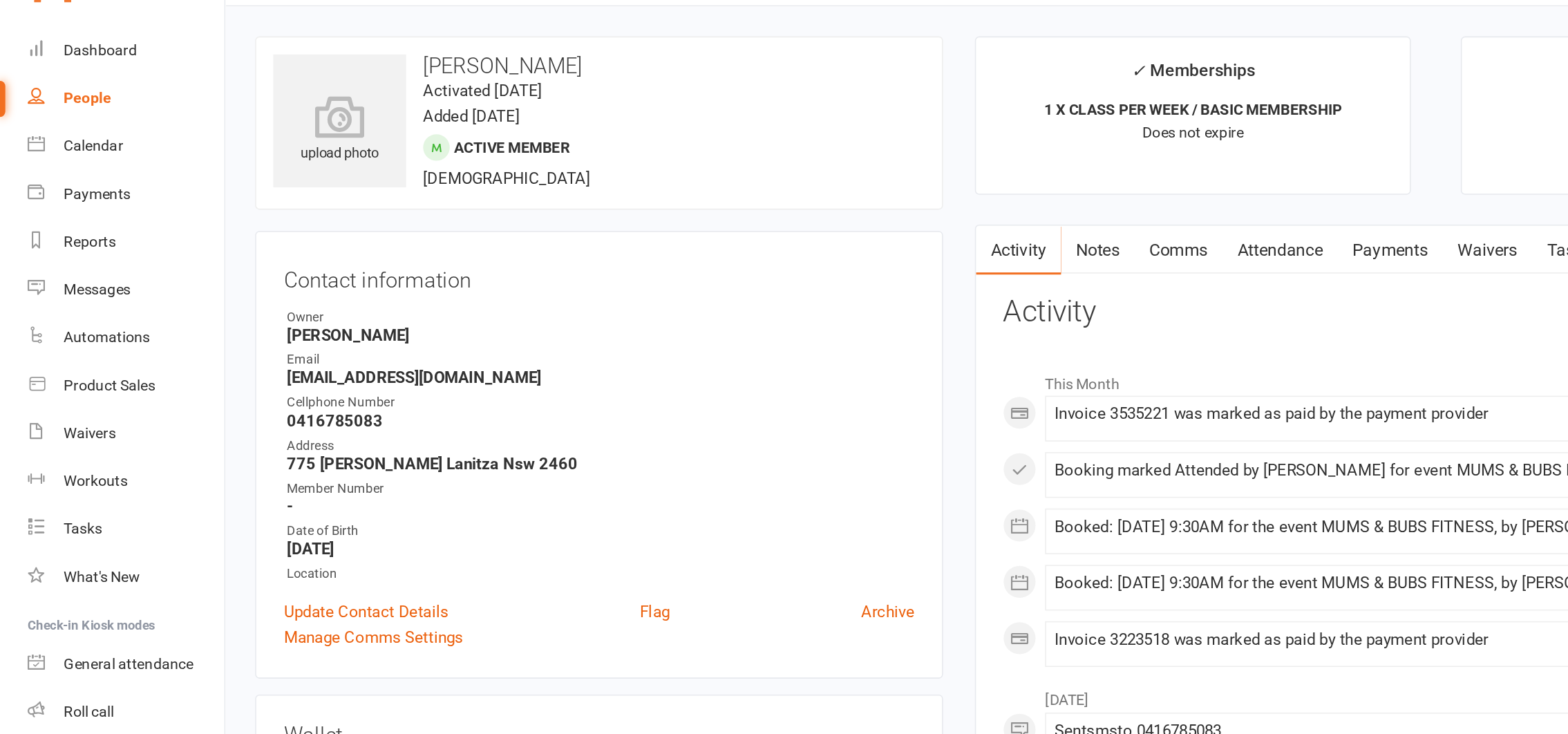
click at [715, 200] on link "Notes" at bounding box center [713, 204] width 47 height 32
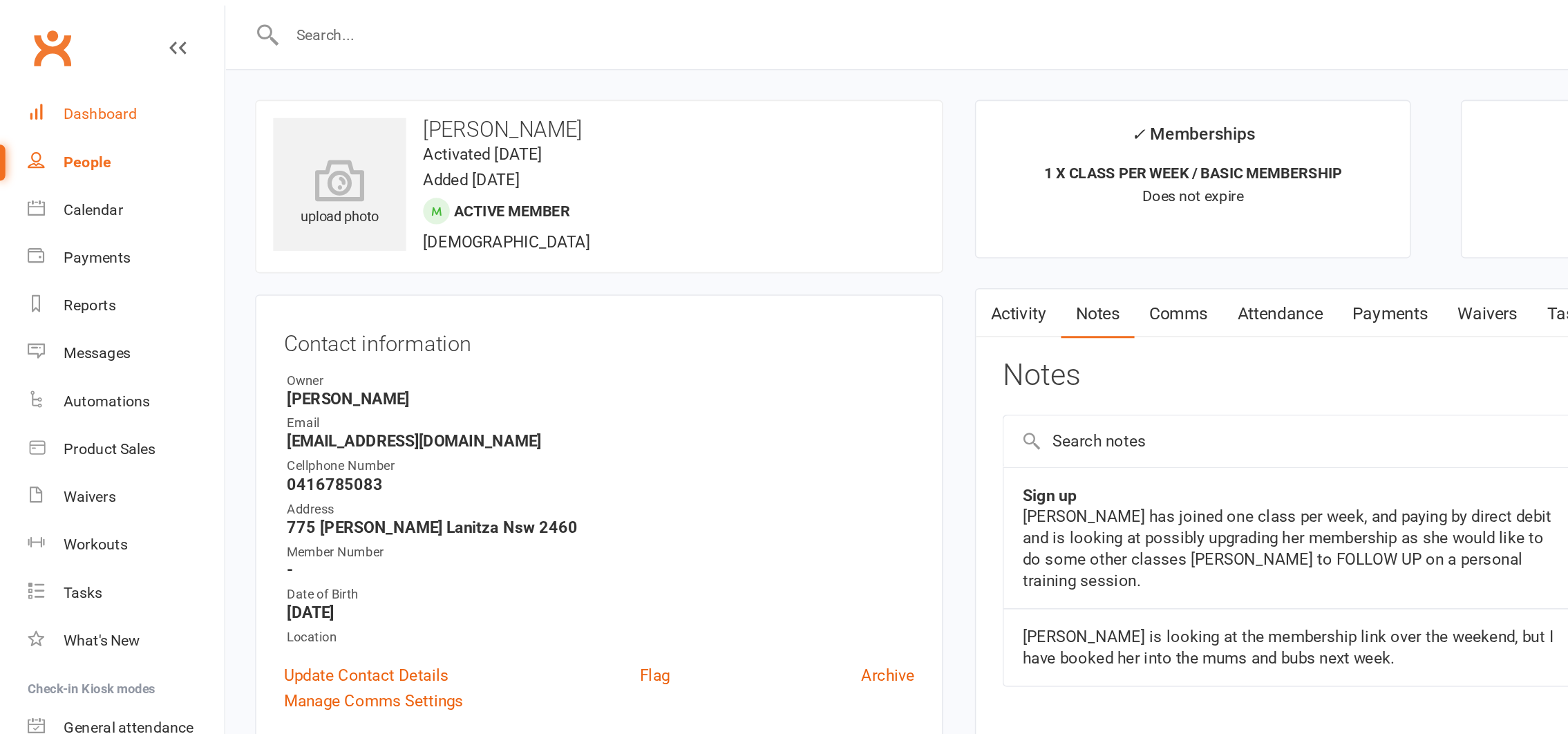
click at [59, 72] on div "Dashboard" at bounding box center [65, 73] width 47 height 11
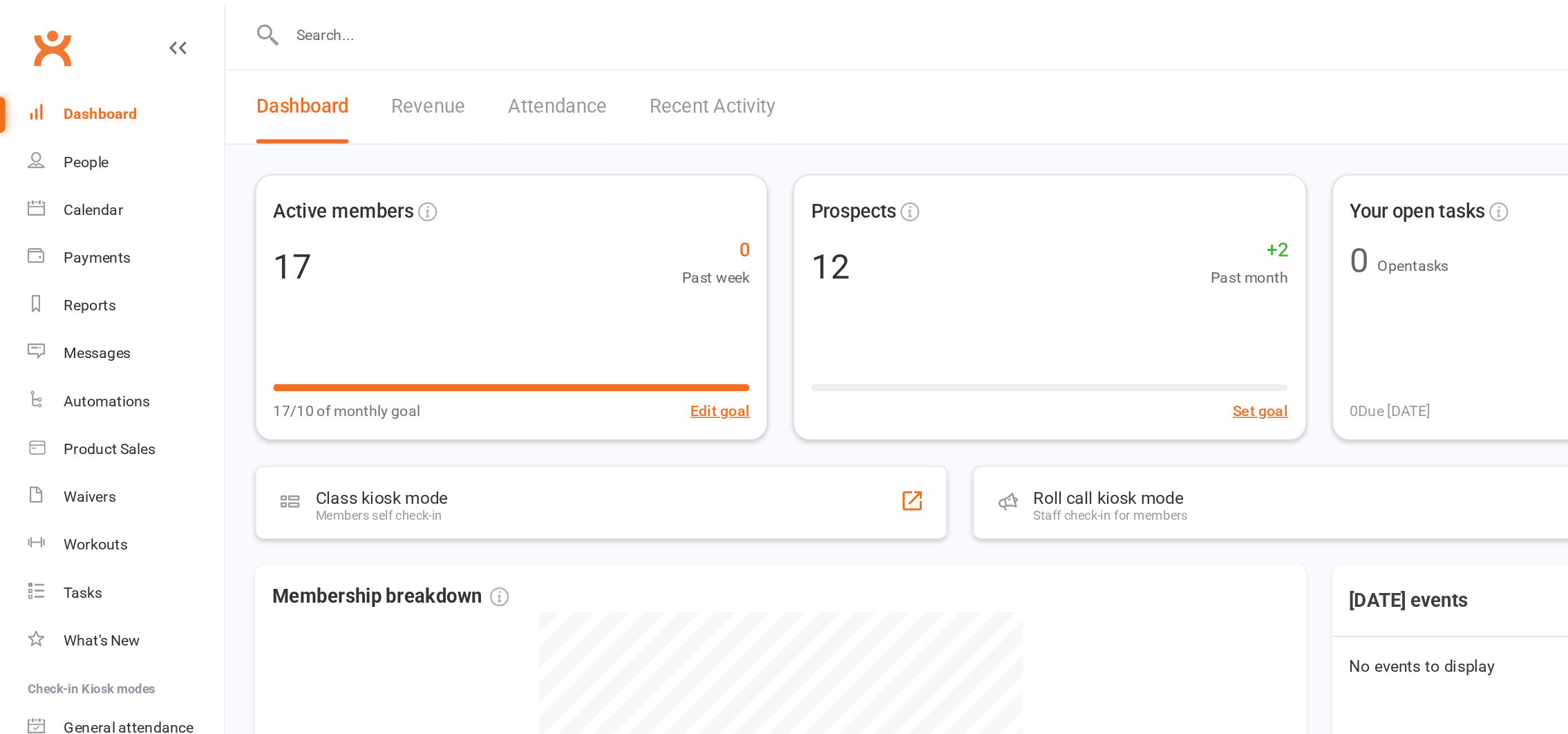
click at [210, 16] on input "text" at bounding box center [656, 23] width 947 height 20
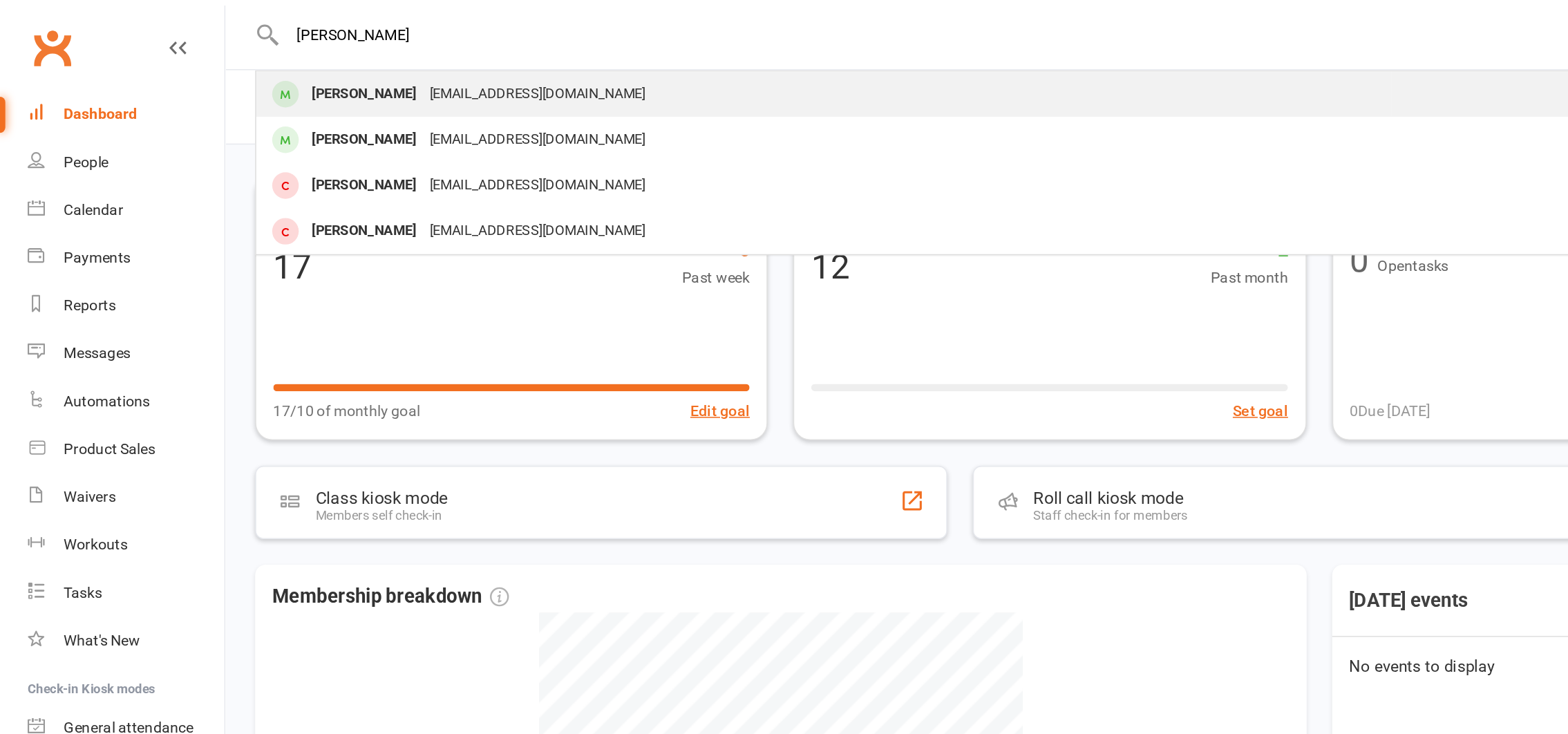
type input "[PERSON_NAME]"
click at [236, 64] on div "[PERSON_NAME]" at bounding box center [237, 61] width 77 height 20
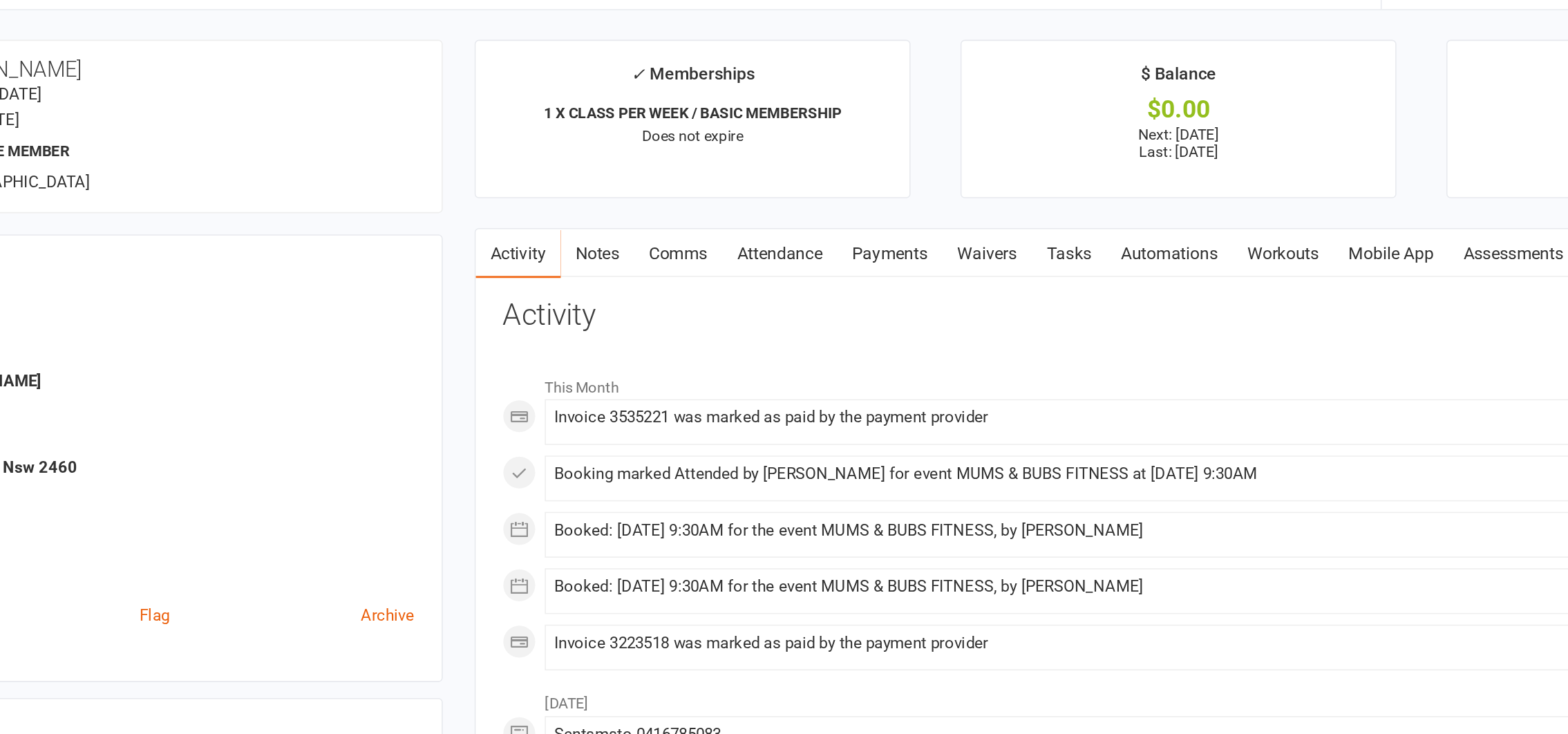
click at [714, 202] on link "Notes" at bounding box center [713, 204] width 47 height 32
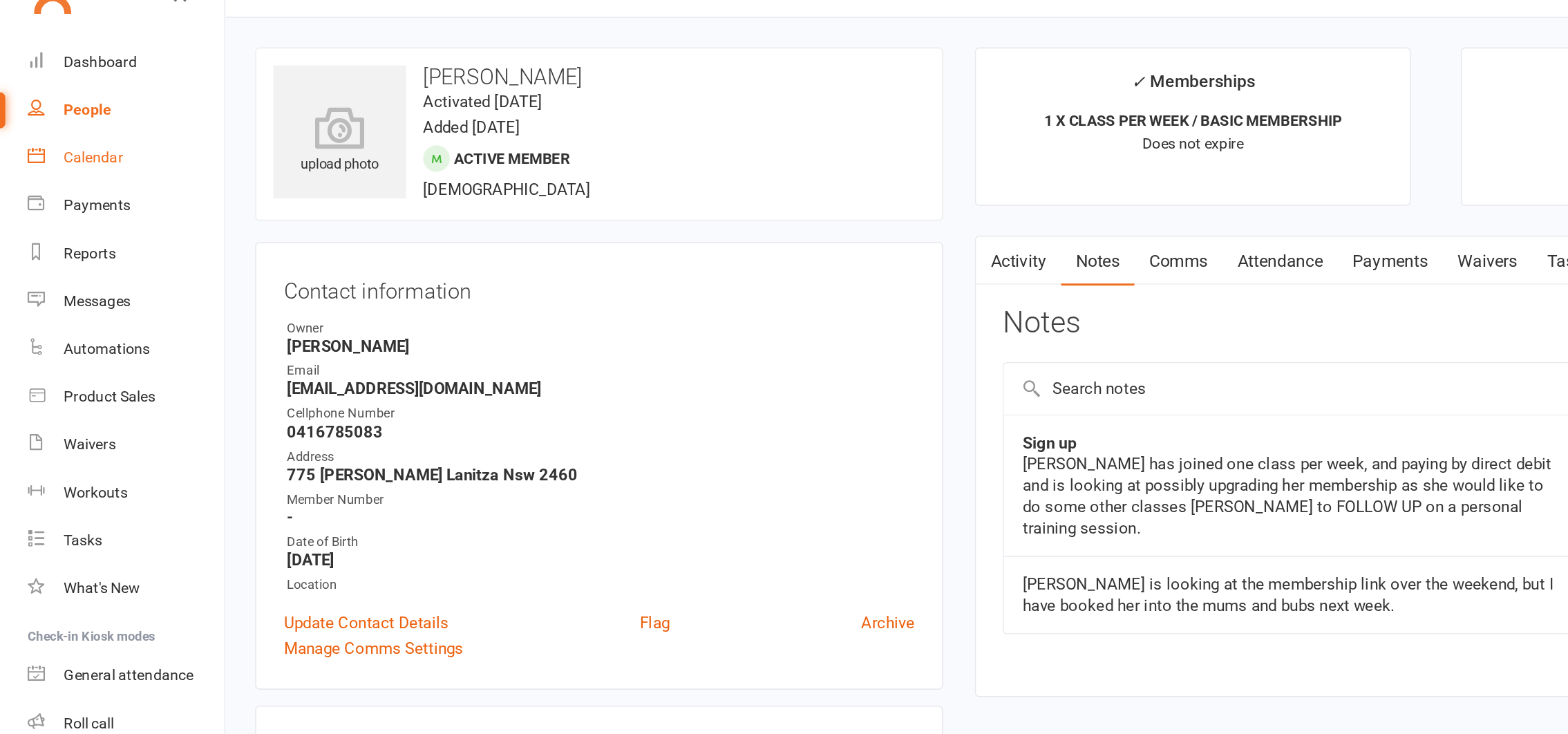
click at [51, 136] on div "Calendar" at bounding box center [60, 135] width 39 height 11
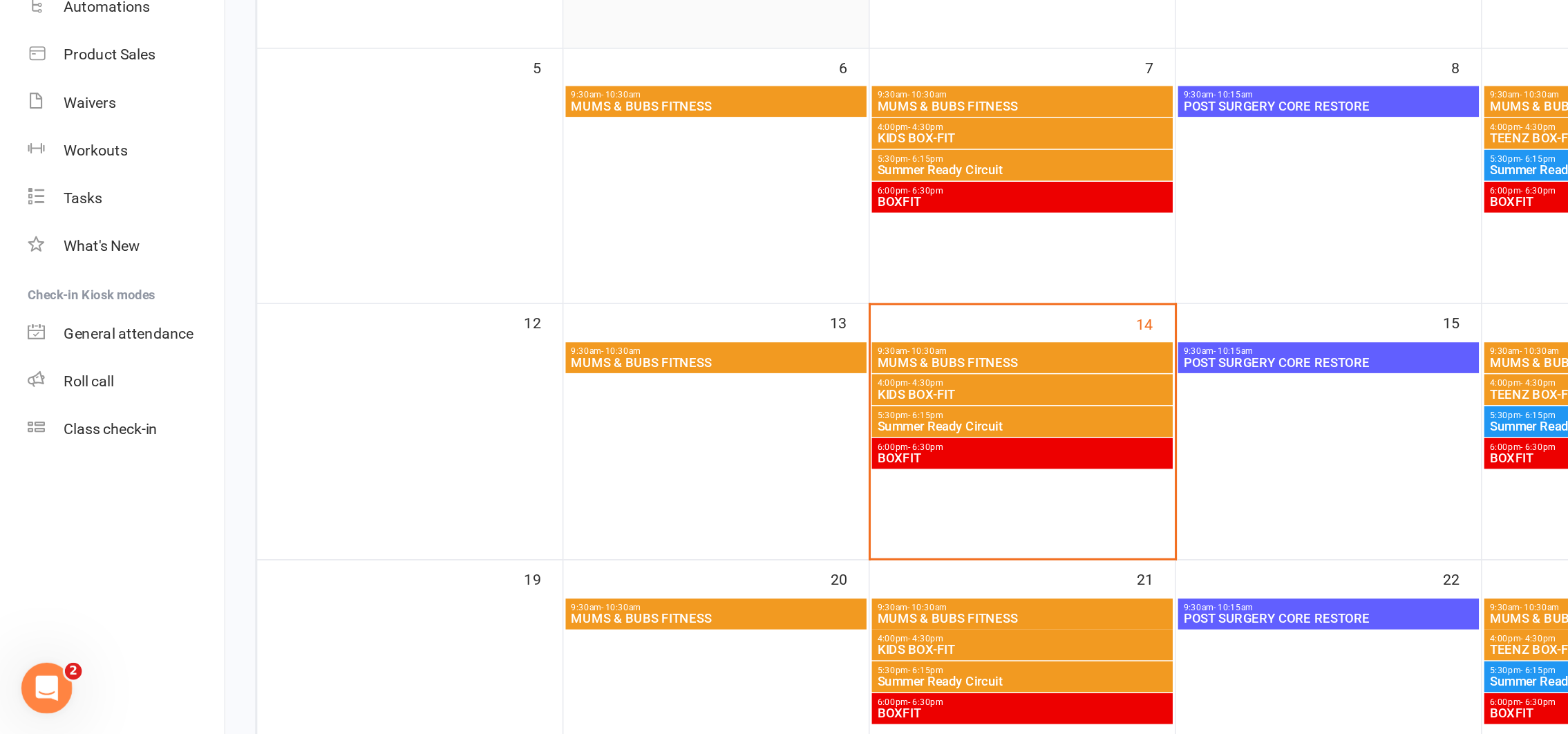
scroll to position [183, 0]
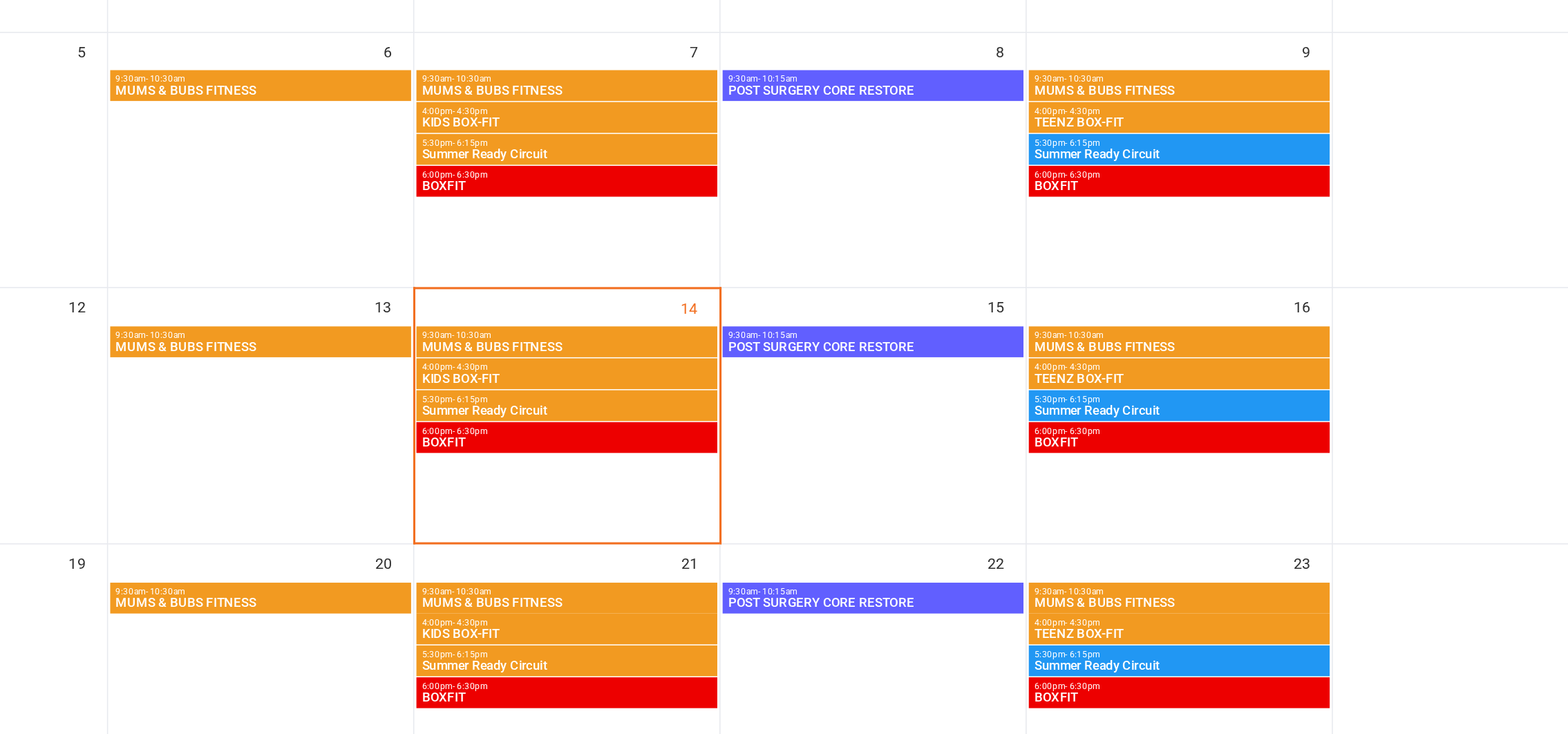
click at [1015, 520] on span "Summer Ready Circuit" at bounding box center [1062, 523] width 190 height 8
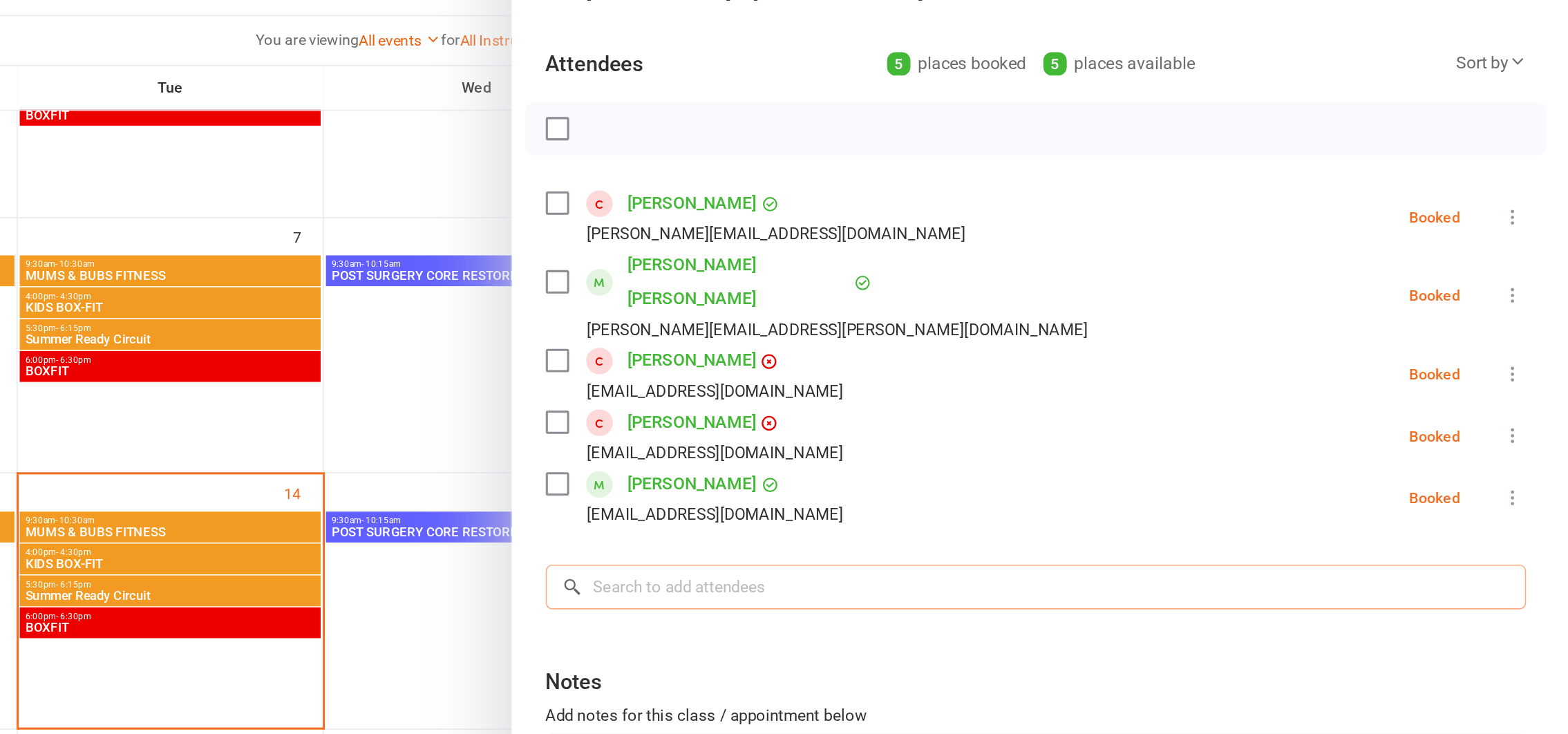
click at [1143, 503] on input "search" at bounding box center [1227, 517] width 637 height 29
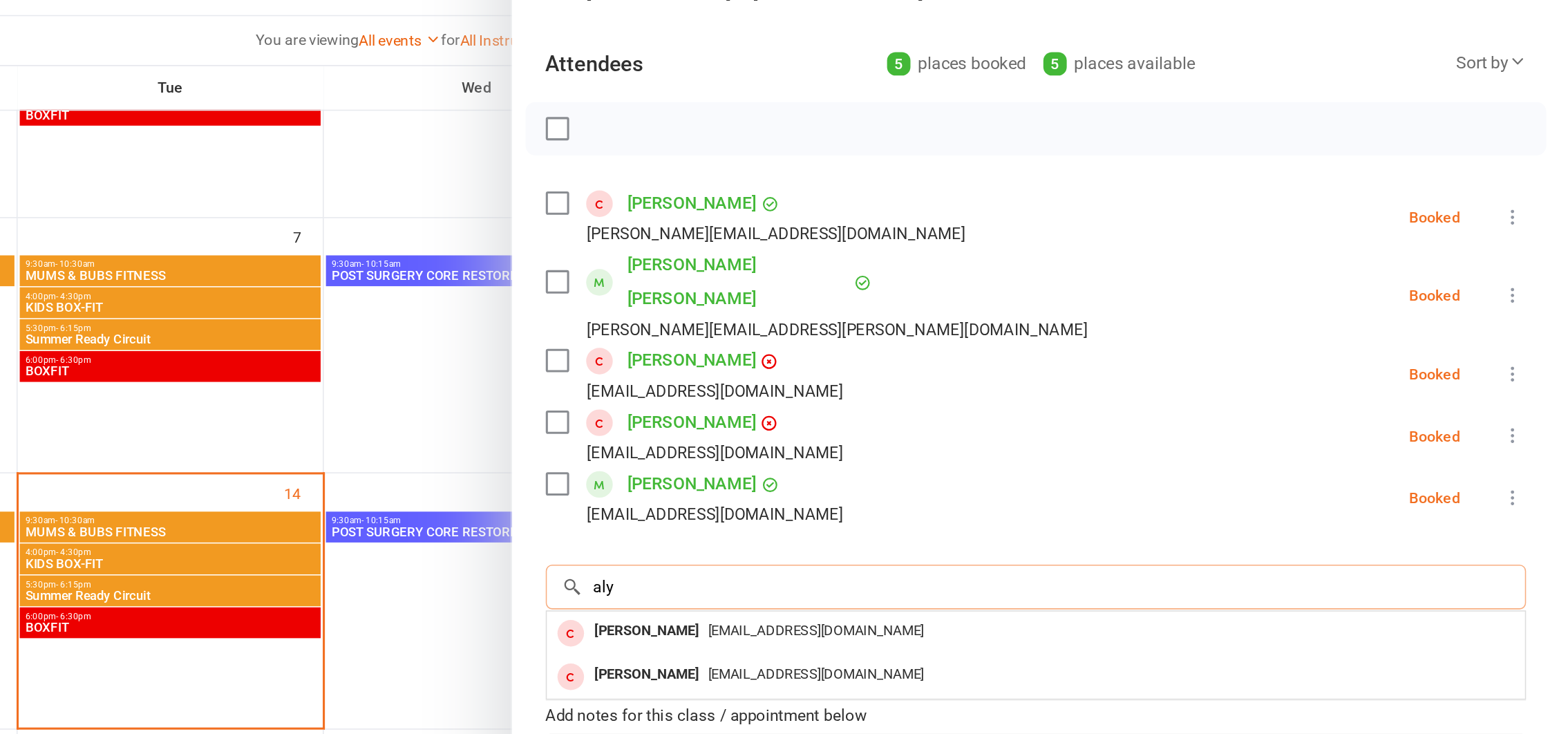
click at [1143, 503] on input "aly" at bounding box center [1227, 517] width 637 height 29
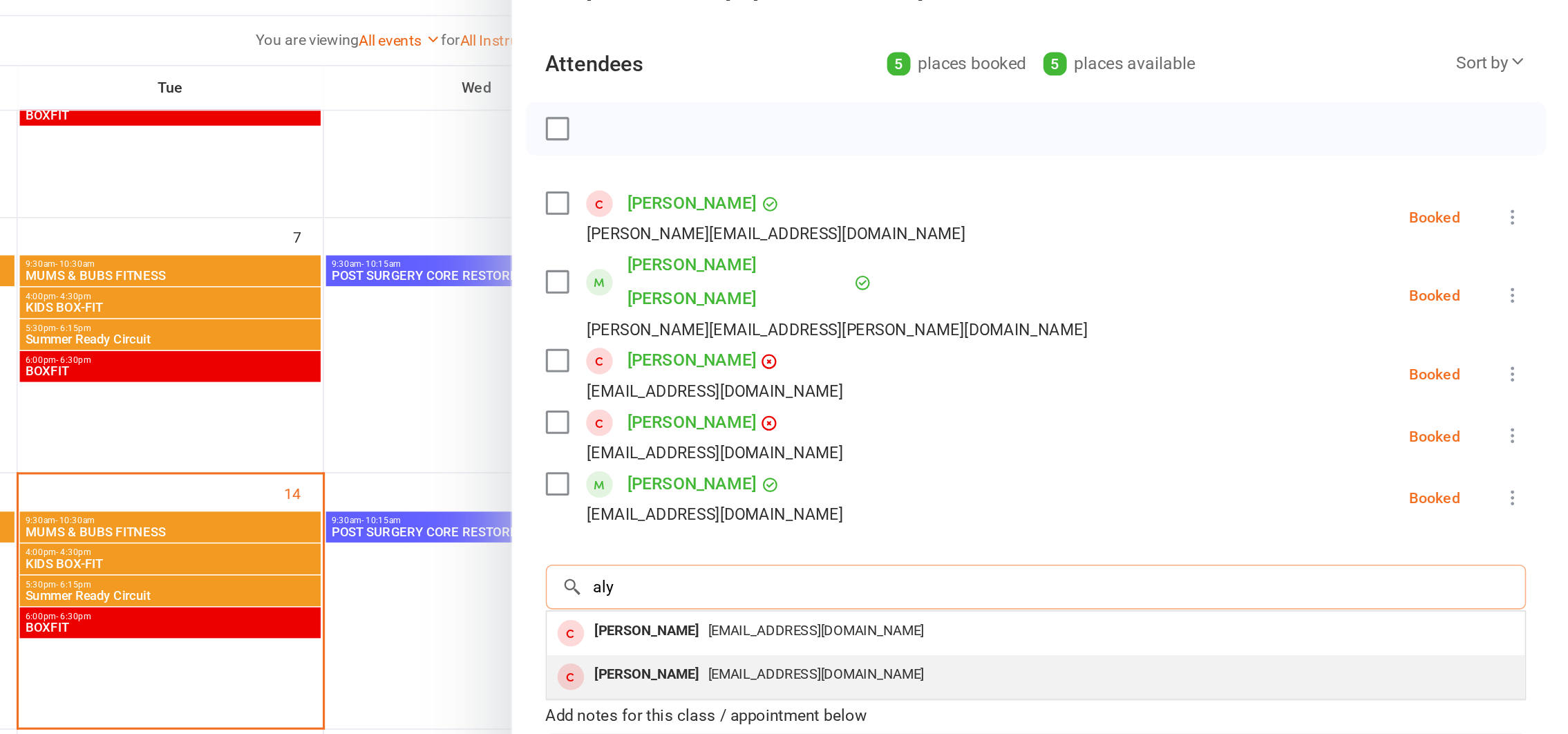
type input "aly"
click at [1047, 569] on span "[EMAIL_ADDRESS][DOMAIN_NAME]" at bounding box center [1085, 574] width 140 height 10
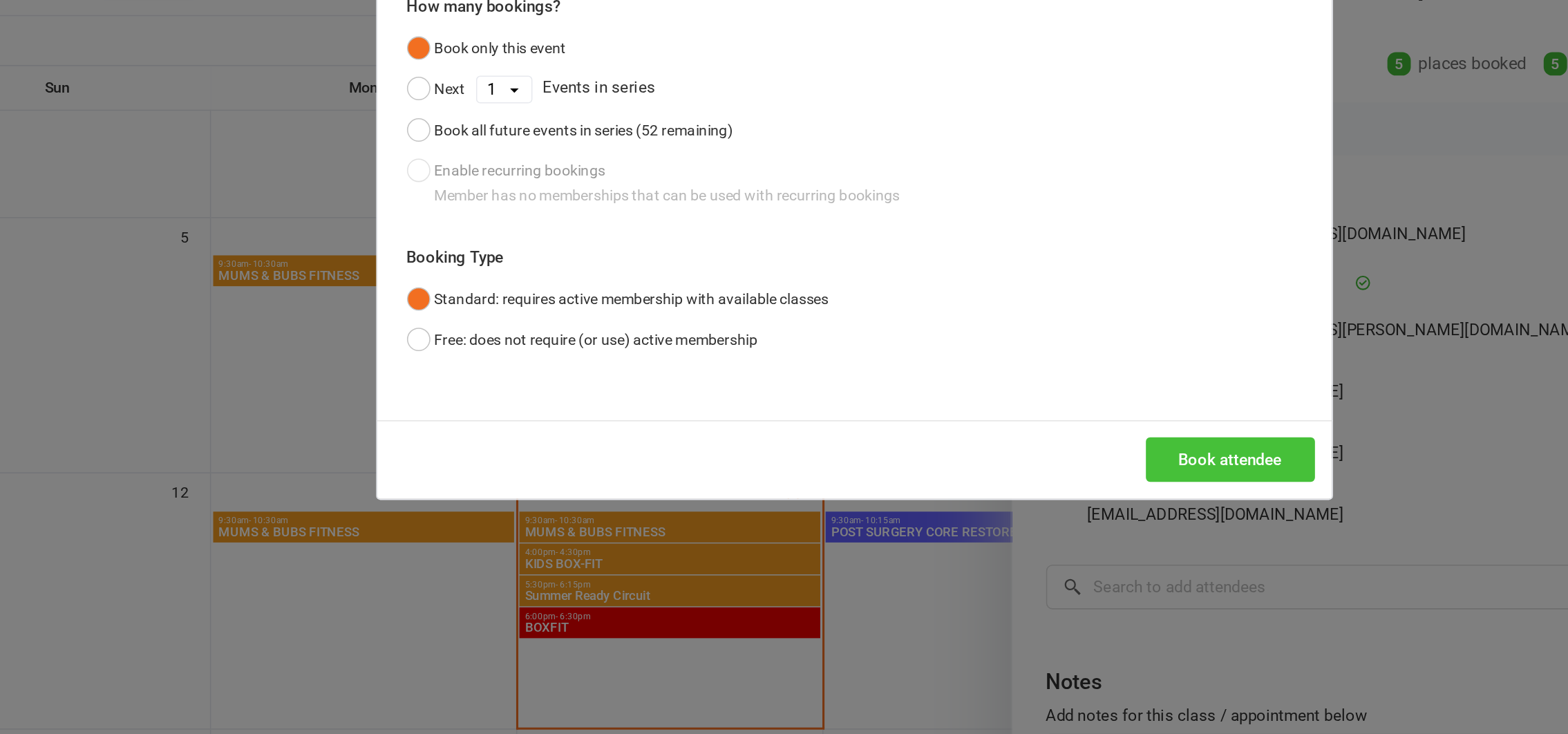
click at [1013, 432] on button "Book attendee" at bounding box center [1028, 434] width 110 height 29
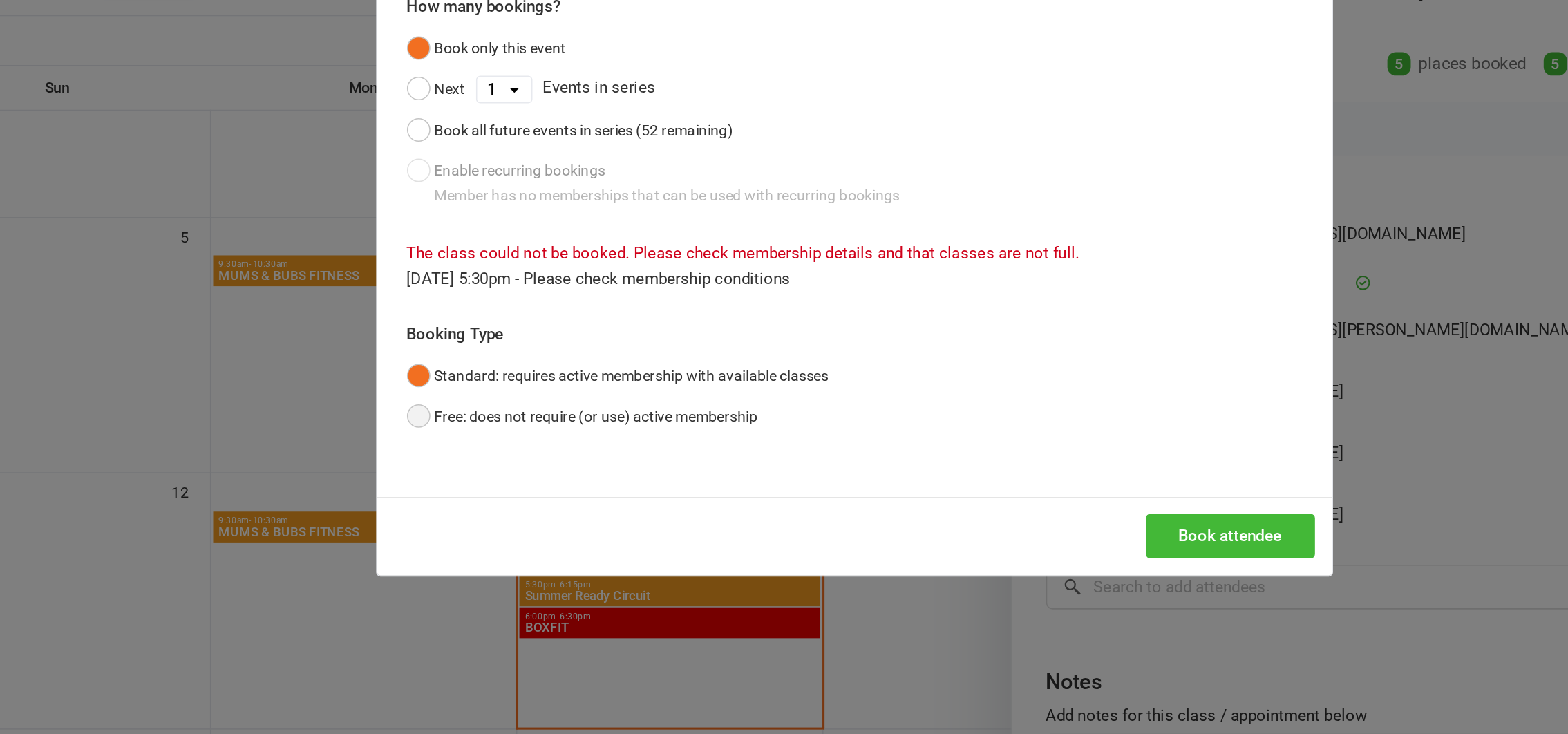
click at [494, 406] on button "Free: does not require (or use) active membership" at bounding box center [607, 406] width 228 height 27
click at [1025, 483] on button "Book attendee" at bounding box center [1028, 484] width 110 height 29
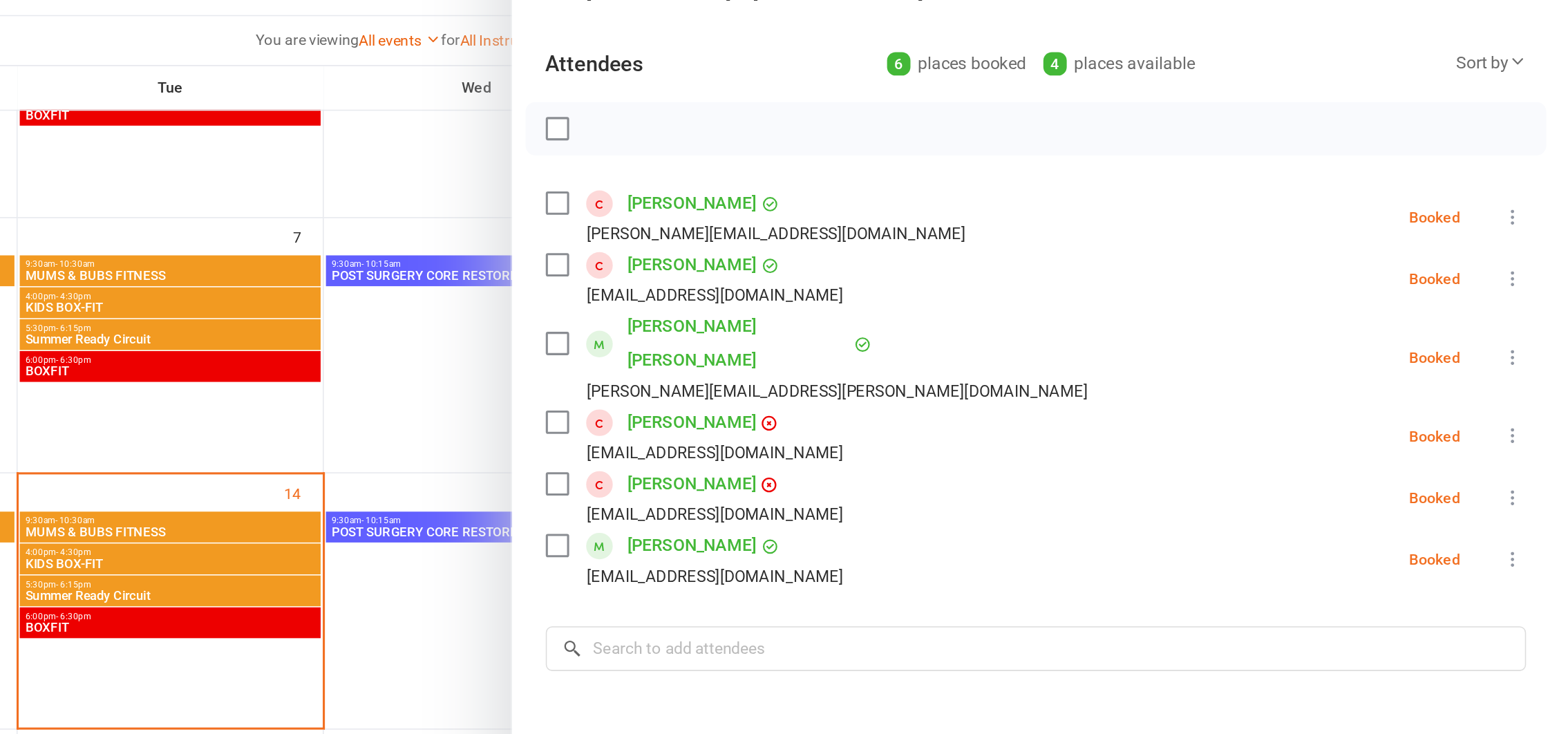
scroll to position [0, 0]
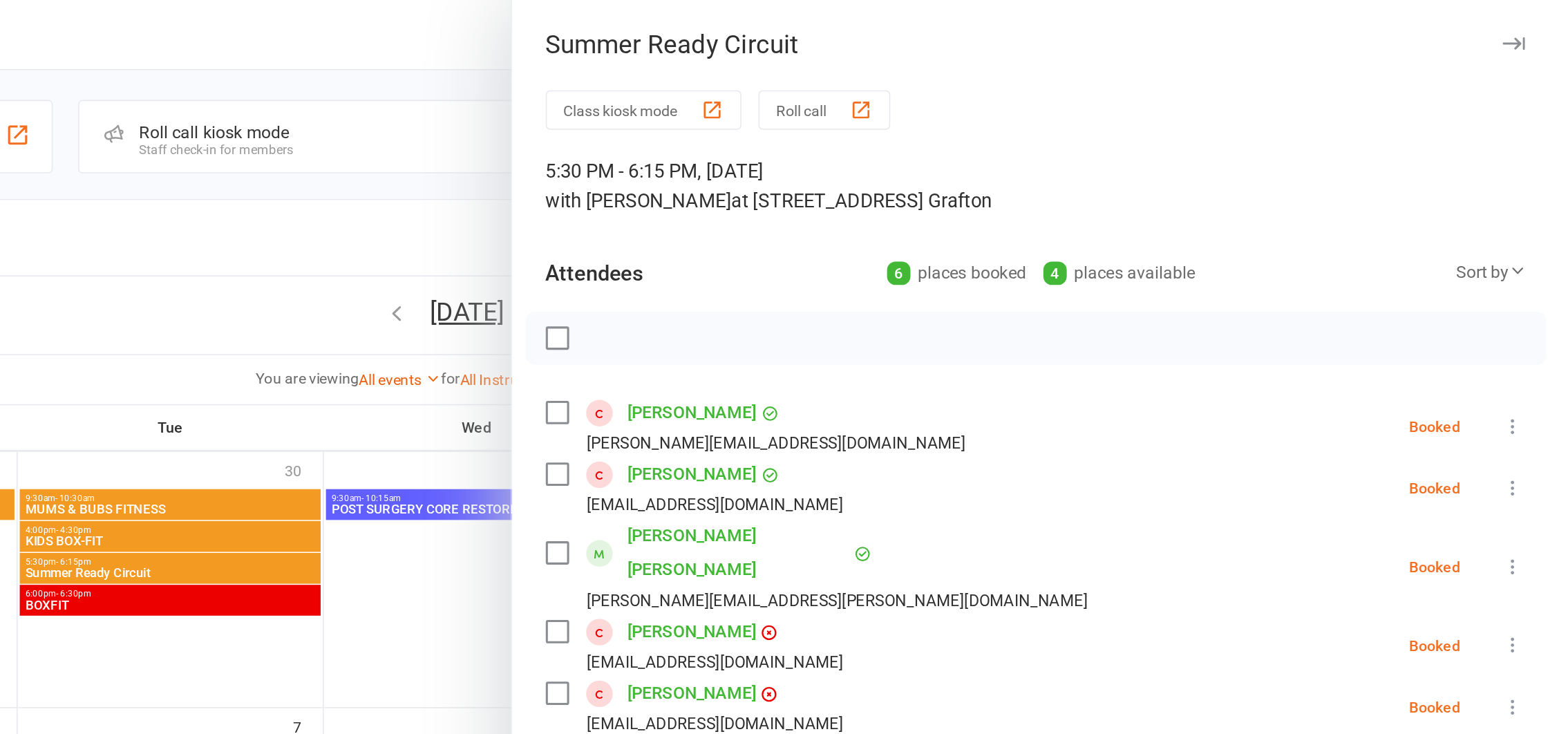
click at [774, 153] on div at bounding box center [857, 367] width 1422 height 734
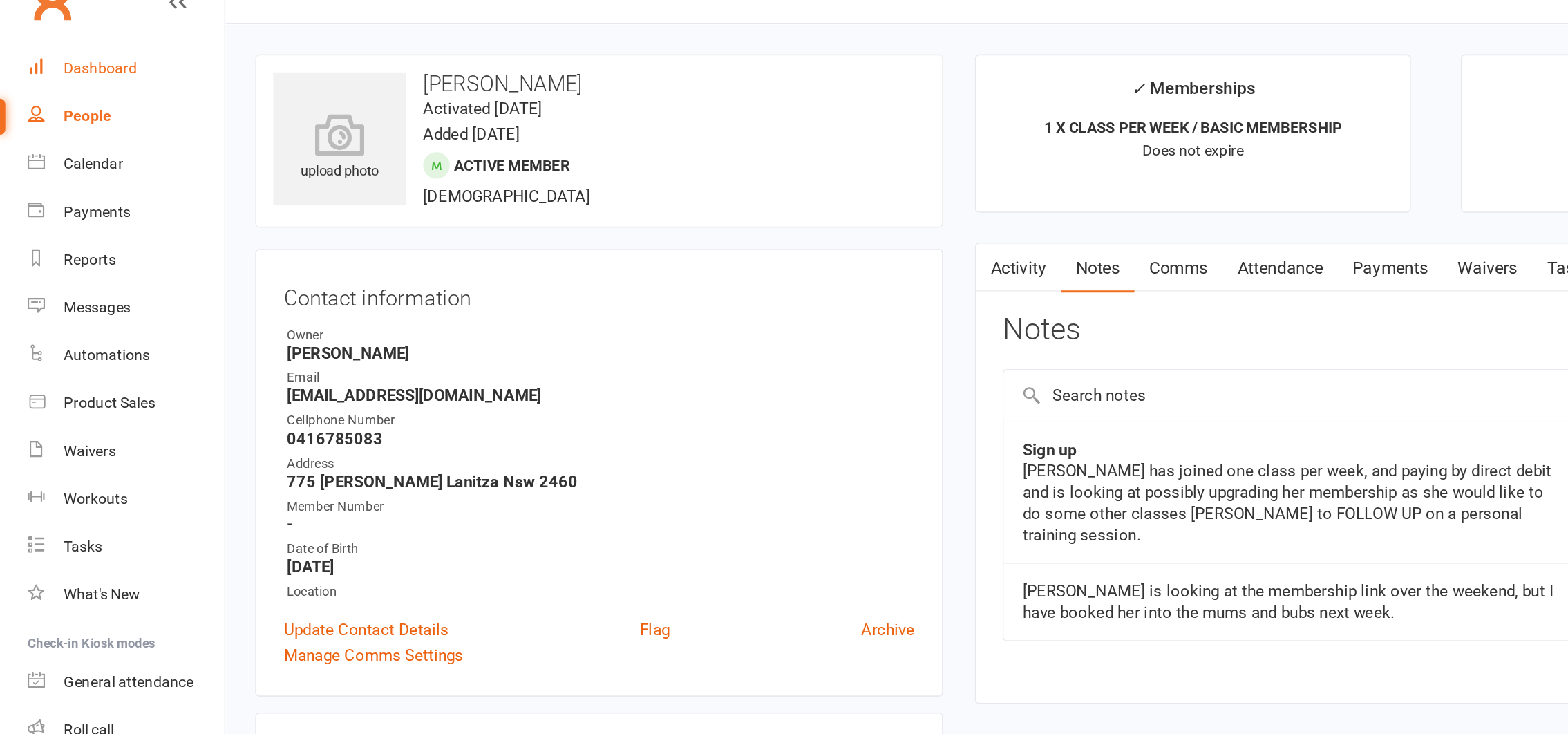
click at [68, 74] on div "Dashboard" at bounding box center [65, 73] width 47 height 11
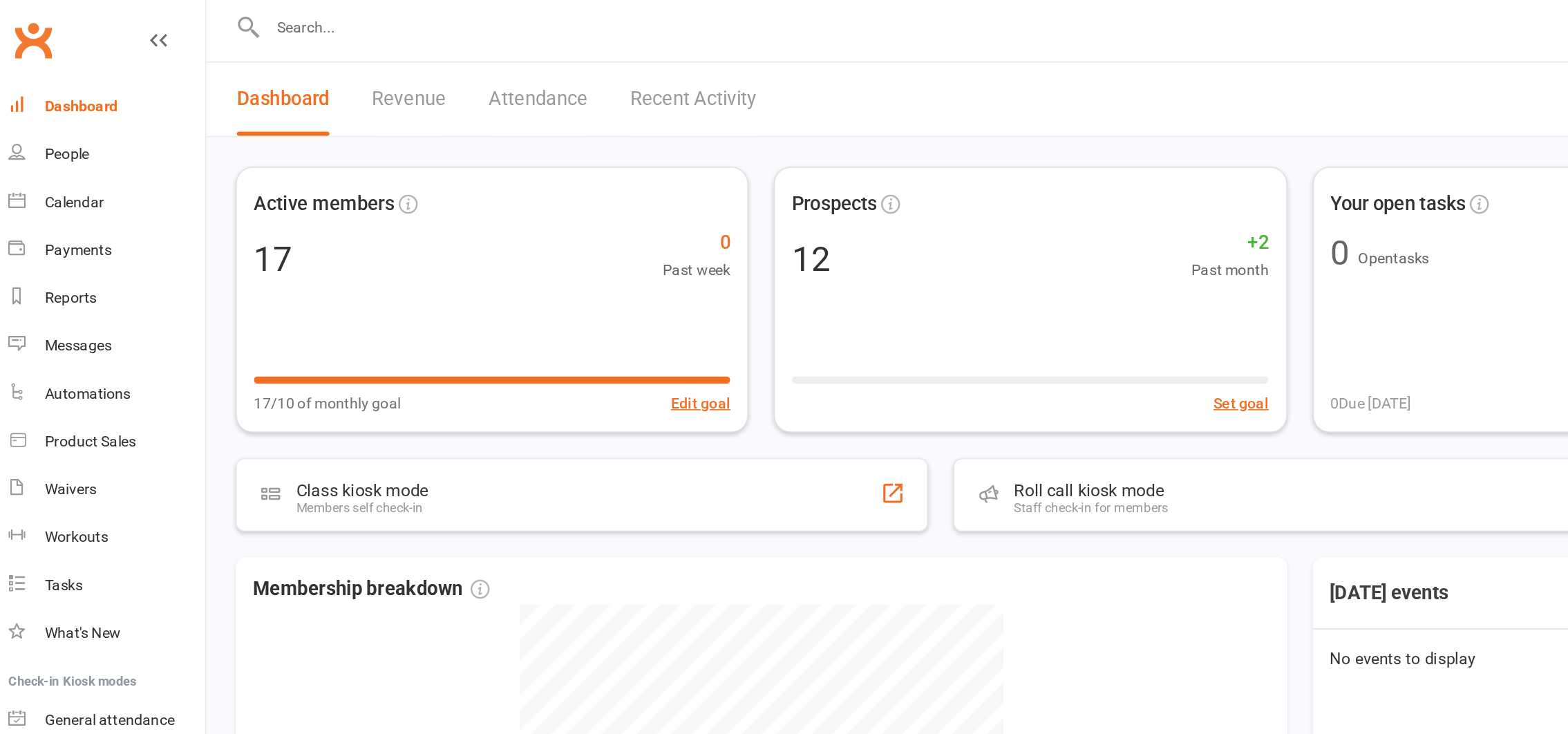
click at [241, 21] on input "text" at bounding box center [656, 23] width 947 height 20
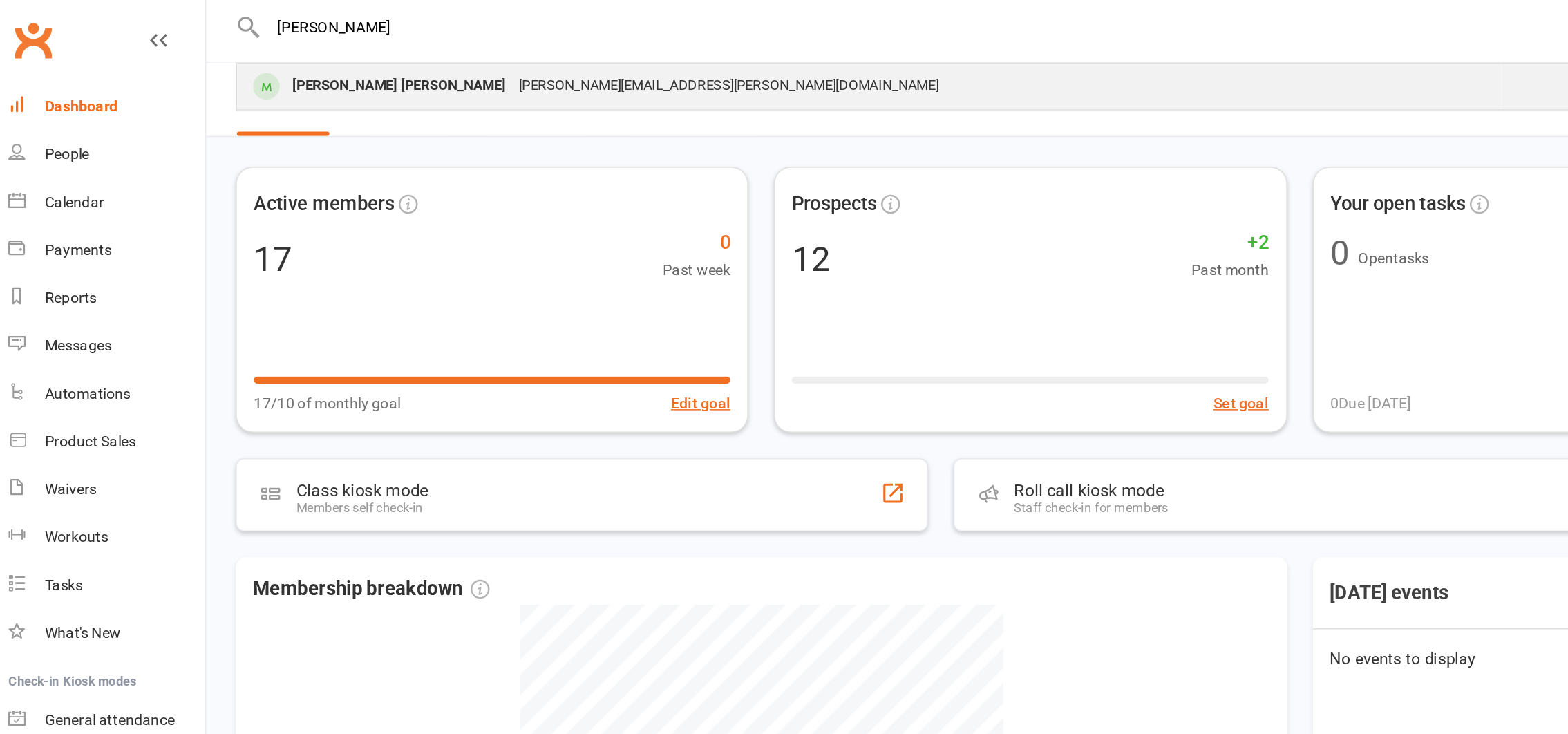
type input "[PERSON_NAME]"
click at [241, 59] on div "[PERSON_NAME] [PERSON_NAME]" at bounding box center [272, 61] width 147 height 20
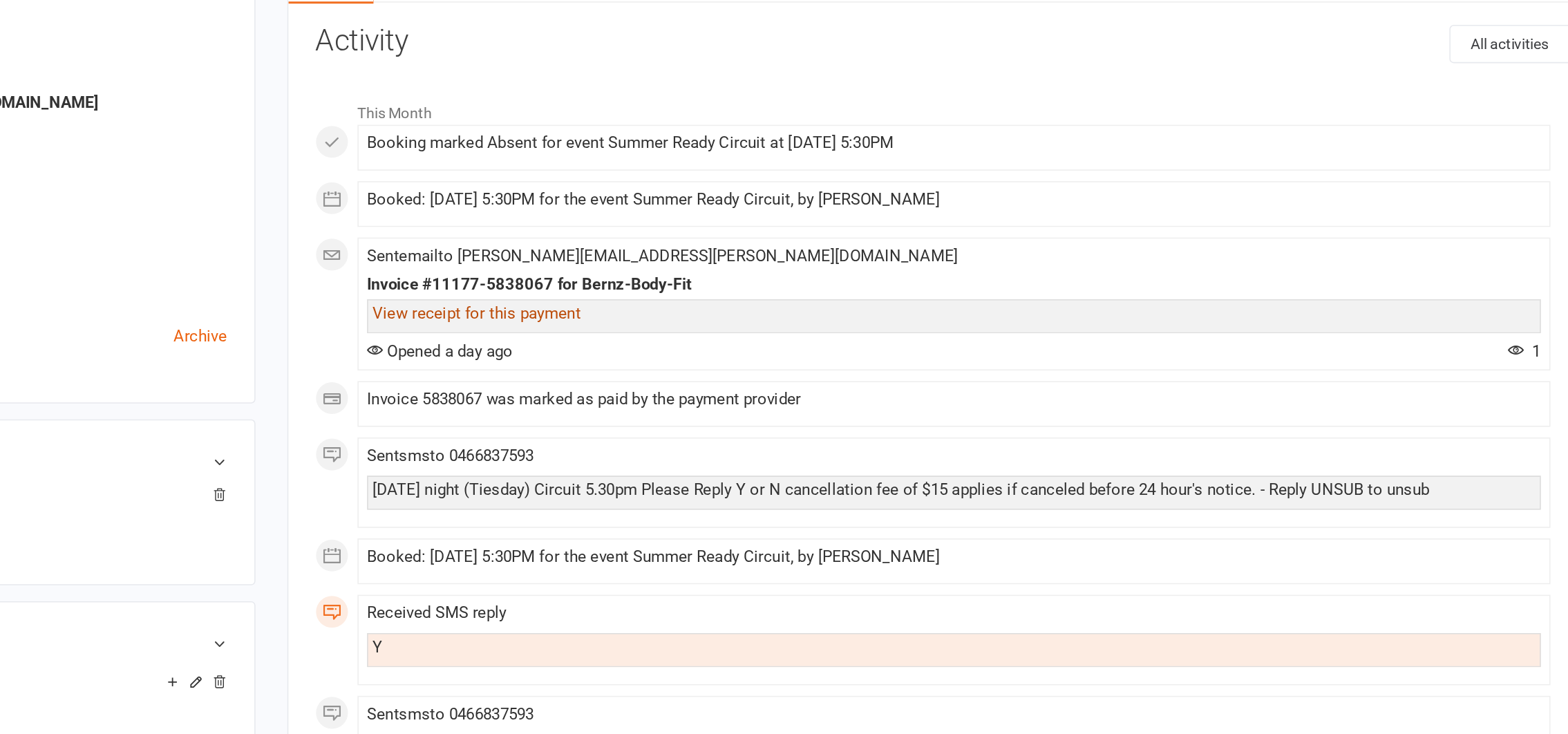
click at [774, 425] on link "View receipt for this payment" at bounding box center [756, 421] width 135 height 13
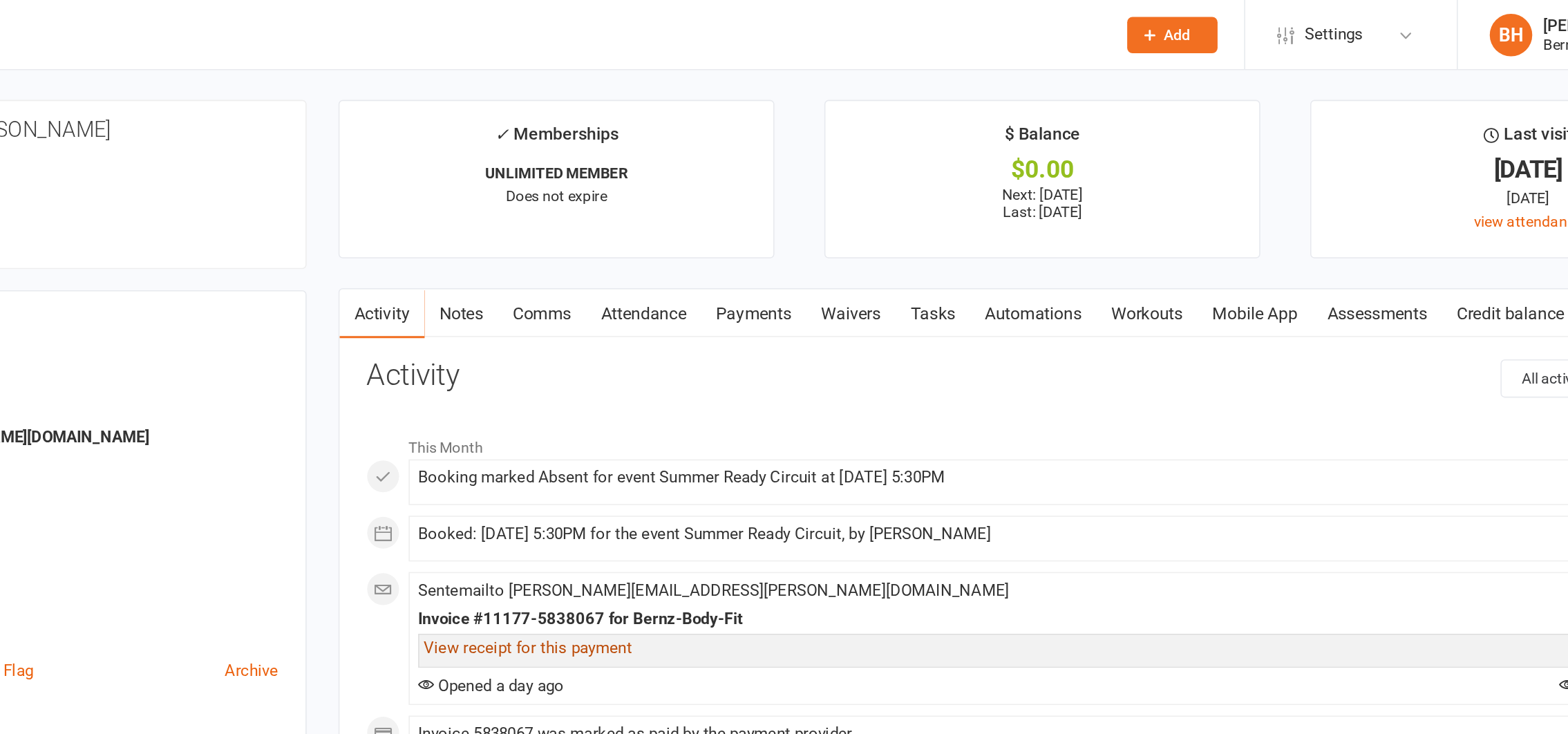
click at [909, 202] on link "Payments" at bounding box center [903, 204] width 68 height 32
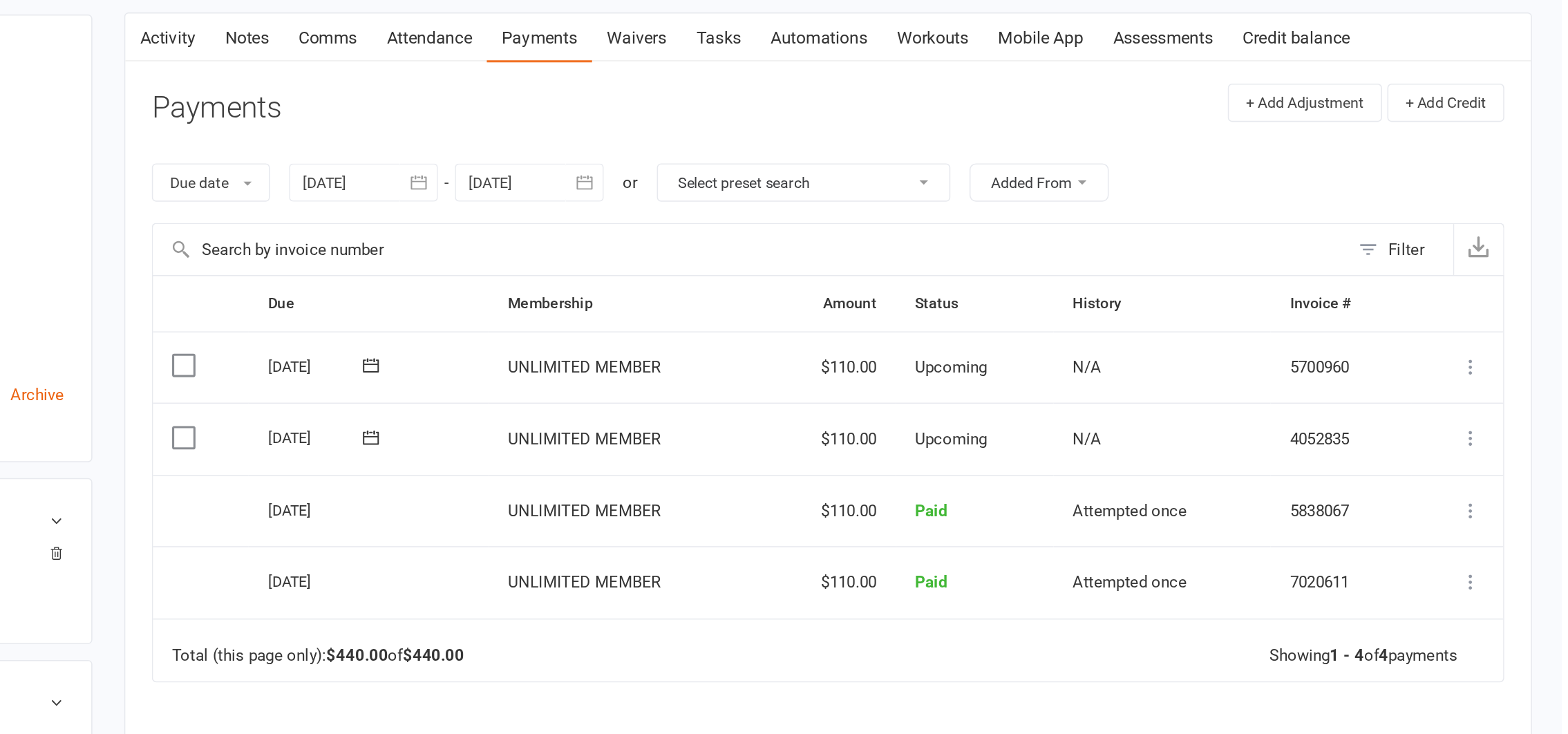
click at [671, 461] on label at bounding box center [674, 463] width 19 height 14
click at [671, 456] on input "checkbox" at bounding box center [669, 456] width 9 height 0
click at [671, 461] on label at bounding box center [674, 463] width 19 height 14
click at [671, 456] on input "checkbox" at bounding box center [669, 456] width 9 height 0
click at [671, 461] on label at bounding box center [674, 463] width 19 height 14
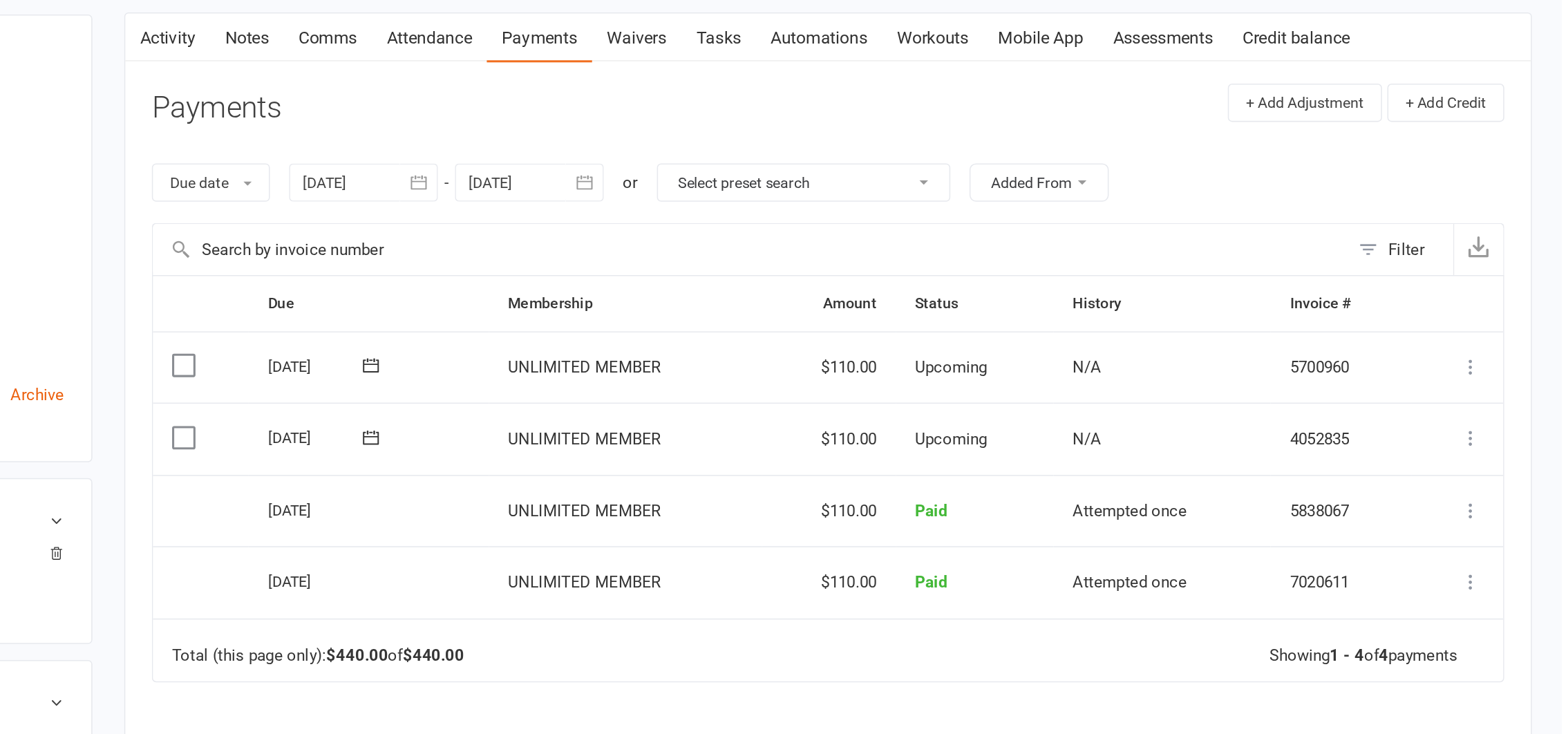
click at [671, 456] on input "checkbox" at bounding box center [669, 456] width 9 height 0
click at [1509, 465] on icon at bounding box center [1510, 464] width 14 height 14
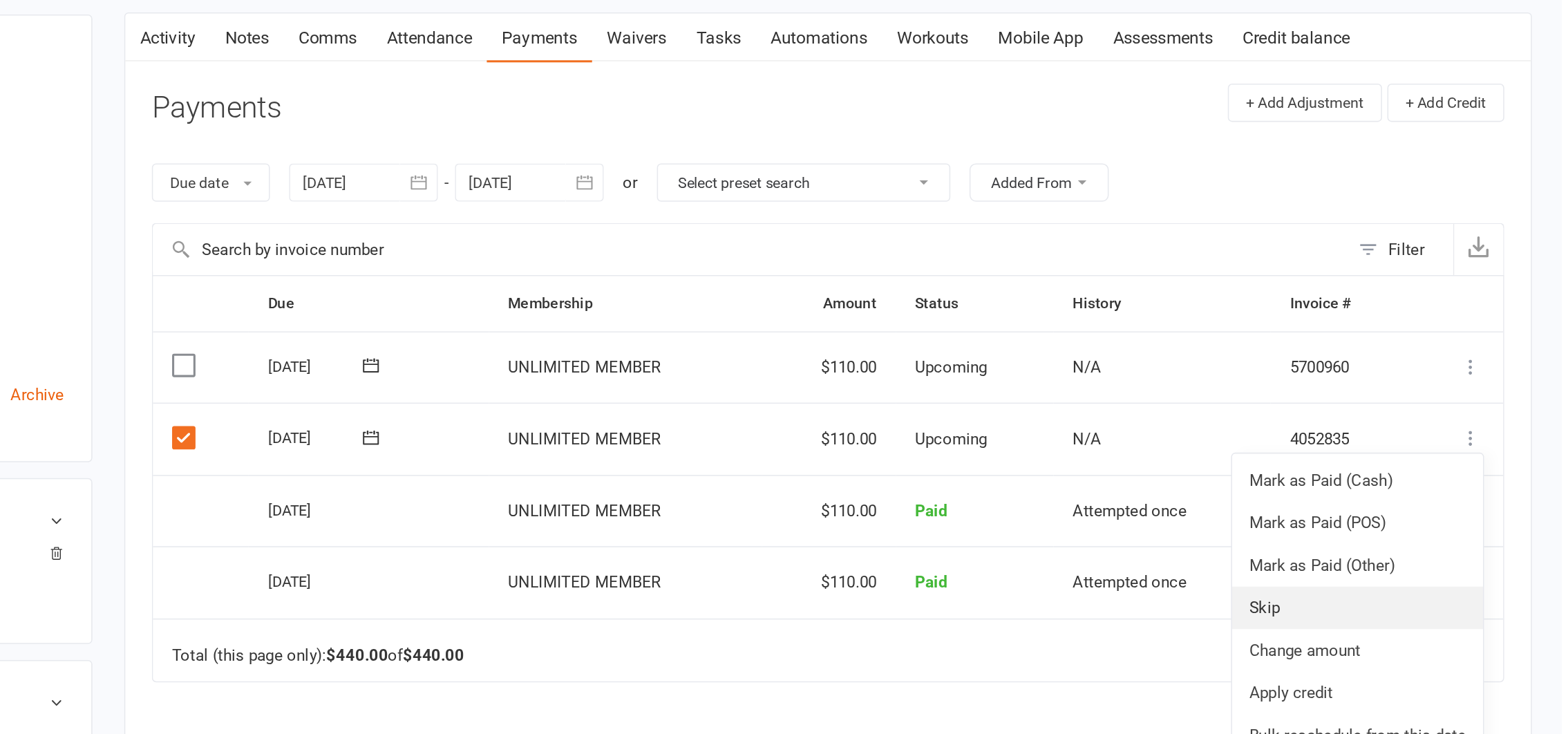
click at [1383, 574] on link "Skip" at bounding box center [1435, 574] width 163 height 28
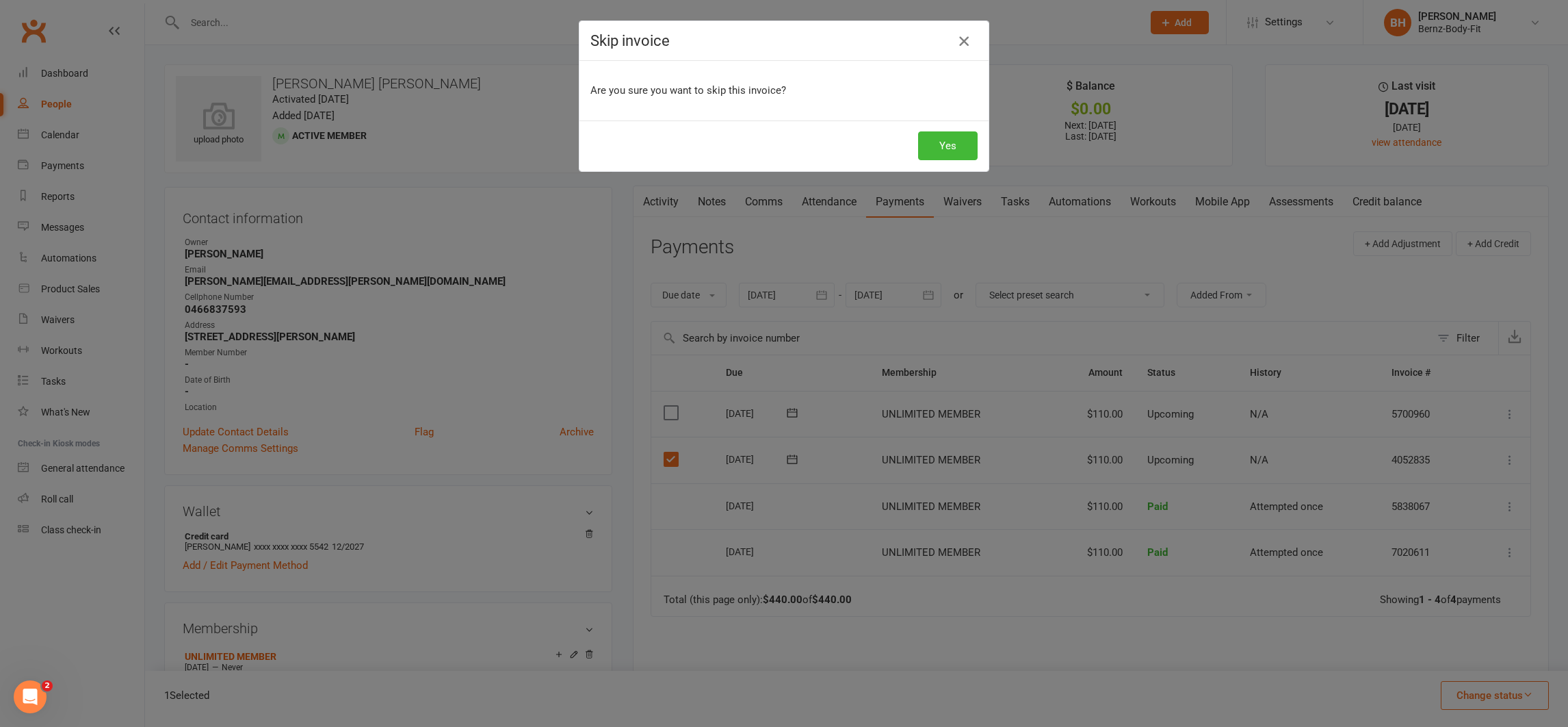
click at [958, 38] on icon "button" at bounding box center [963, 41] width 17 height 17
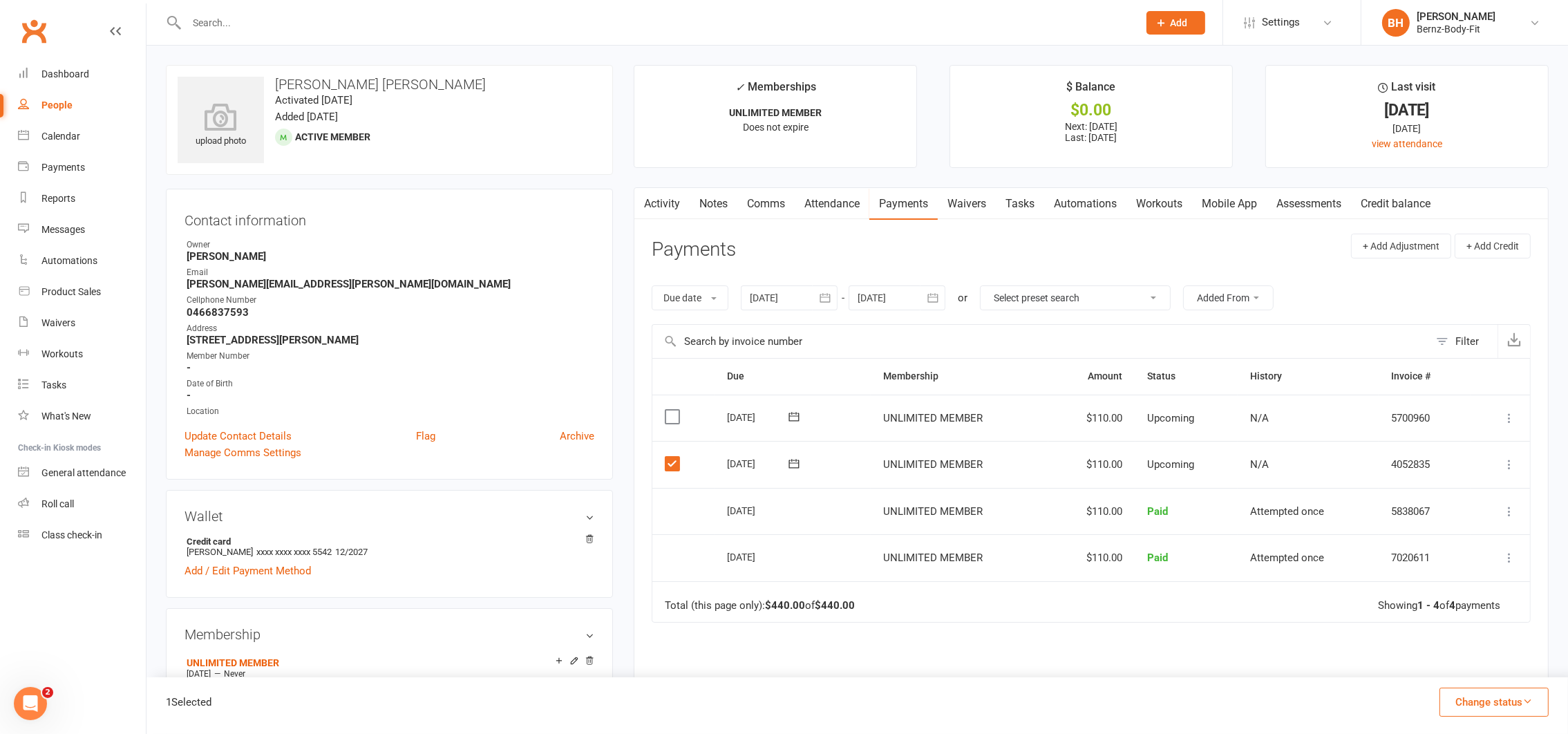
click at [673, 462] on label at bounding box center [674, 463] width 19 height 14
click at [673, 456] on input "checkbox" at bounding box center [669, 456] width 9 height 0
